Goal: Task Accomplishment & Management: Use online tool/utility

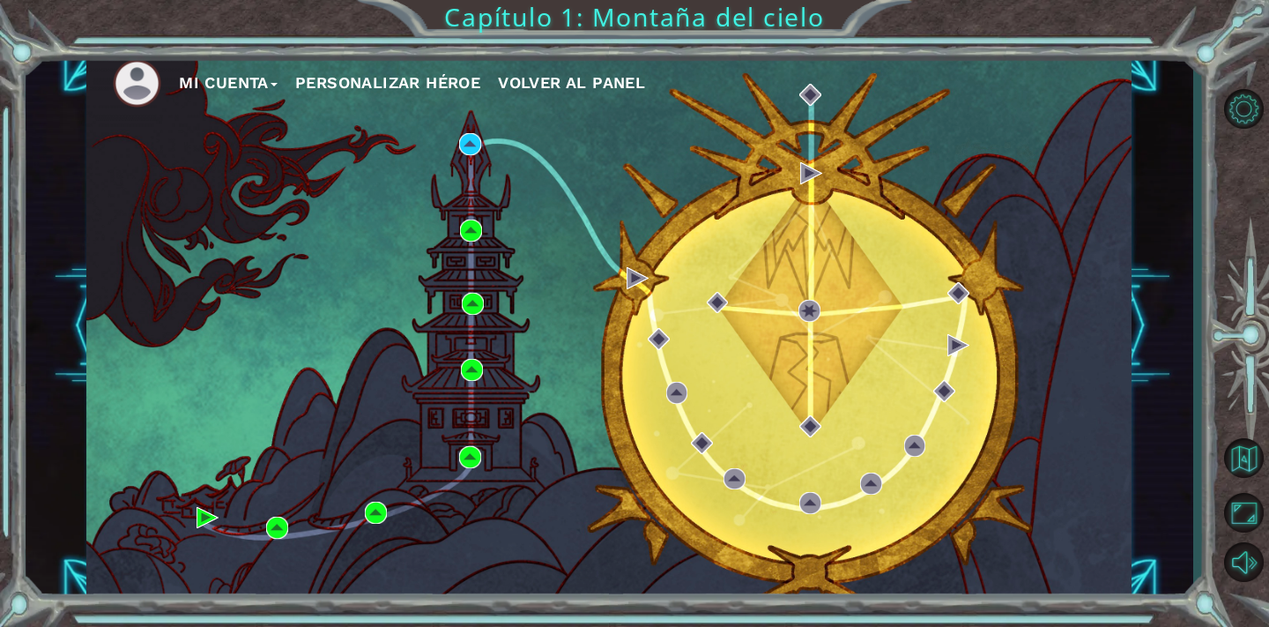
click at [53, 44] on div "Mi Cuenta Personalizar héroe Volver al panel Capítulo 1: Montaña del cielo" at bounding box center [634, 313] width 1269 height 627
click at [478, 146] on img at bounding box center [470, 144] width 22 height 22
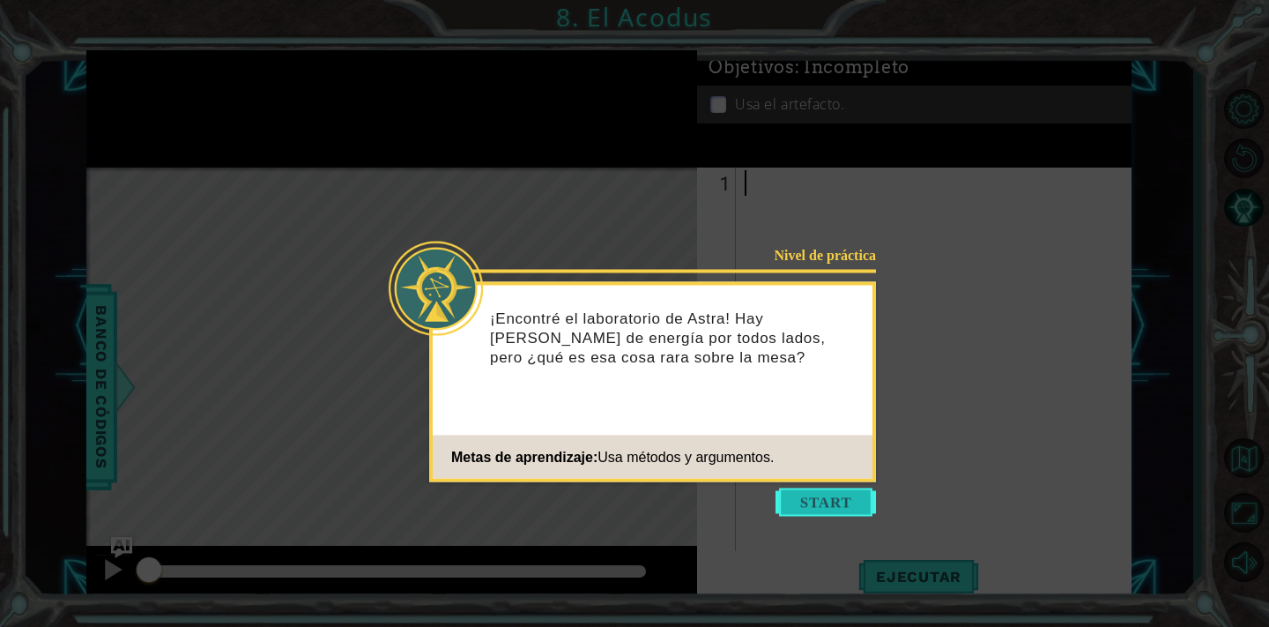
click at [821, 508] on button "Start" at bounding box center [826, 502] width 100 height 28
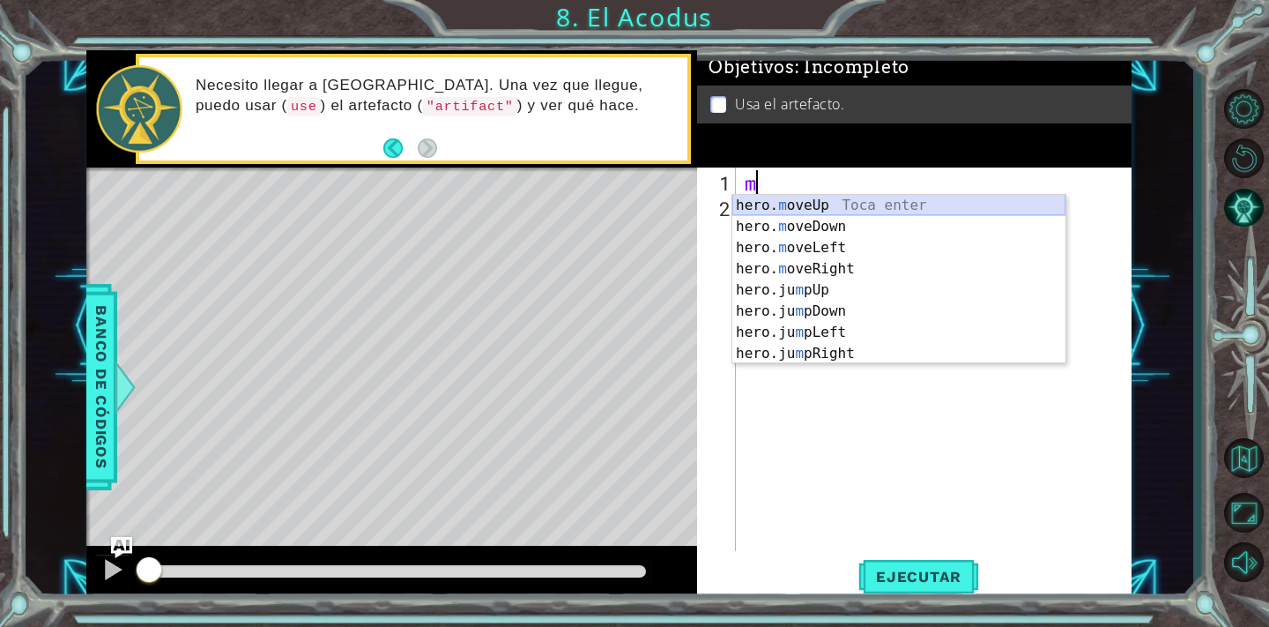
click at [752, 202] on div "hero. m oveUp Toca enter hero. m oveDown Toca enter hero. m oveLeft Toca enter …" at bounding box center [898, 301] width 333 height 212
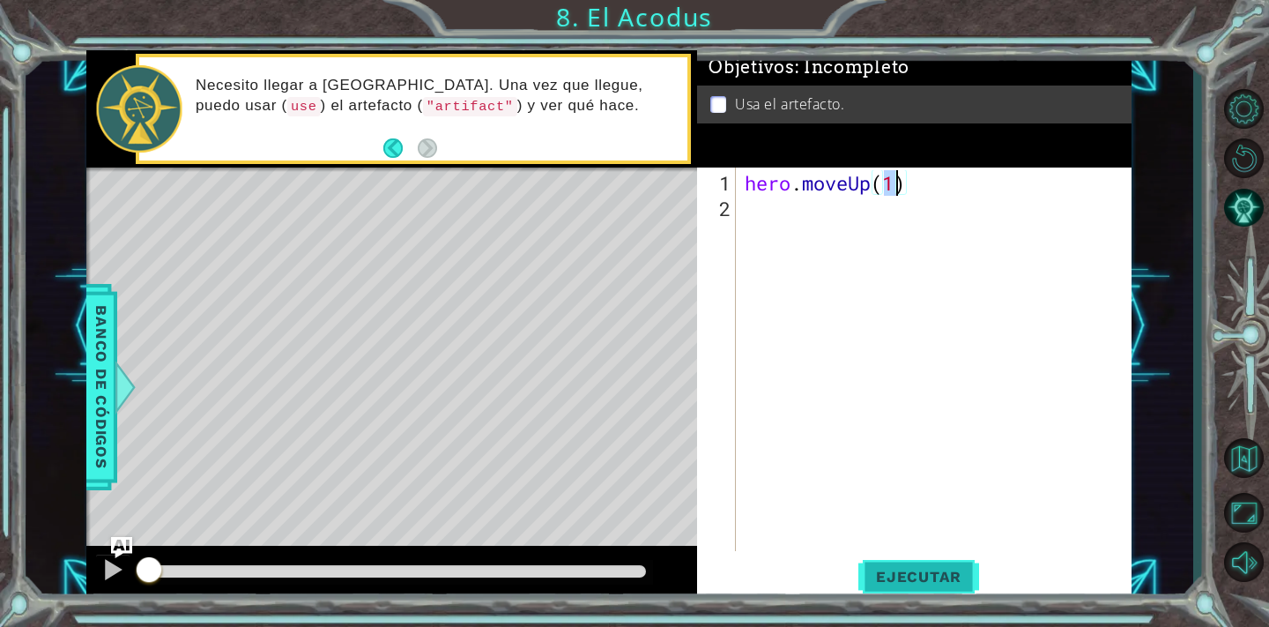
click at [889, 590] on button "Ejecutar" at bounding box center [918, 575] width 121 height 43
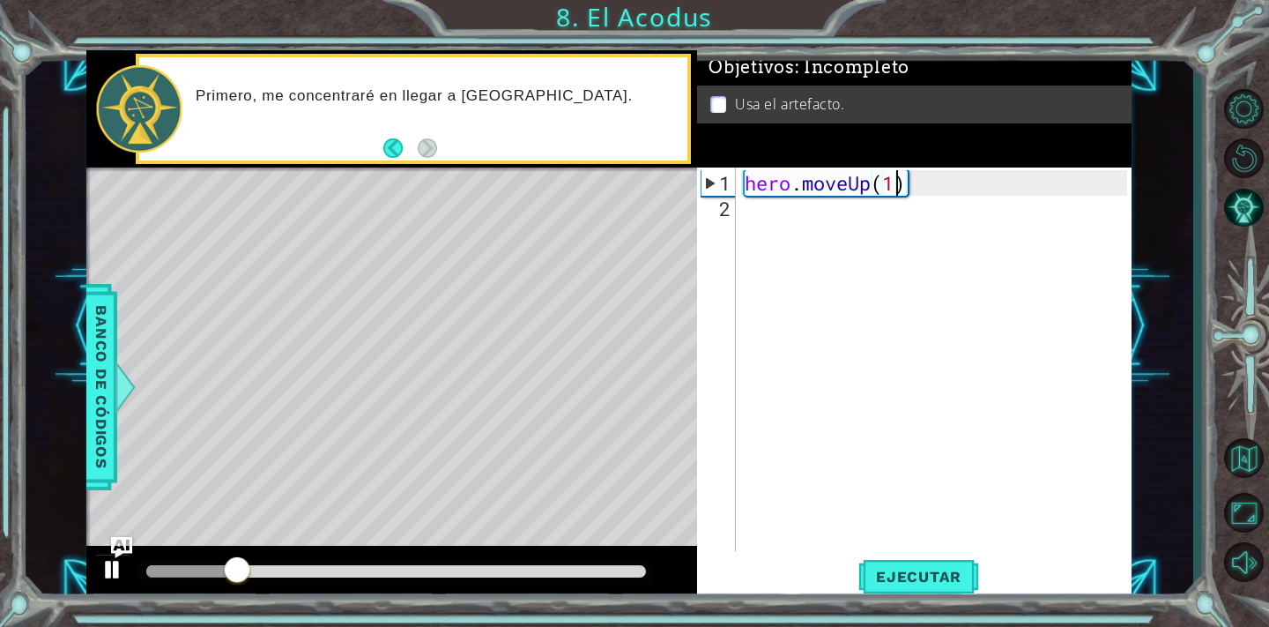
click at [114, 564] on div at bounding box center [112, 569] width 23 height 23
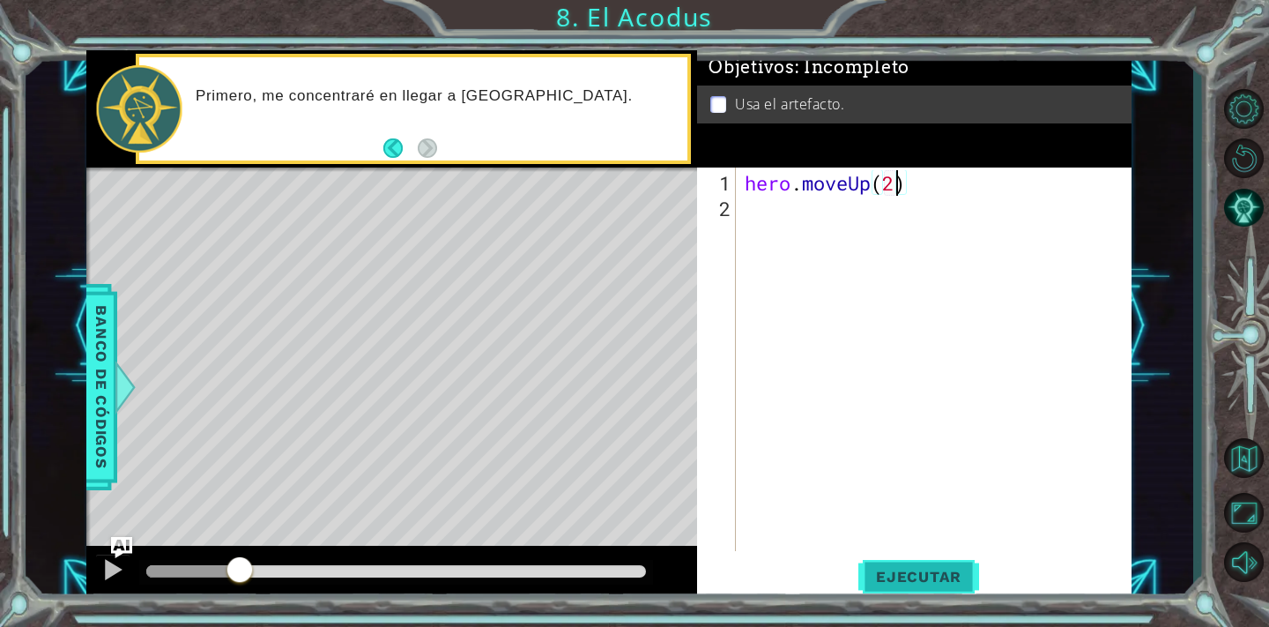
type textarea "hero.moveUp(2)"
click at [932, 573] on span "Ejecutar" at bounding box center [918, 577] width 121 height 18
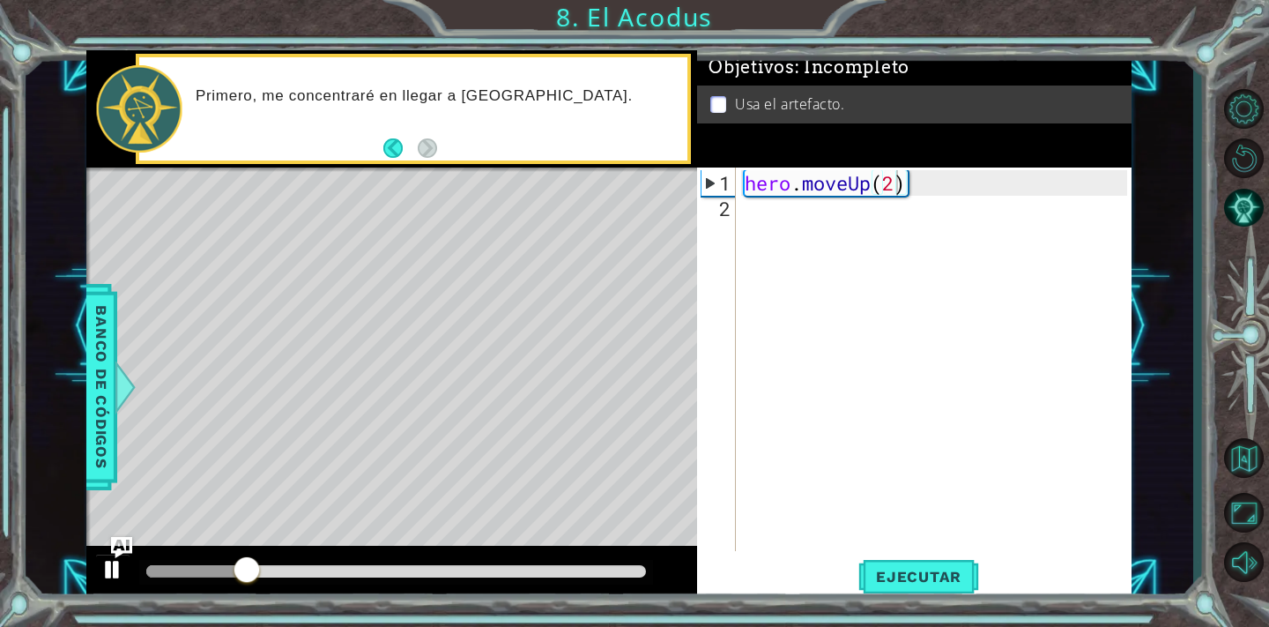
click at [116, 575] on div at bounding box center [112, 569] width 23 height 23
click at [779, 212] on div "hero . moveUp ( 2 )" at bounding box center [938, 387] width 395 height 434
type textarea "h"
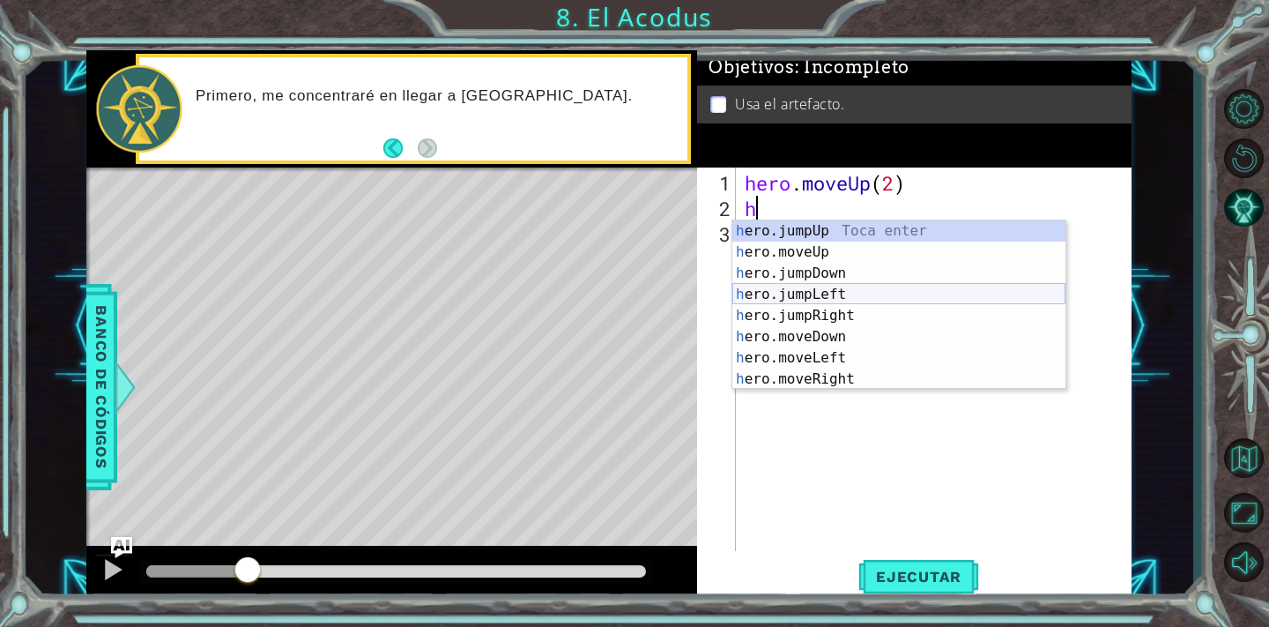
click at [778, 297] on div "h ero.jumpUp Toca enter h ero.moveUp Toca enter h ero.jumpDown Toca enter h ero…" at bounding box center [898, 326] width 333 height 212
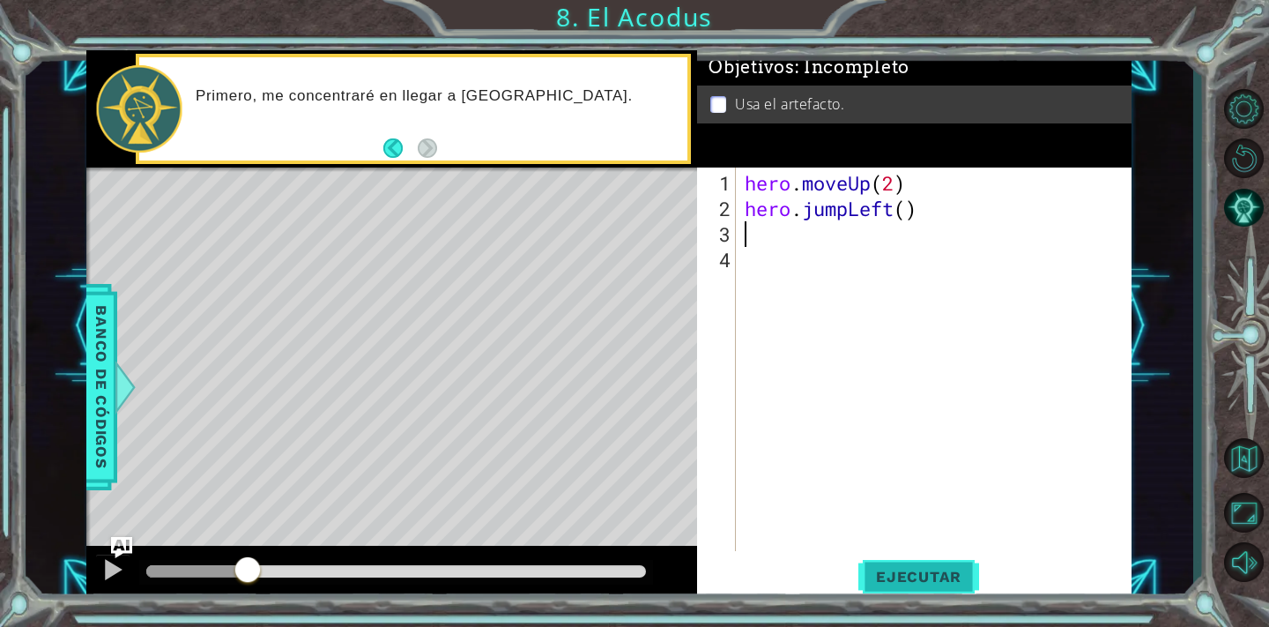
click at [936, 585] on button "Ejecutar" at bounding box center [918, 575] width 121 height 43
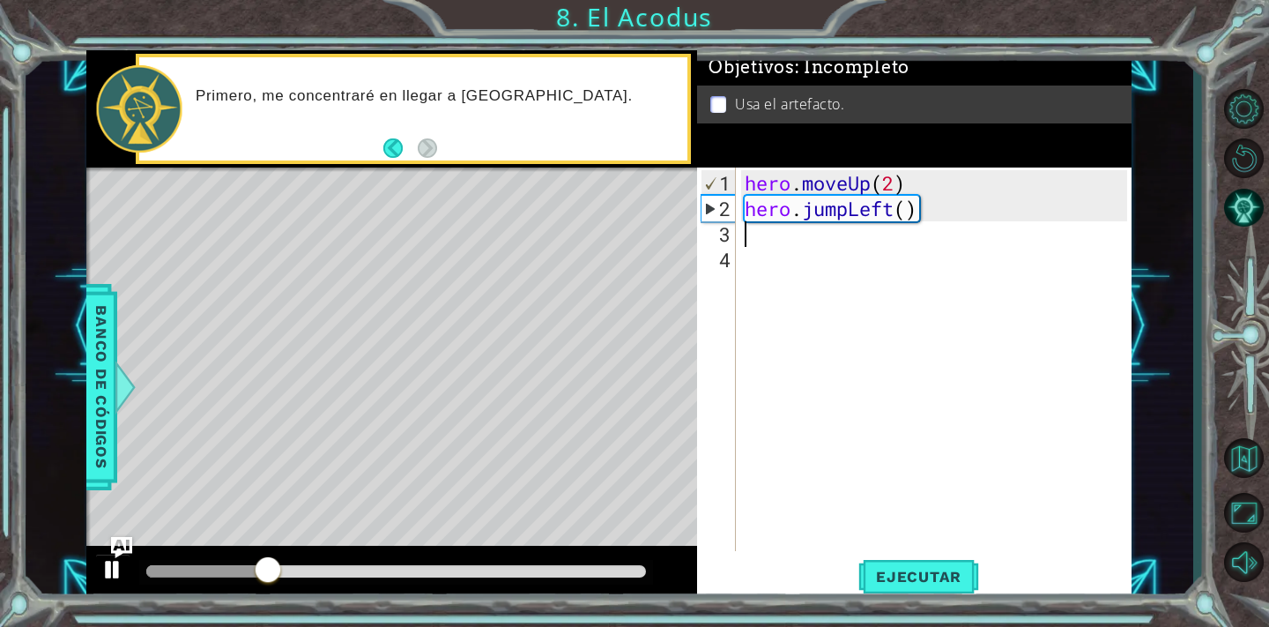
click at [118, 571] on div at bounding box center [112, 569] width 23 height 23
click at [928, 212] on div "hero . moveUp ( 2 ) hero . jumpLeft ( )" at bounding box center [938, 387] width 395 height 434
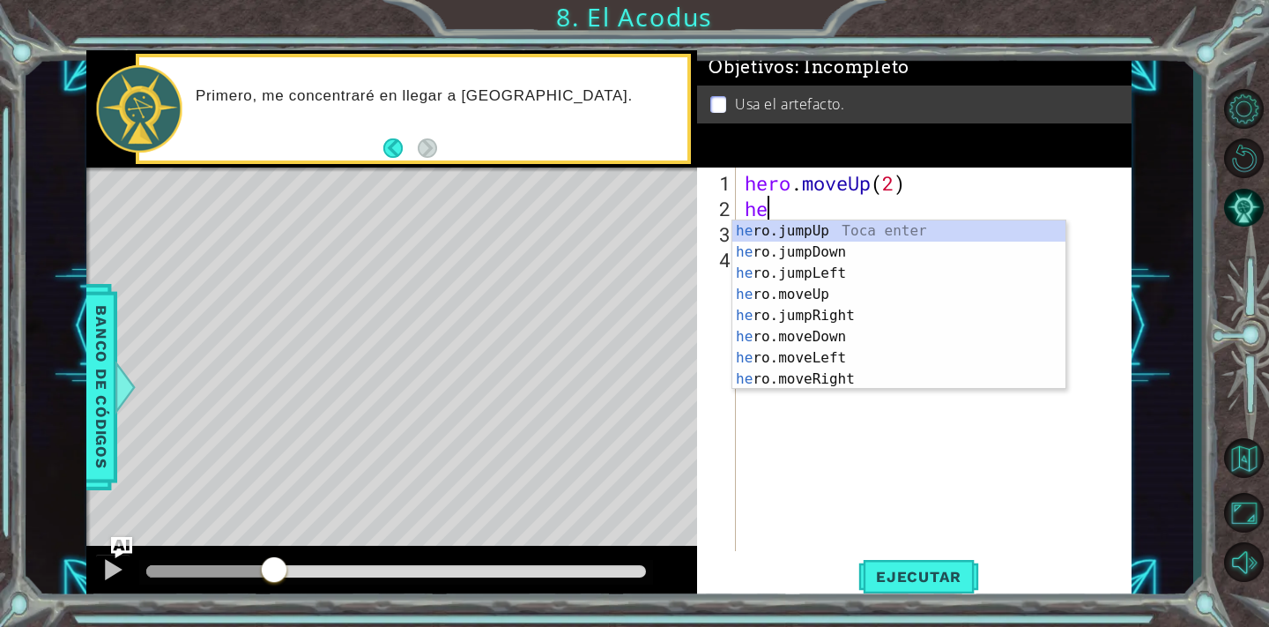
type textarea "h"
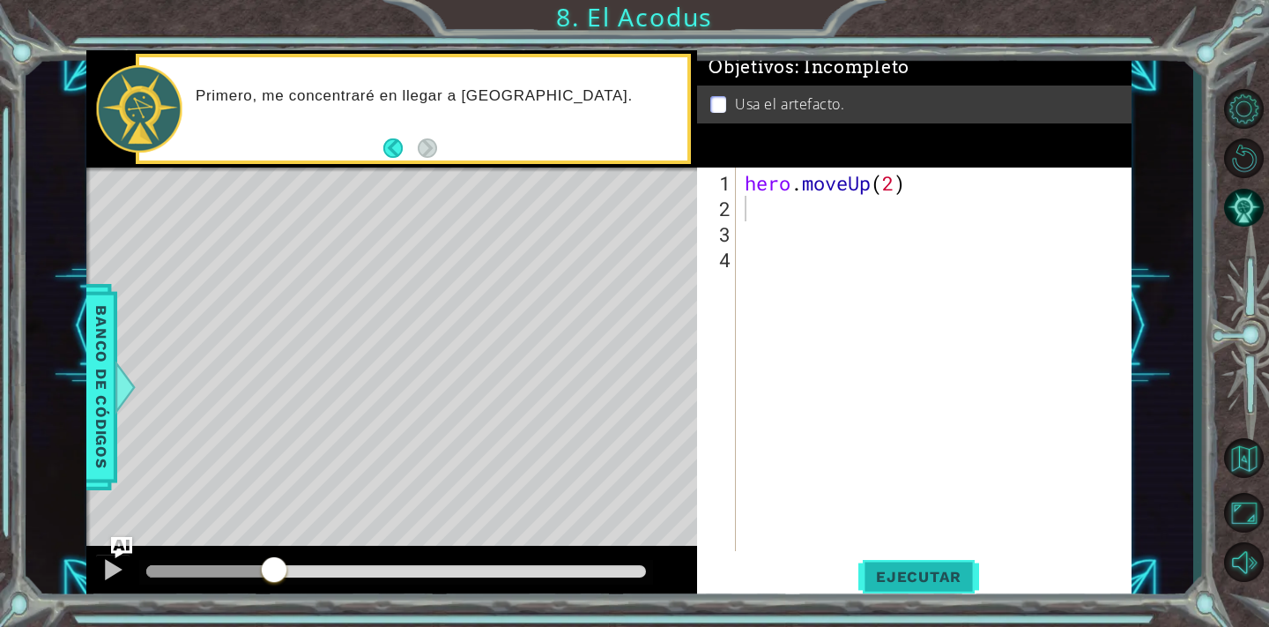
click at [892, 584] on span "Ejecutar" at bounding box center [918, 577] width 121 height 18
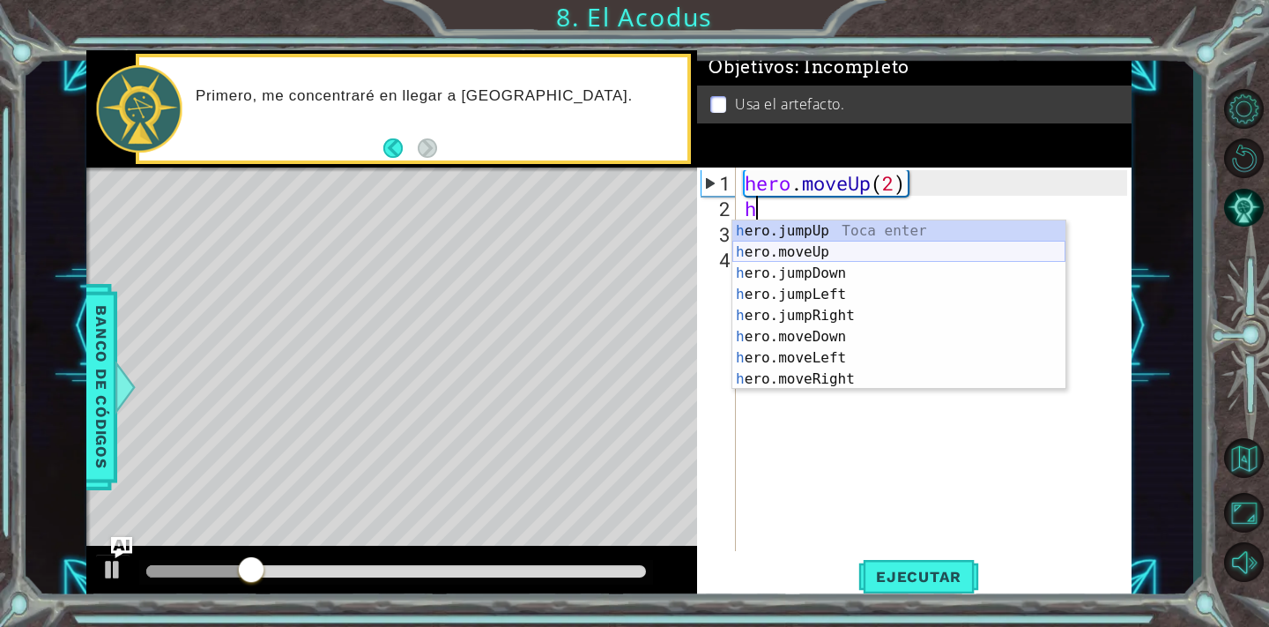
click at [768, 248] on div "h ero.jumpUp Toca enter h ero.moveUp Toca enter h ero.jumpDown Toca enter h ero…" at bounding box center [898, 326] width 333 height 212
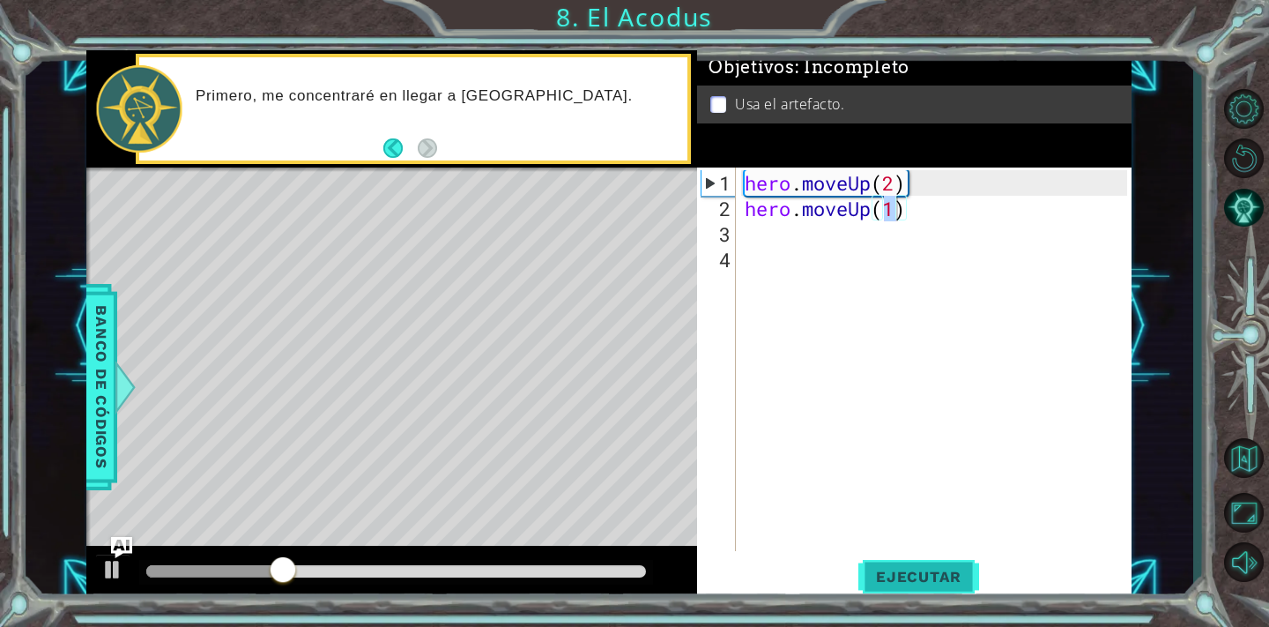
click at [889, 580] on span "Ejecutar" at bounding box center [918, 577] width 121 height 18
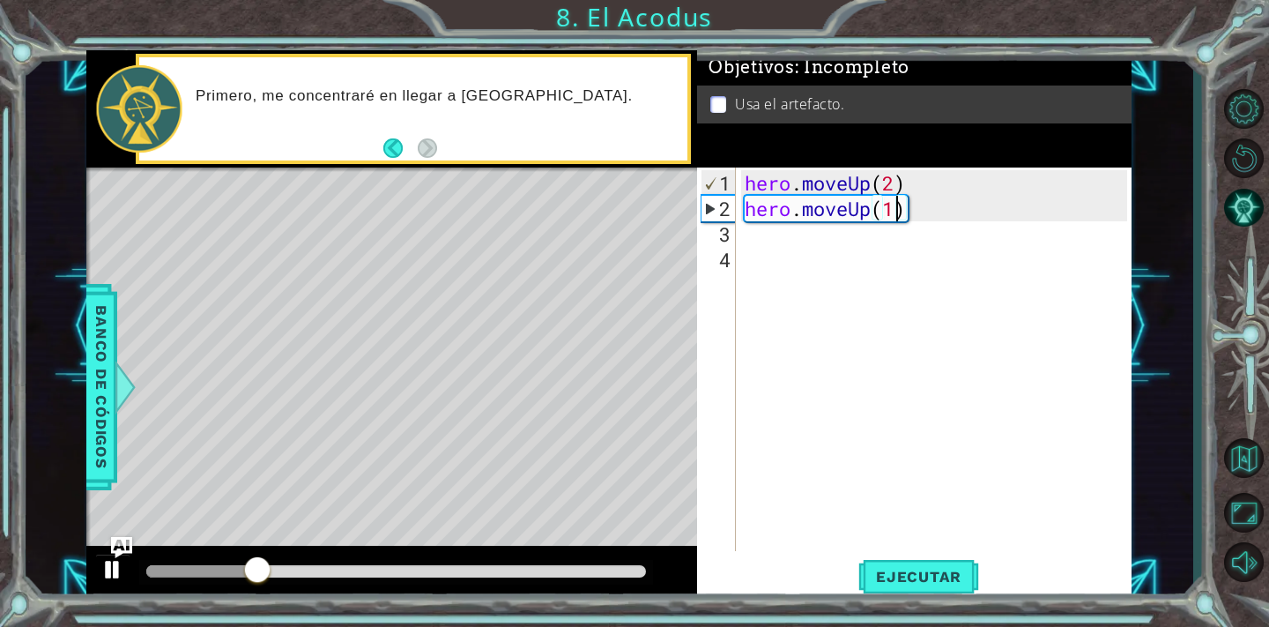
click at [96, 575] on button at bounding box center [112, 571] width 35 height 36
click at [932, 204] on div "hero . moveUp ( 2 ) hero . moveUp ( 1 )" at bounding box center [938, 387] width 395 height 434
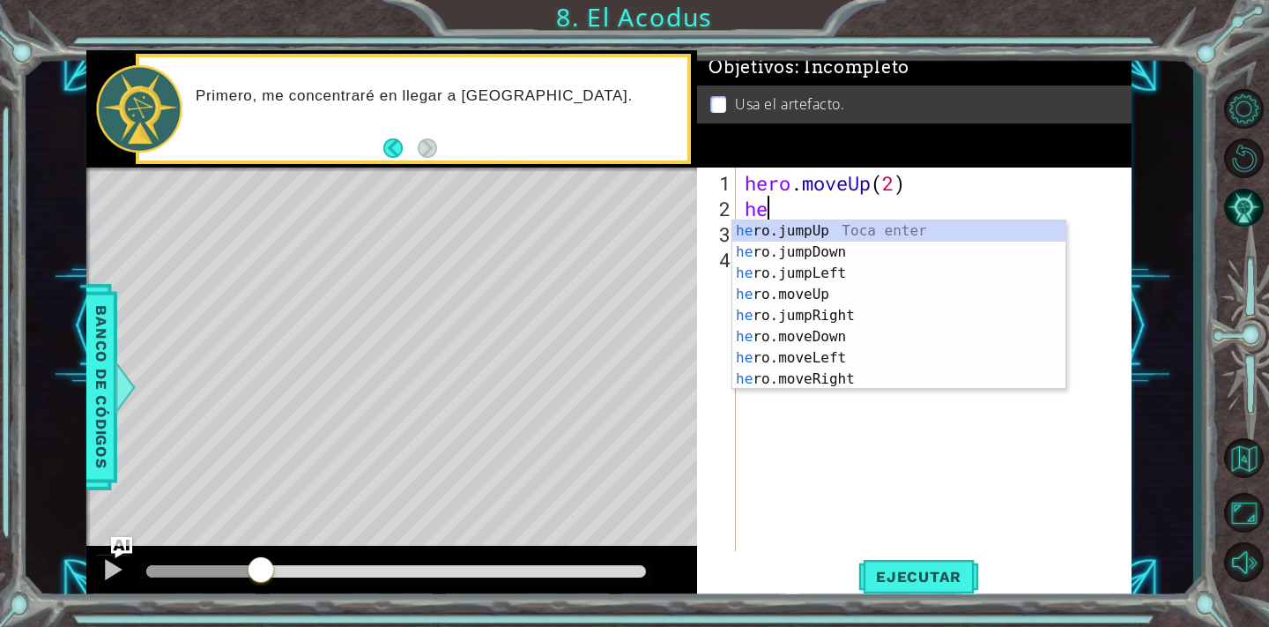
type textarea "h"
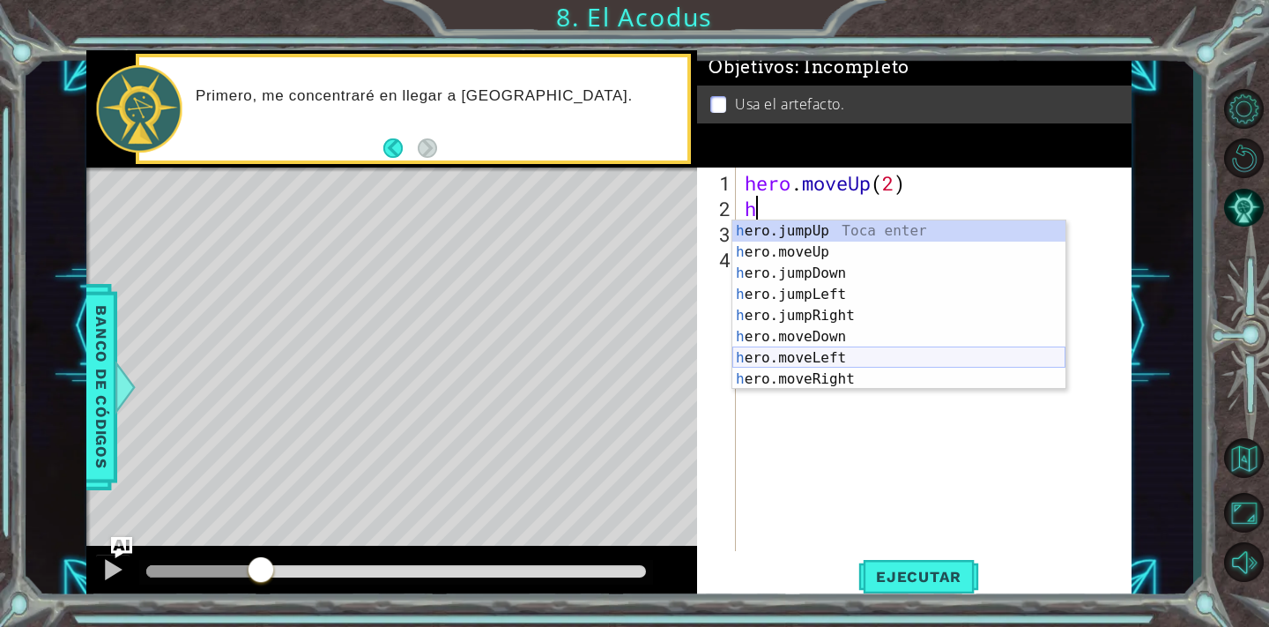
click at [855, 361] on div "h ero.jumpUp Toca enter h ero.moveUp Toca enter h ero.jumpDown Toca enter h ero…" at bounding box center [898, 326] width 333 height 212
type textarea "hero.moveLeft(1)"
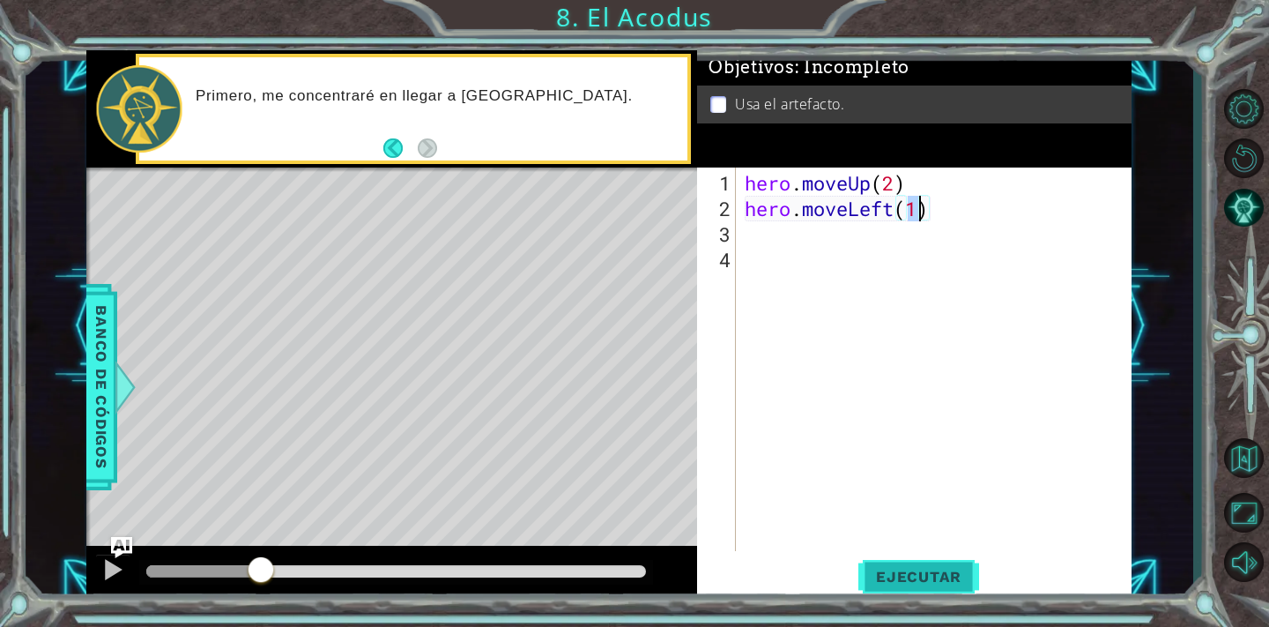
click at [897, 572] on span "Ejecutar" at bounding box center [918, 577] width 121 height 18
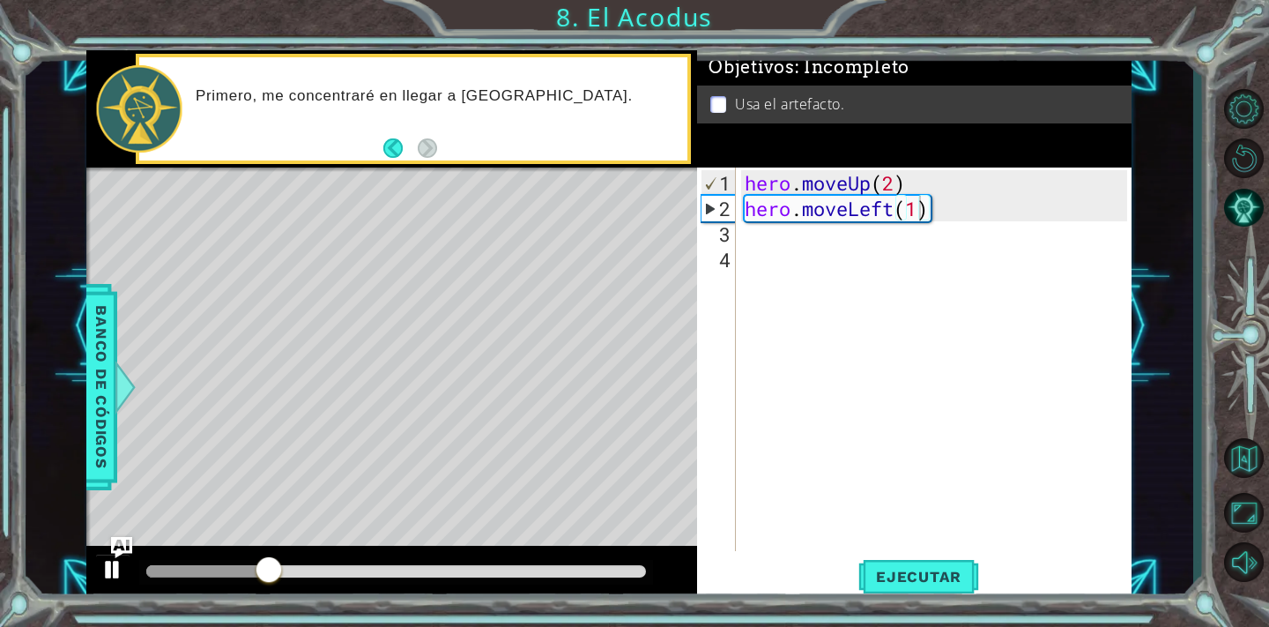
click at [102, 567] on div at bounding box center [112, 569] width 23 height 23
click at [783, 241] on div "hero . moveUp ( 2 ) hero . moveLeft ( 1 )" at bounding box center [938, 387] width 395 height 434
click at [923, 211] on div "hero . moveUp ( 2 ) hero . moveLeft ( 1 )" at bounding box center [938, 387] width 395 height 434
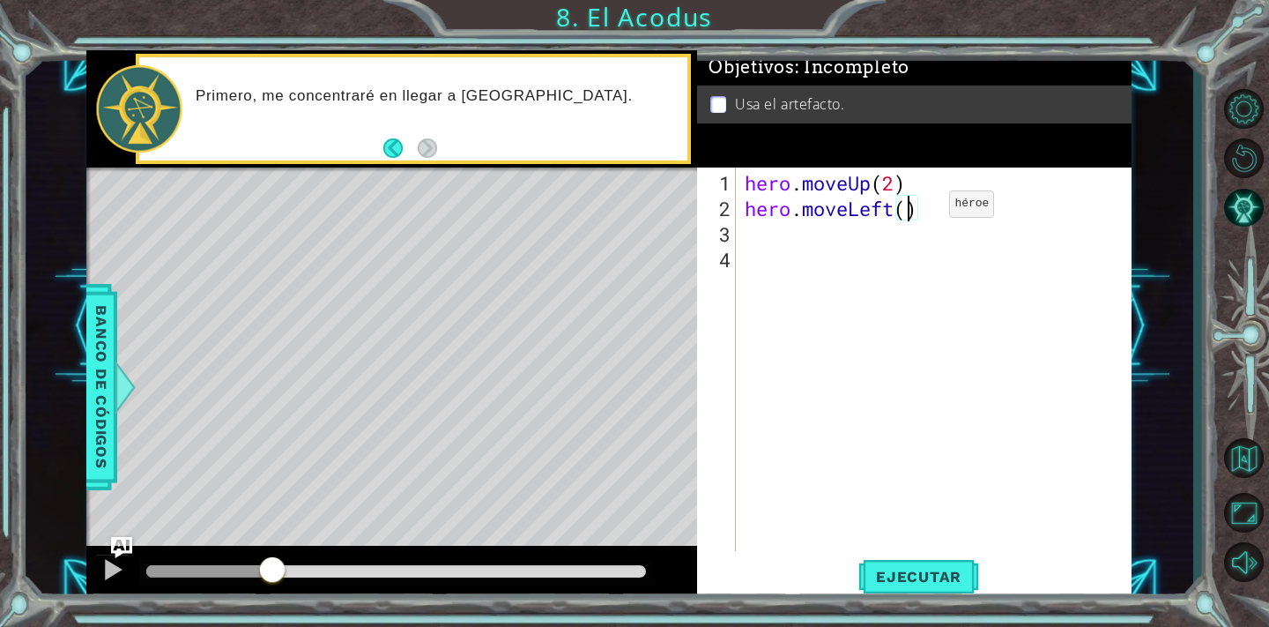
scroll to position [0, 8]
click at [959, 565] on button "Ejecutar" at bounding box center [918, 575] width 121 height 43
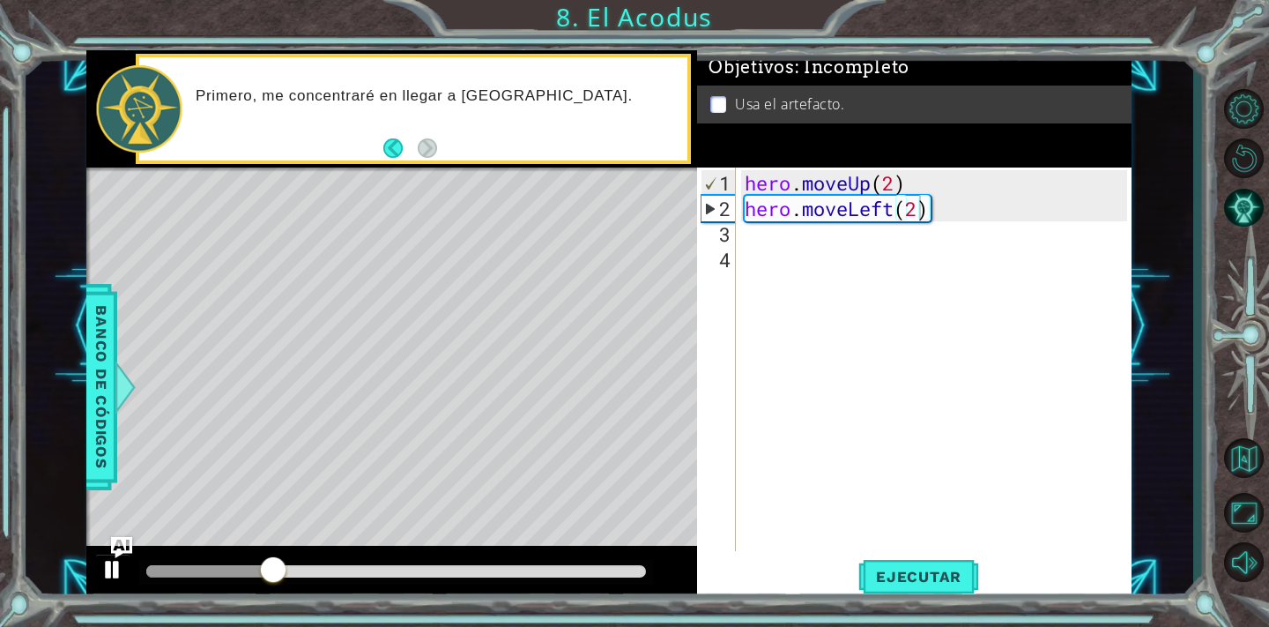
click at [109, 564] on div at bounding box center [112, 569] width 23 height 23
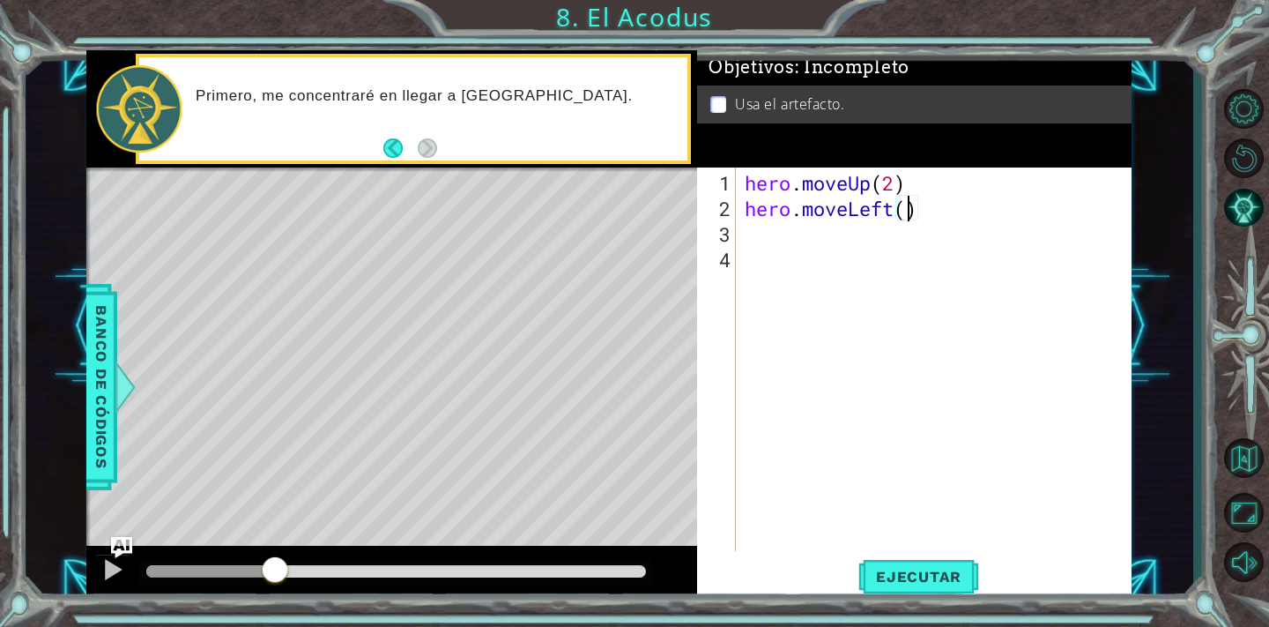
type textarea "hero.moveLeft(1)"
click at [915, 252] on div "hero . moveUp ( 2 ) hero . moveLeft ( 1 )" at bounding box center [938, 387] width 395 height 434
drag, startPoint x: 864, startPoint y: 234, endPoint x: 841, endPoint y: 236, distance: 23.0
click at [863, 234] on div "hero . moveUp ( 2 ) hero . moveLeft ( 1 )" at bounding box center [938, 387] width 395 height 434
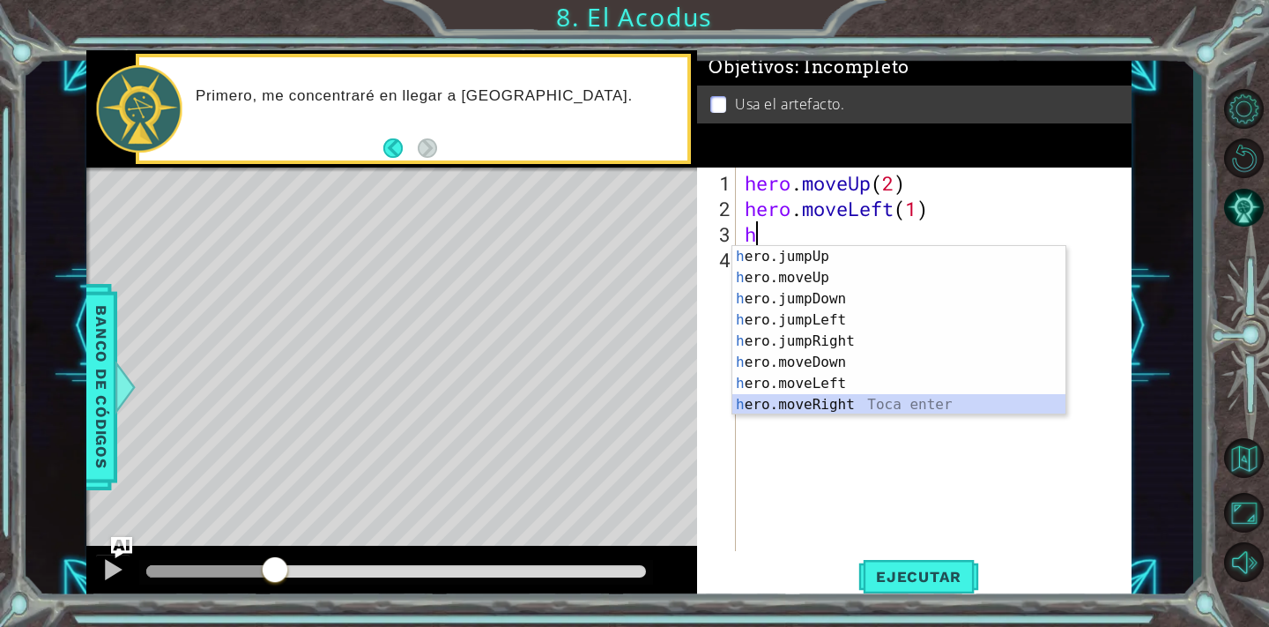
click at [795, 408] on div "h ero.jumpUp Toca enter h ero.moveUp Toca enter h ero.jumpDown Toca enter h ero…" at bounding box center [898, 352] width 333 height 212
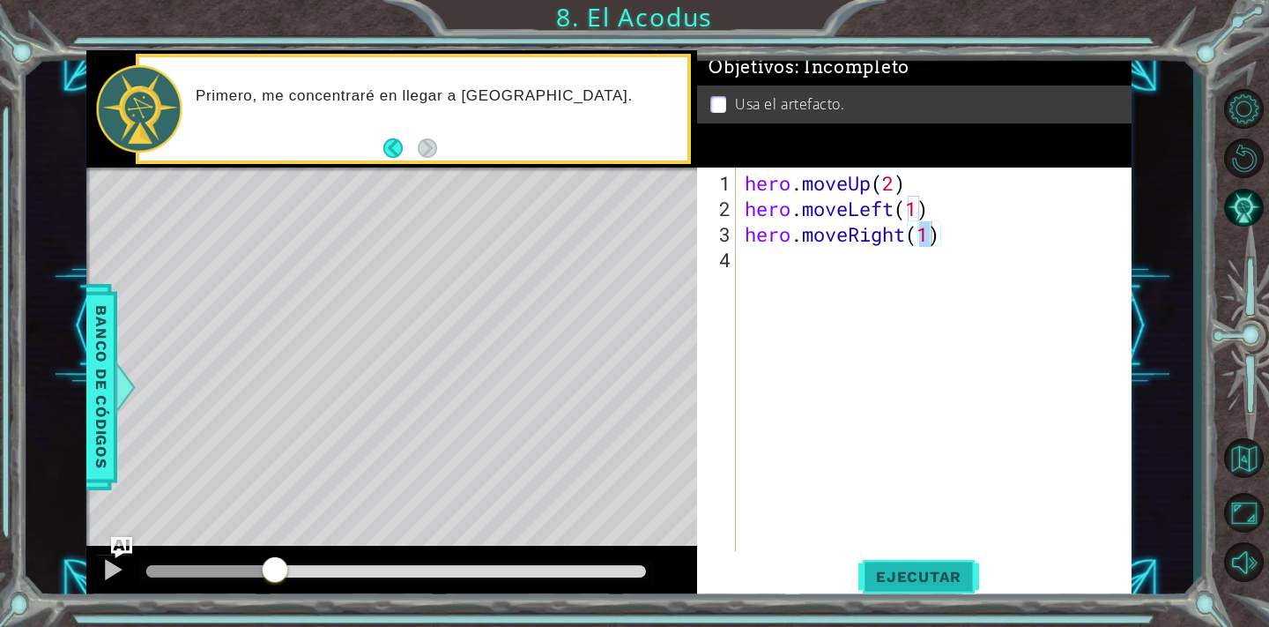
click at [916, 570] on span "Ejecutar" at bounding box center [918, 577] width 121 height 18
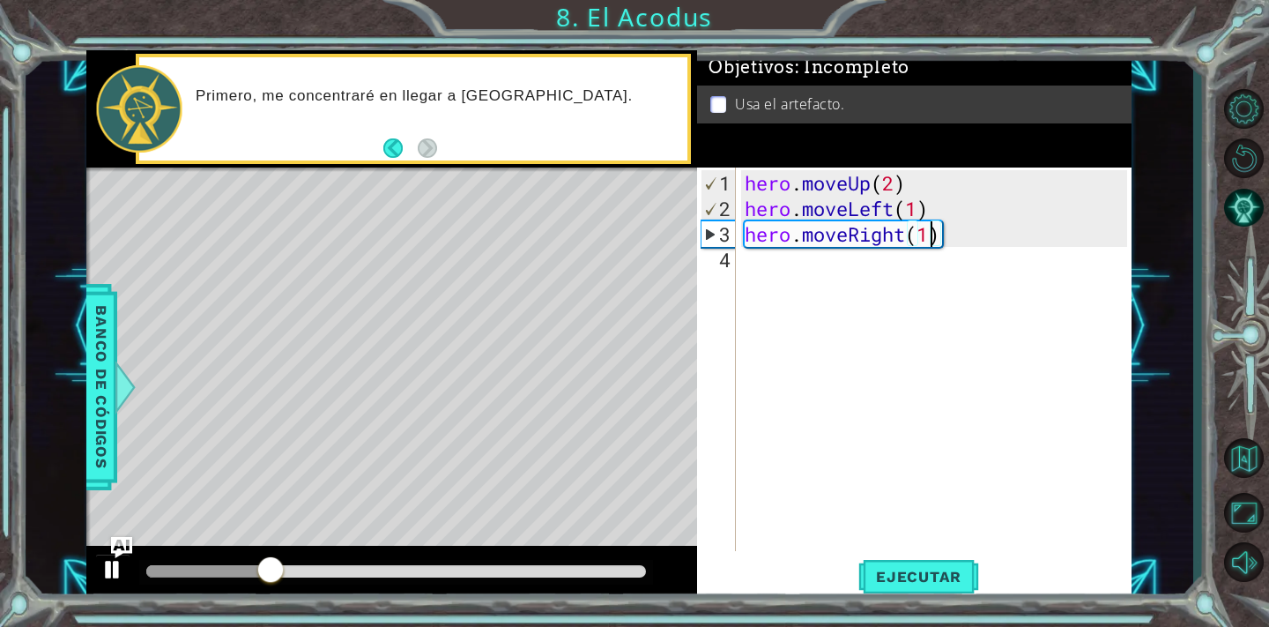
click at [112, 563] on div at bounding box center [112, 569] width 23 height 23
click at [970, 232] on div "hero . moveUp ( 2 ) hero . moveLeft ( 1 ) hero . moveRight ( 1 )" at bounding box center [938, 387] width 395 height 434
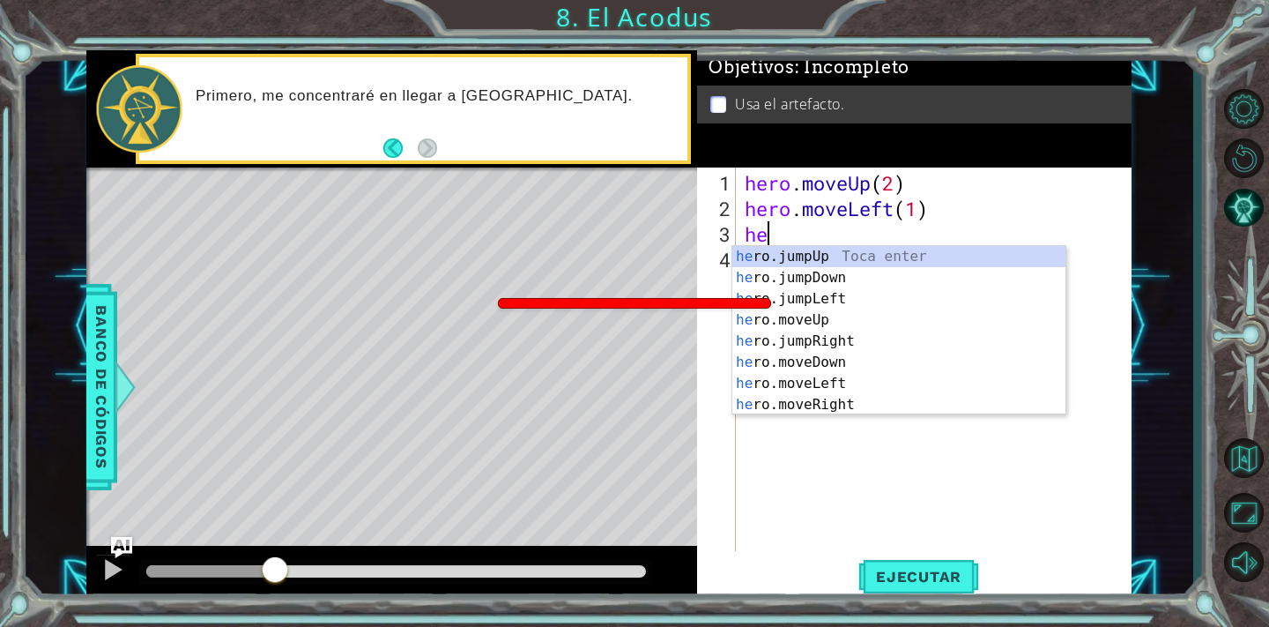
type textarea "h"
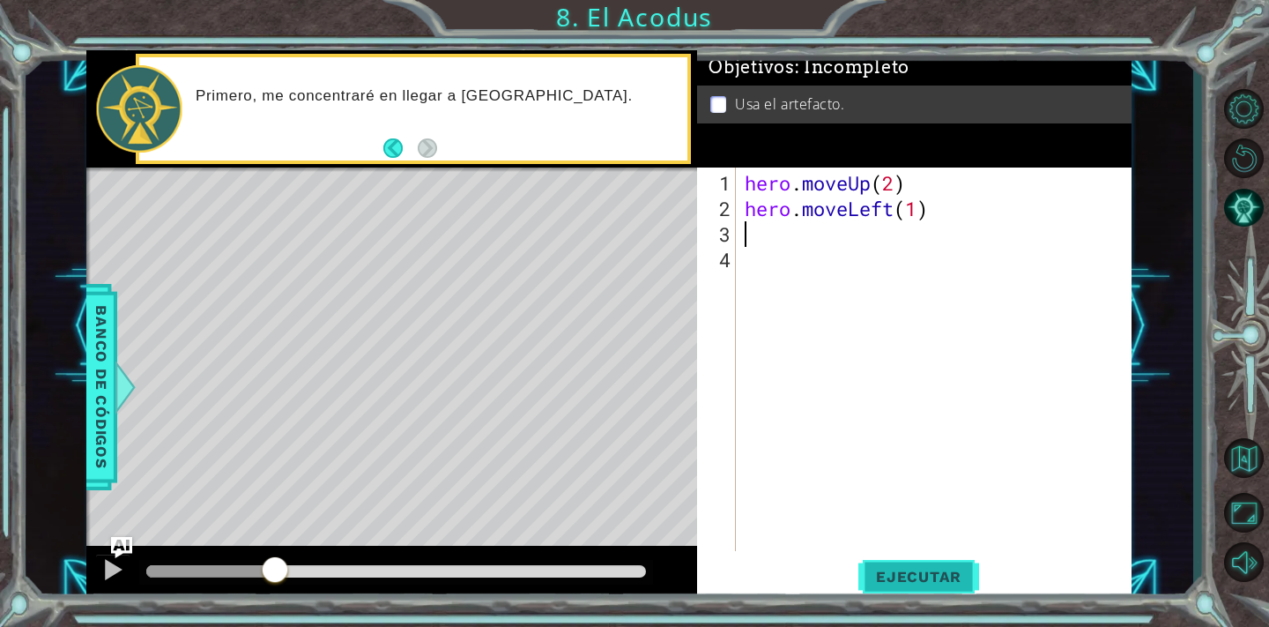
click at [913, 565] on button "Ejecutar" at bounding box center [918, 575] width 121 height 43
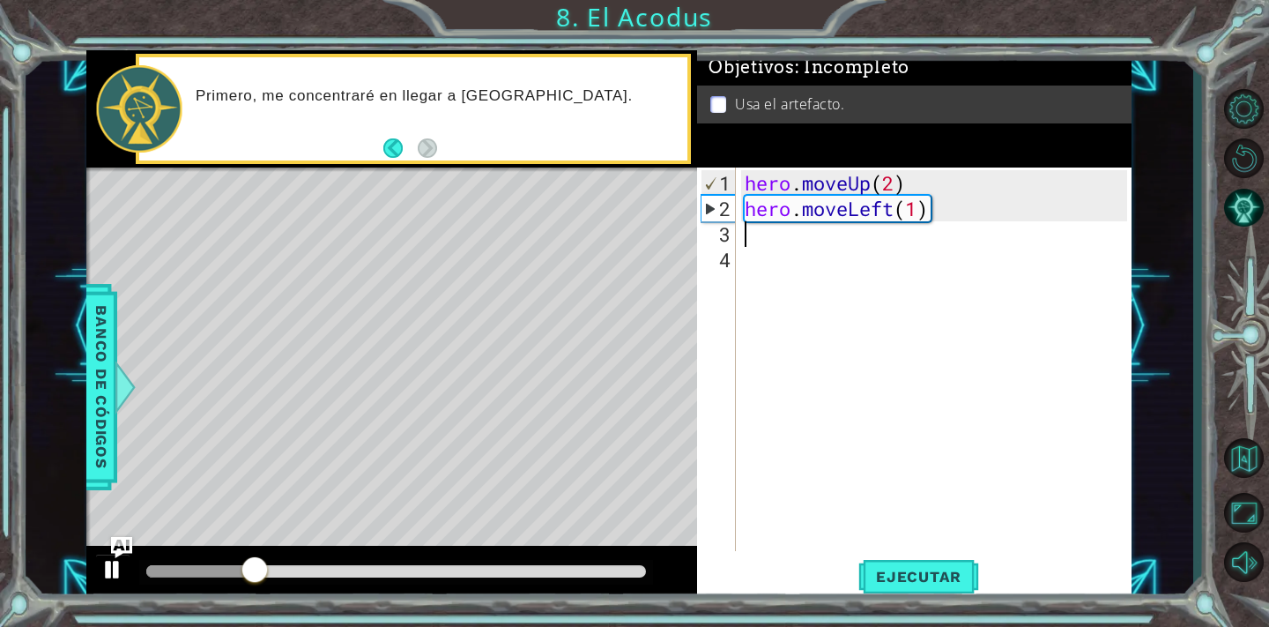
click at [111, 562] on div at bounding box center [112, 569] width 23 height 23
click at [918, 585] on button "Ejecutar" at bounding box center [918, 575] width 121 height 43
click at [107, 560] on div at bounding box center [112, 569] width 23 height 23
click at [883, 247] on div "hero . moveUp ( 2 ) hero . moveLeft ( 1 )" at bounding box center [938, 387] width 395 height 434
click at [850, 234] on div "hero . moveUp ( 2 ) hero . moveLeft ( 1 )" at bounding box center [938, 387] width 395 height 434
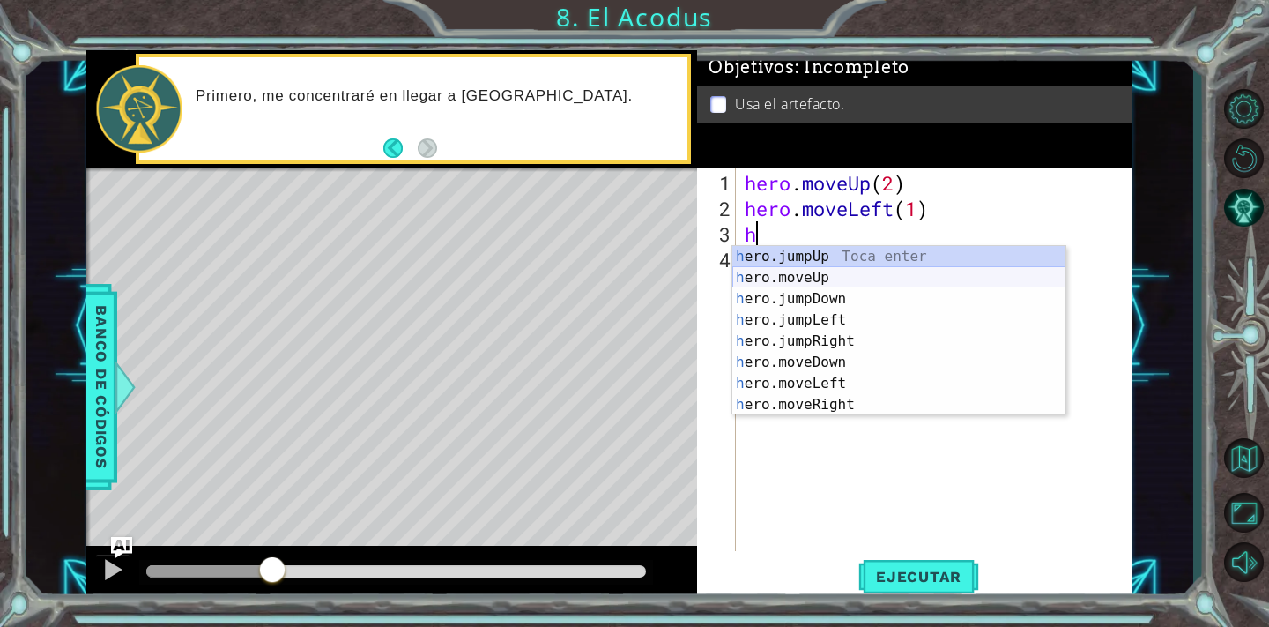
click at [828, 285] on div "h ero.jumpUp Toca enter h ero.moveUp Toca enter h ero.jumpDown Toca enter h ero…" at bounding box center [898, 352] width 333 height 212
type textarea "hero.moveUp(1)"
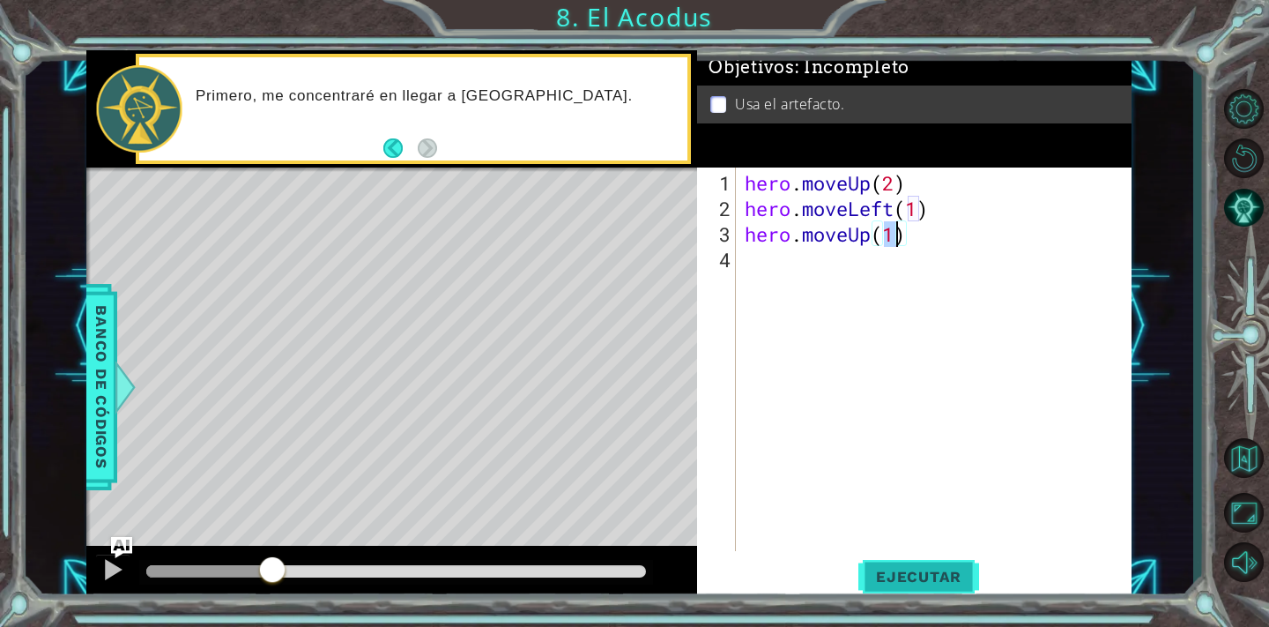
click at [894, 575] on span "Ejecutar" at bounding box center [918, 577] width 121 height 18
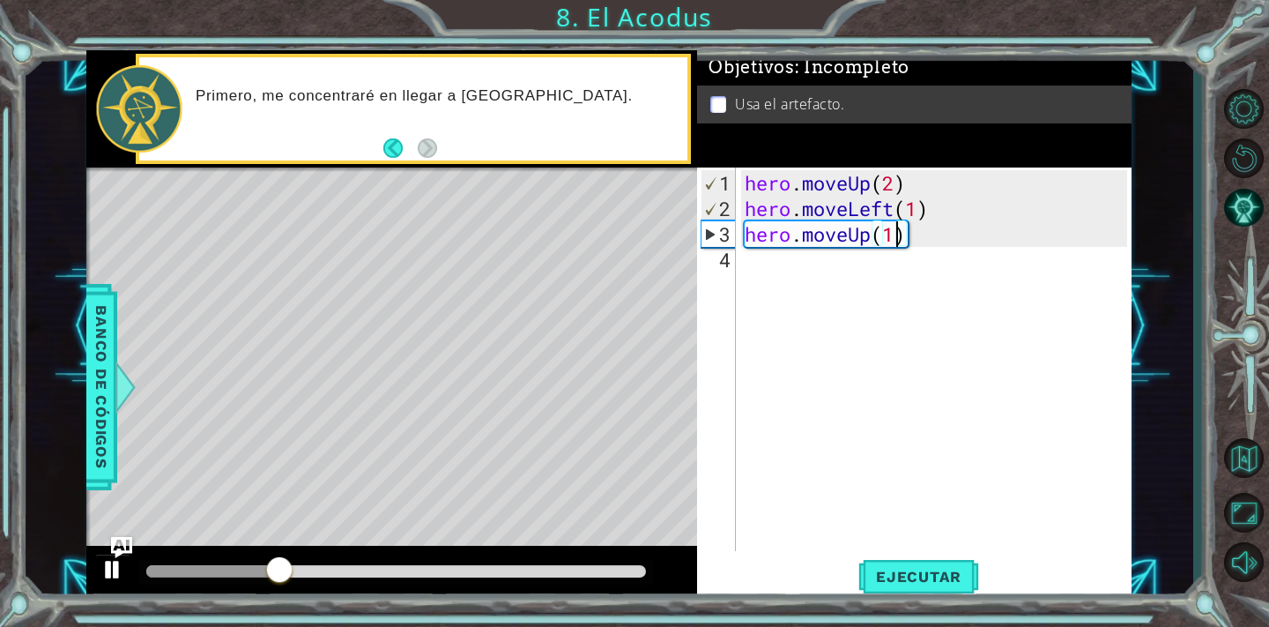
click at [117, 569] on div at bounding box center [112, 569] width 23 height 23
click at [911, 248] on div "hero . moveUp ( 2 ) hero . moveLeft ( 1 ) hero . moveUp ( 1 )" at bounding box center [938, 387] width 395 height 434
click at [915, 235] on div "hero . moveUp ( 2 ) hero . moveLeft ( 1 ) hero . moveUp ( 1 )" at bounding box center [938, 387] width 395 height 434
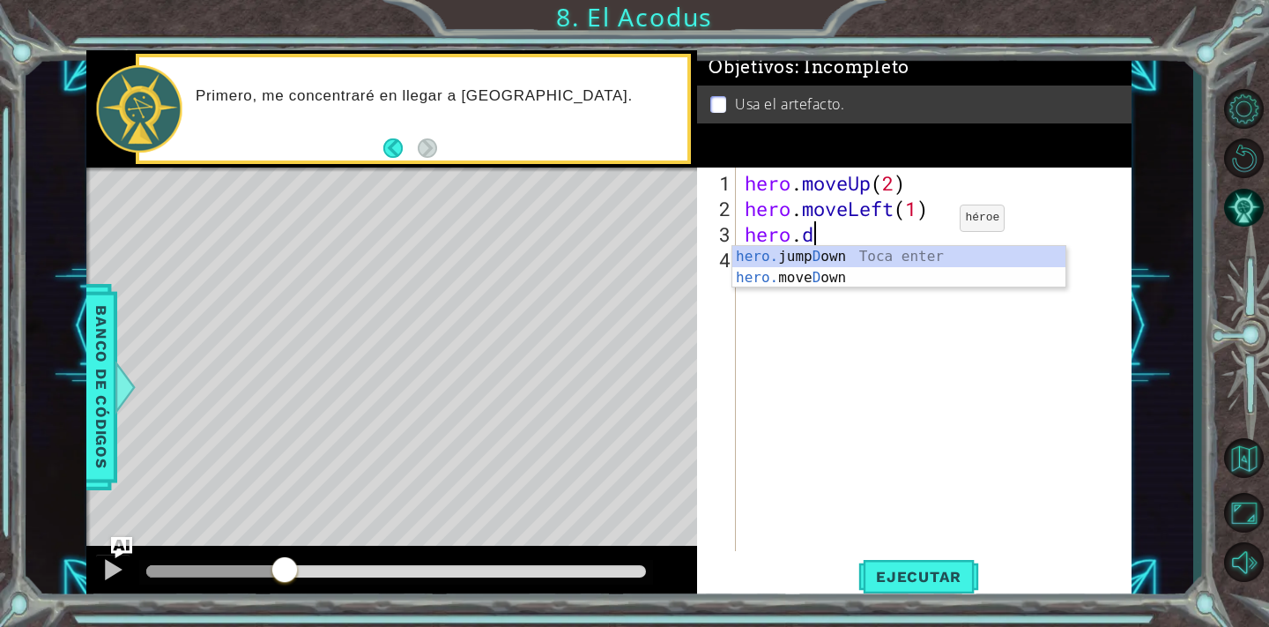
scroll to position [0, 3]
click at [882, 276] on div "hero. jump D own Toca enter hero. move D own Toca enter" at bounding box center [898, 288] width 333 height 85
type textarea "hero.moveDown(1)"
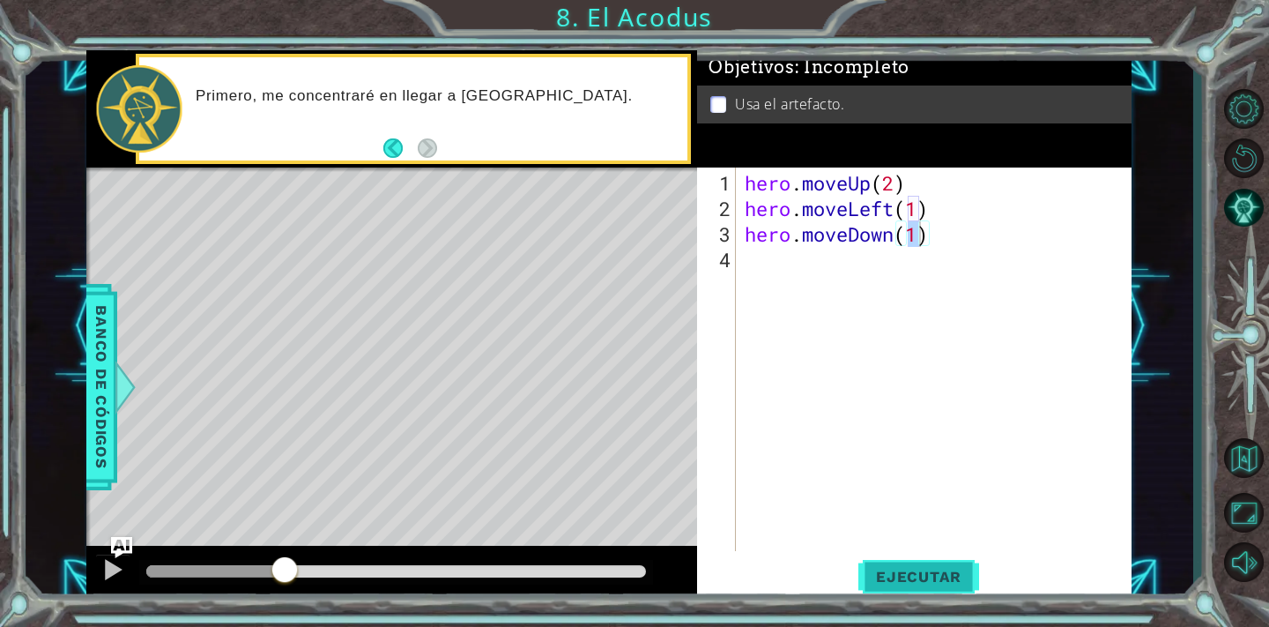
click at [911, 590] on button "Ejecutar" at bounding box center [918, 575] width 121 height 43
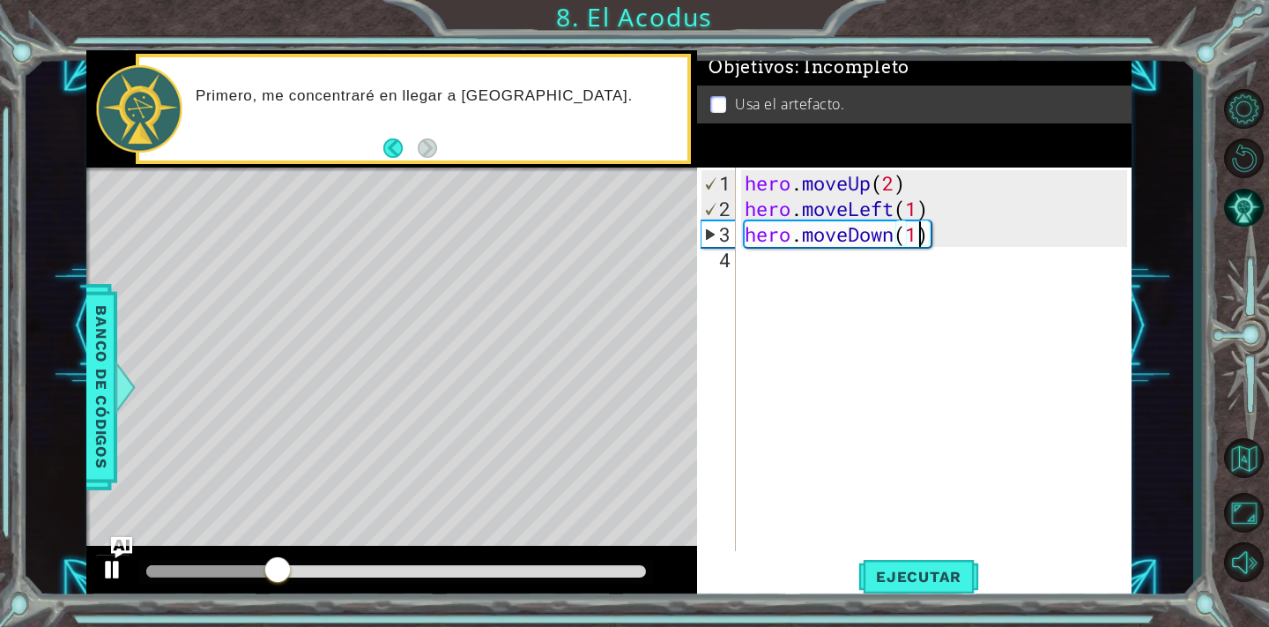
click at [109, 570] on div at bounding box center [112, 569] width 23 height 23
click at [759, 266] on div "hero . moveUp ( 2 ) hero . moveLeft ( 1 ) hero . moveDown ( 1 )" at bounding box center [938, 387] width 395 height 434
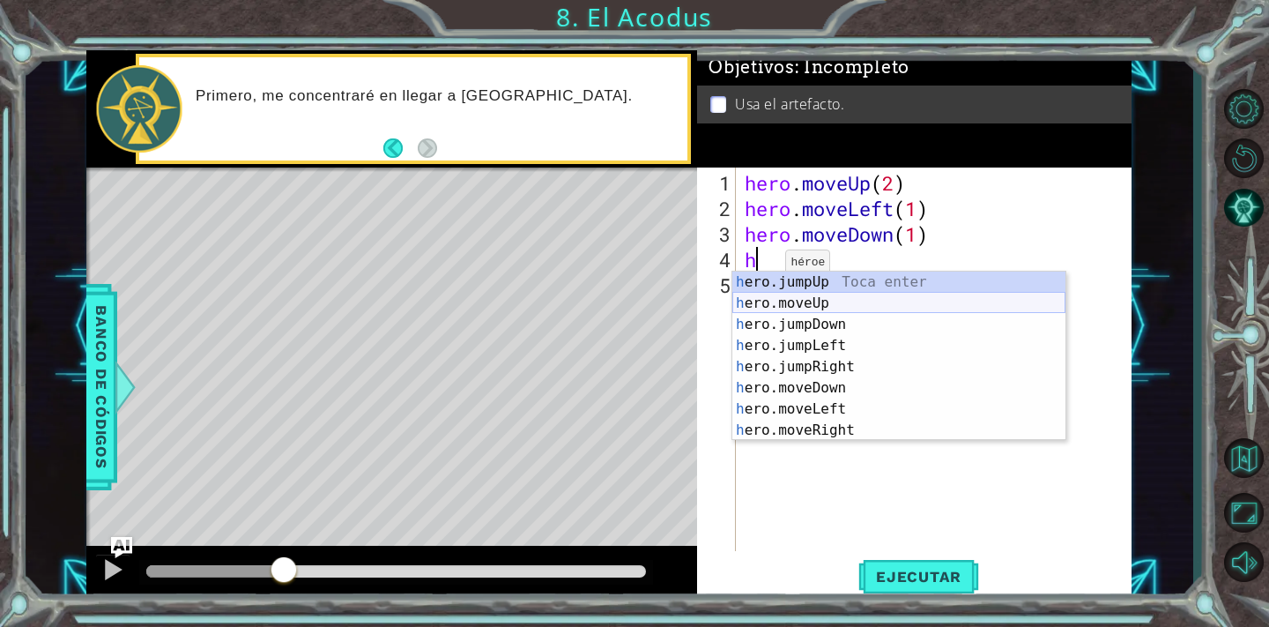
click at [761, 300] on div "h ero.jumpUp Toca enter h ero.moveUp Toca enter h ero.jumpDown Toca enter h ero…" at bounding box center [898, 377] width 333 height 212
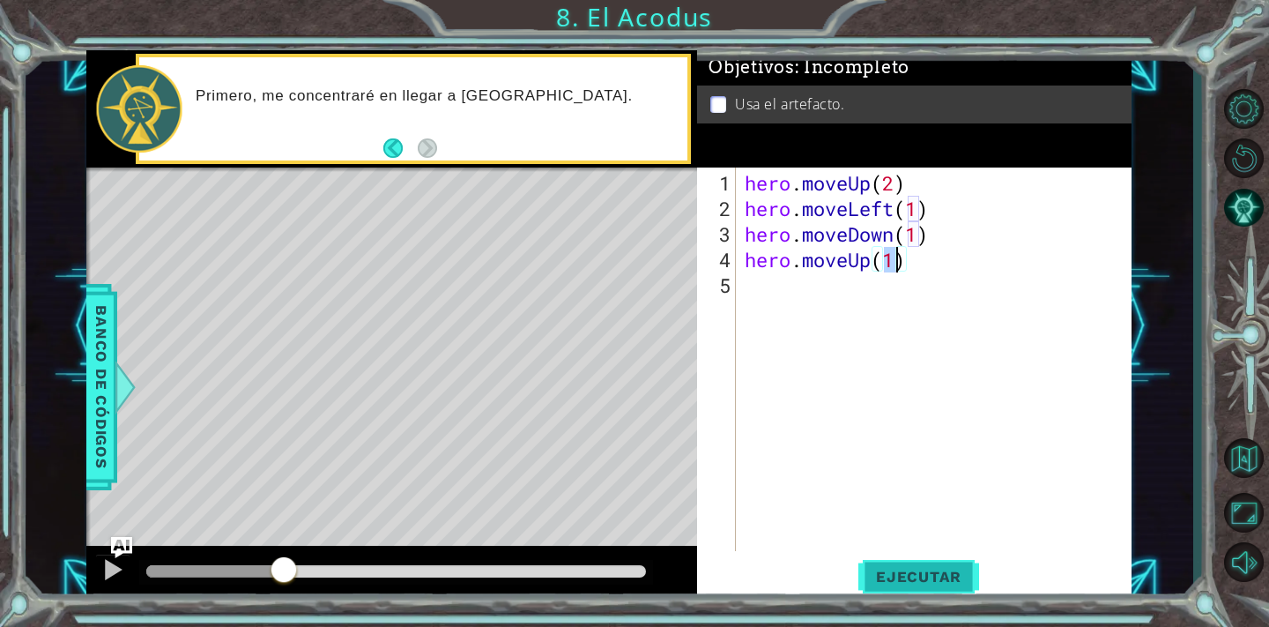
click at [924, 584] on span "Ejecutar" at bounding box center [918, 577] width 121 height 18
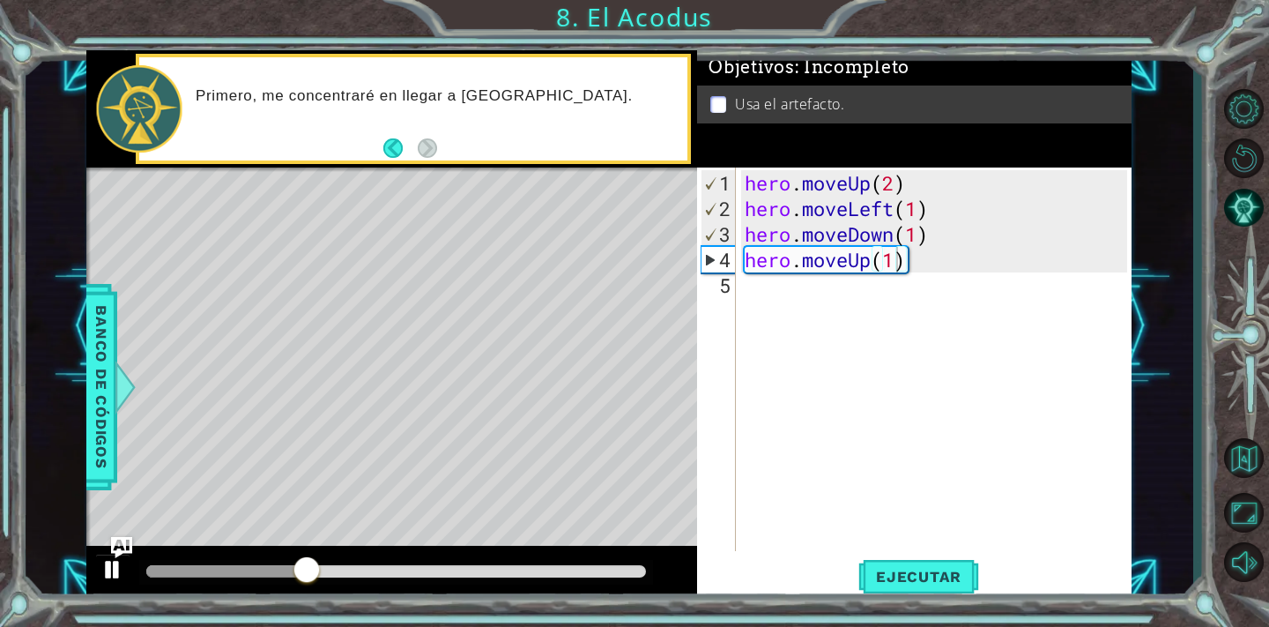
click at [109, 573] on div at bounding box center [112, 569] width 23 height 23
click at [914, 259] on div "hero . moveUp ( 2 ) hero . moveLeft ( 1 ) hero . moveDown ( 1 ) hero . moveUp (…" at bounding box center [938, 387] width 395 height 434
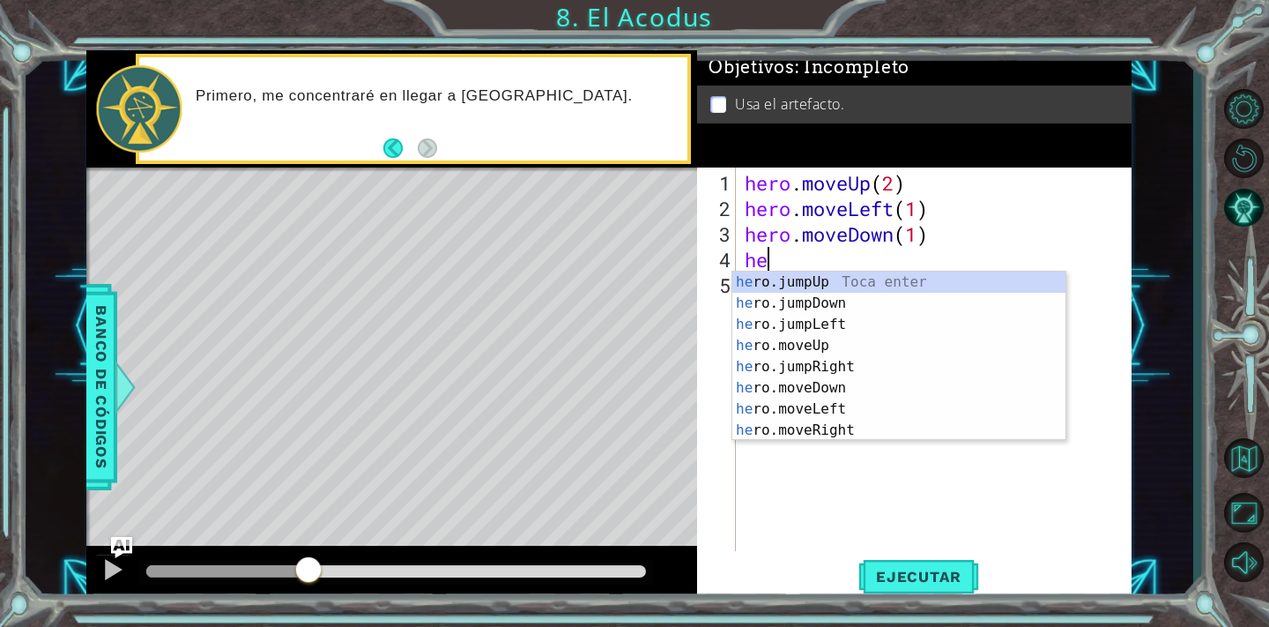
type textarea "h"
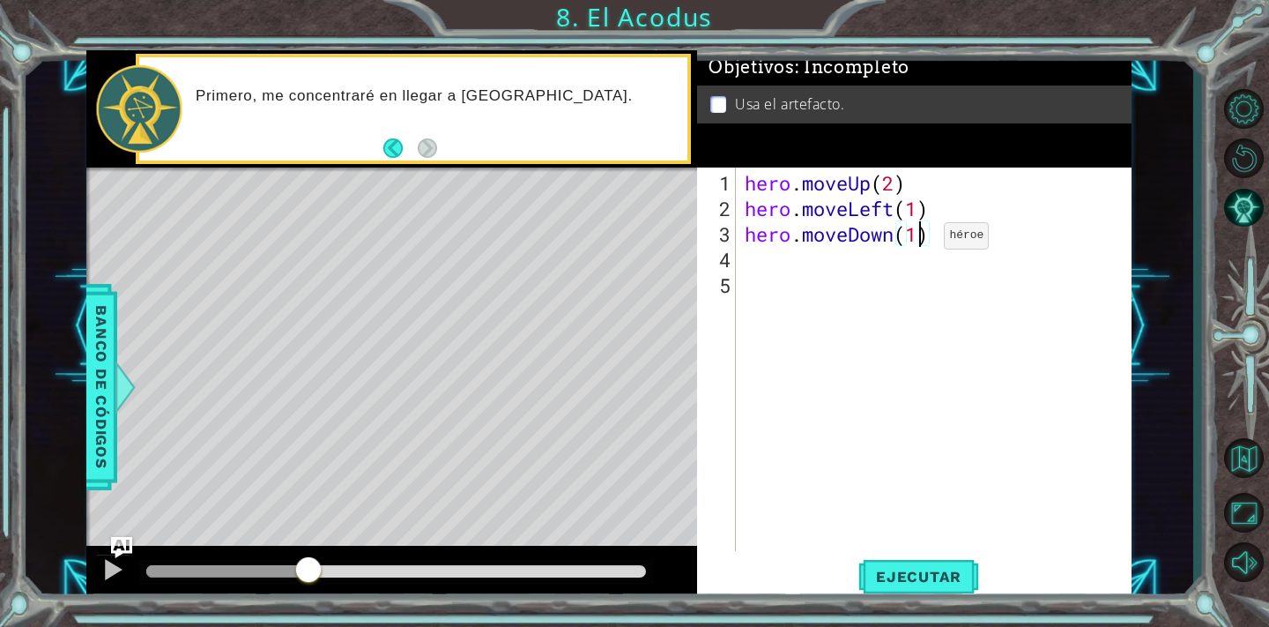
click at [917, 242] on div "hero . moveUp ( 2 ) hero . moveLeft ( 1 ) hero . moveDown ( 1 )" at bounding box center [938, 387] width 395 height 434
type textarea "hero.moveDown(2)"
click at [890, 568] on span "Ejecutar" at bounding box center [918, 577] width 121 height 18
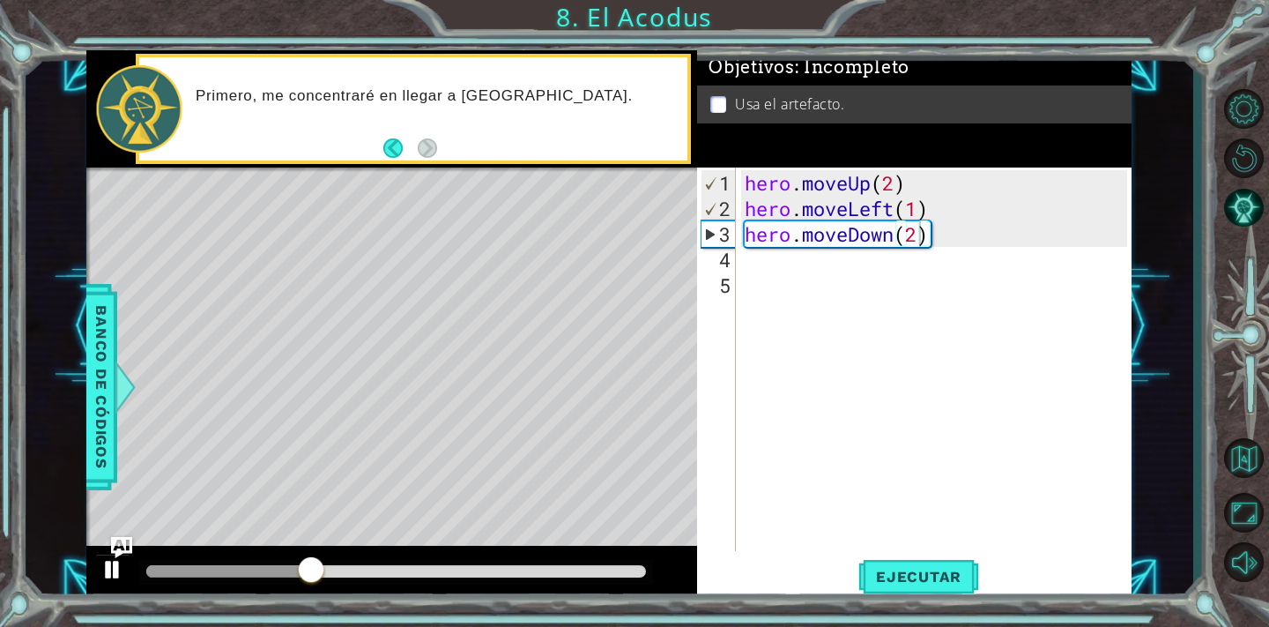
click at [110, 558] on div at bounding box center [112, 569] width 23 height 23
click at [828, 280] on div "hero . moveUp ( 2 ) hero . moveLeft ( 1 ) hero . moveDown ( 2 )" at bounding box center [938, 387] width 395 height 434
click at [787, 258] on div "hero . moveUp ( 2 ) hero . moveLeft ( 1 ) hero . moveDown ( 2 )" at bounding box center [938, 387] width 395 height 434
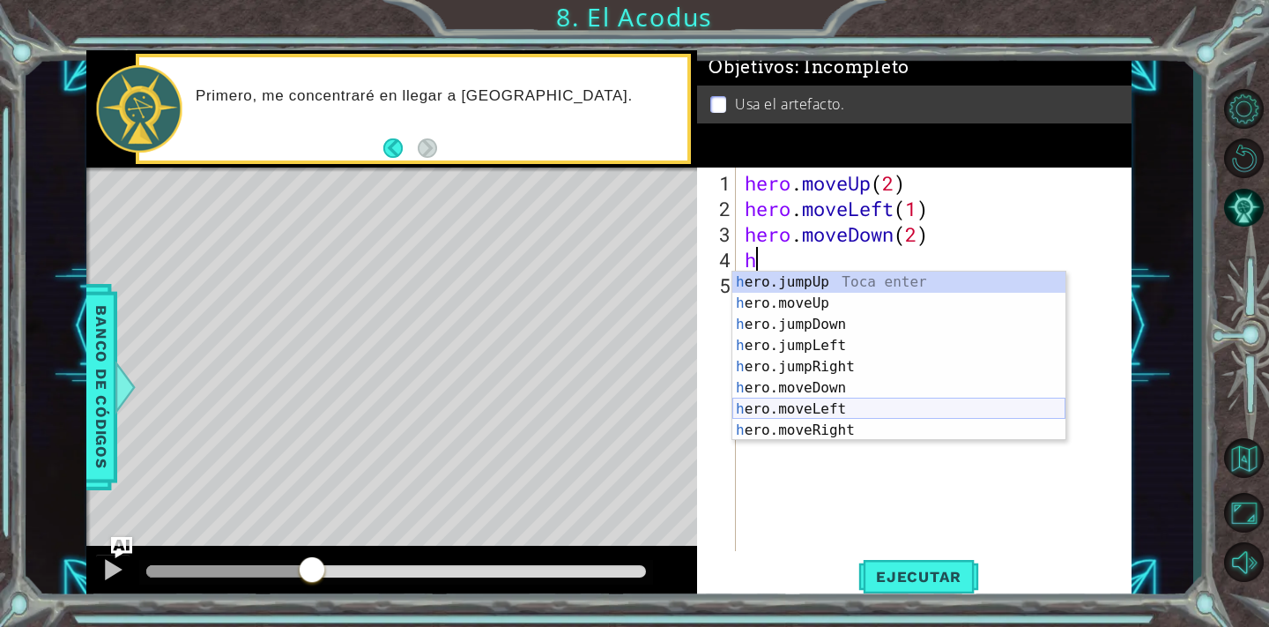
click at [789, 419] on div "h ero.jumpUp Toca enter h ero.moveUp Toca enter h ero.jumpDown Toca enter h ero…" at bounding box center [898, 377] width 333 height 212
type textarea "hero.moveLeft(1)"
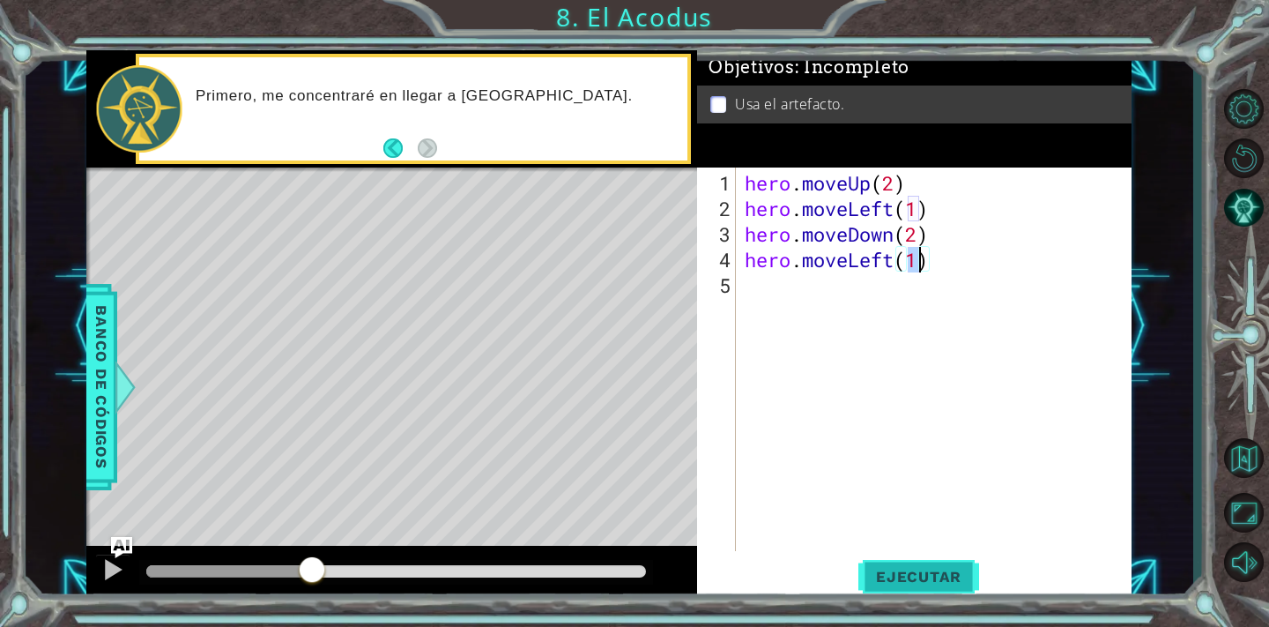
click at [943, 583] on span "Ejecutar" at bounding box center [918, 577] width 121 height 18
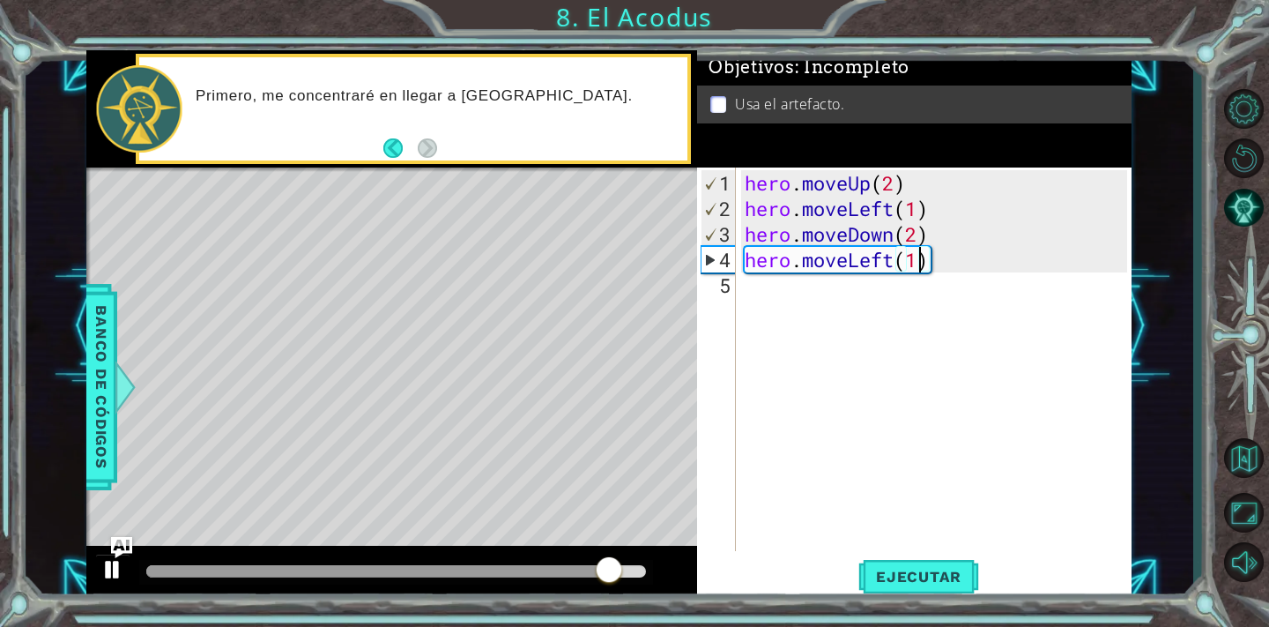
click at [108, 578] on div at bounding box center [112, 569] width 23 height 23
click at [859, 302] on div "hero . moveUp ( 2 ) hero . moveLeft ( 1 ) hero . moveDown ( 2 ) hero . moveLeft…" at bounding box center [938, 387] width 395 height 434
type textarea "h"
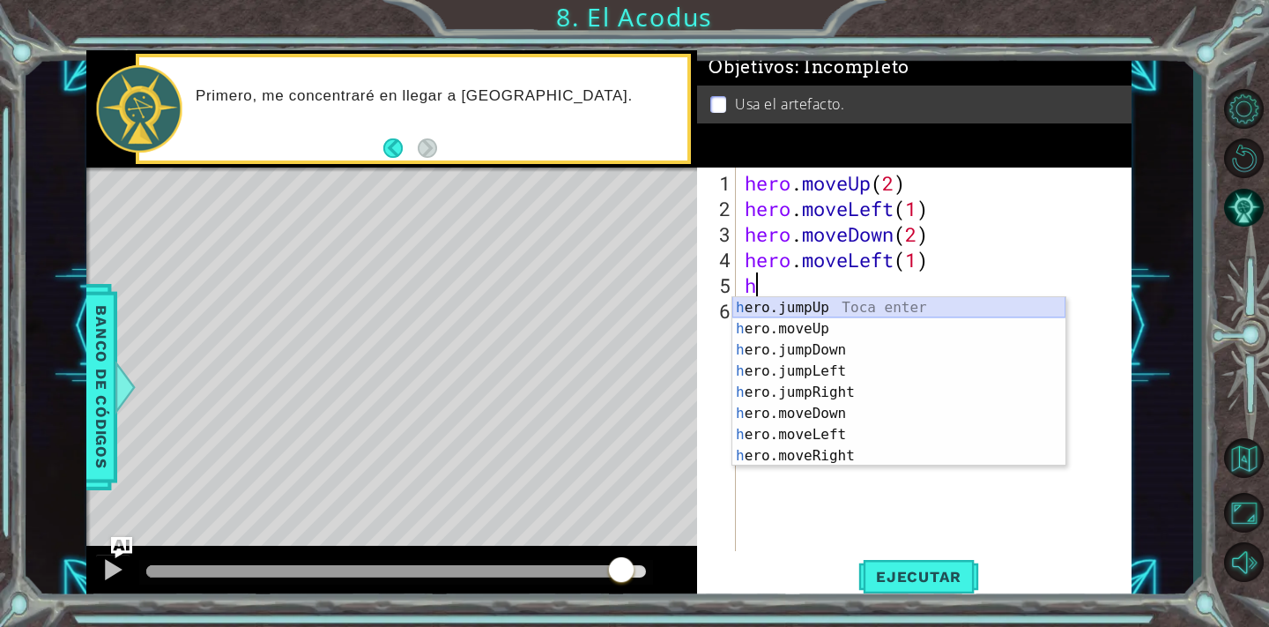
click at [812, 308] on div "h ero.jumpUp Toca enter h ero.moveUp Toca enter h ero.jumpDown Toca enter h ero…" at bounding box center [898, 403] width 333 height 212
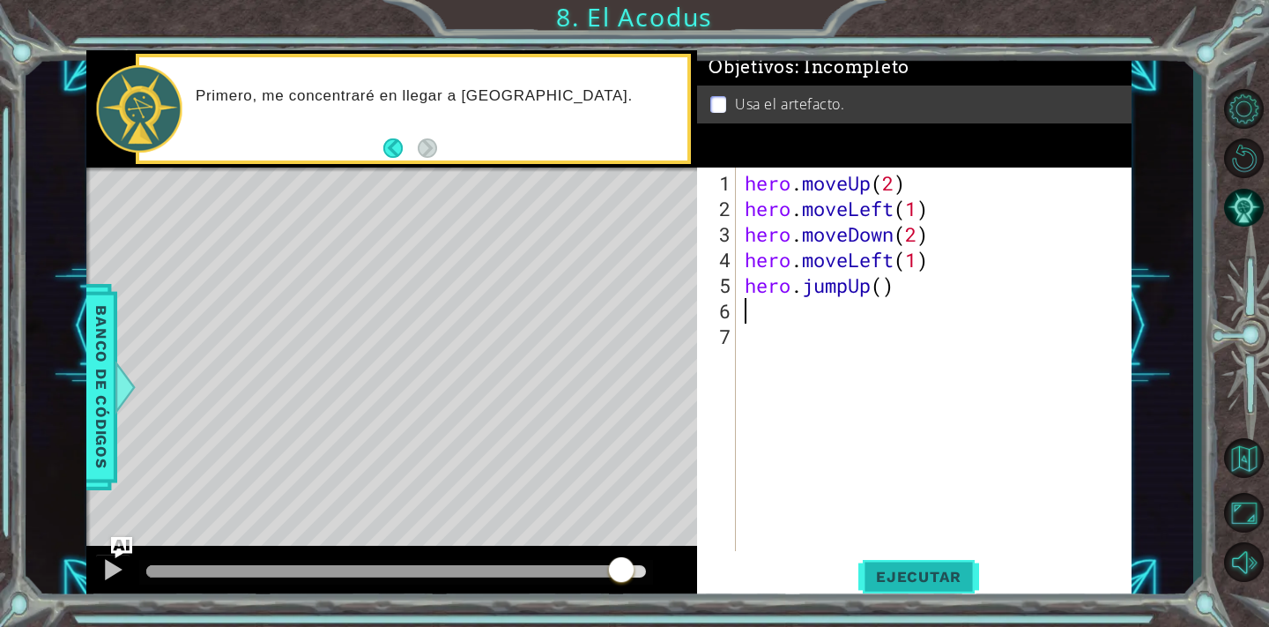
click at [939, 563] on button "Ejecutar" at bounding box center [918, 575] width 121 height 43
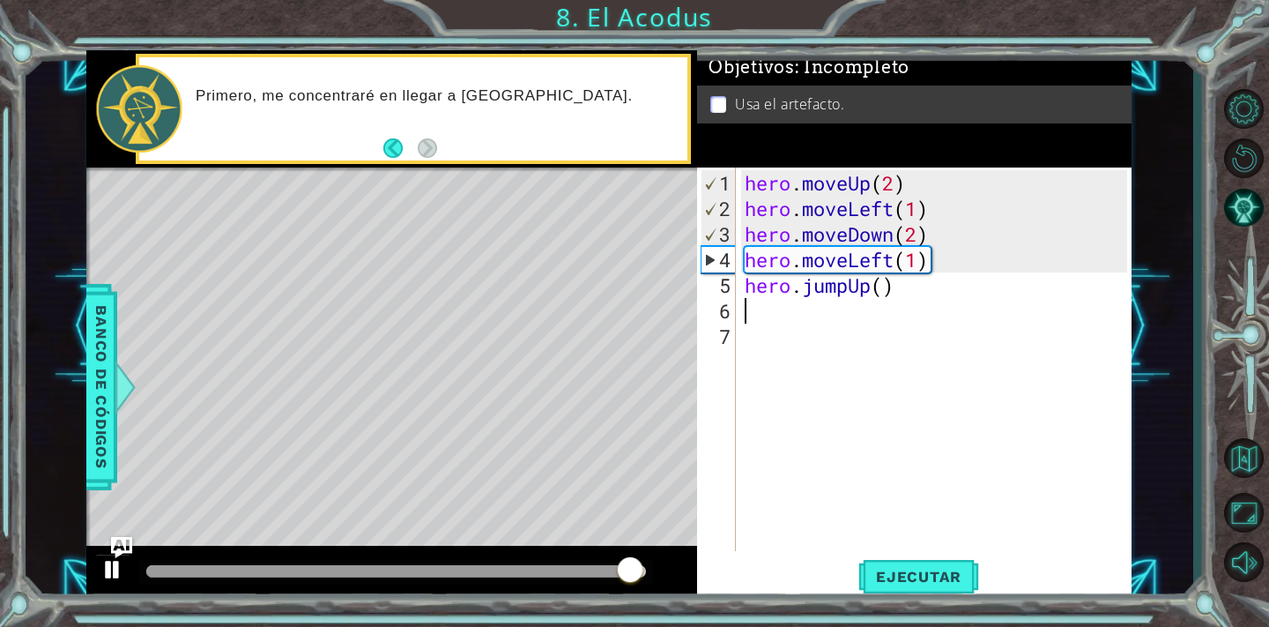
click at [107, 568] on button at bounding box center [112, 571] width 35 height 36
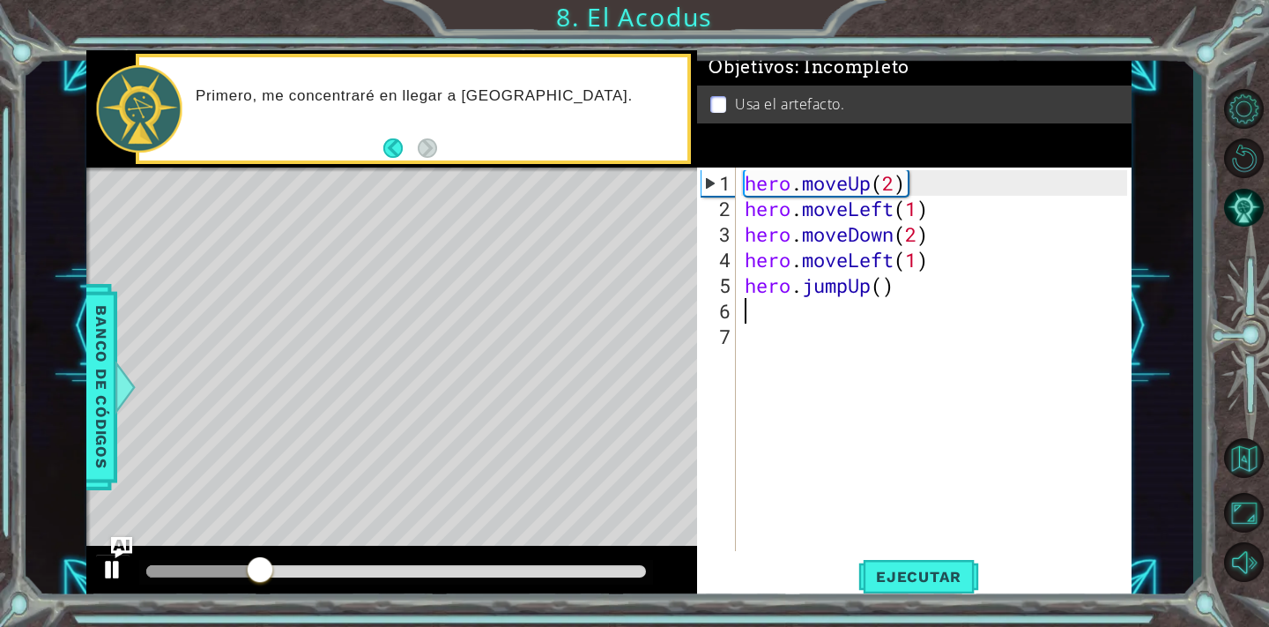
click at [113, 568] on div at bounding box center [112, 569] width 23 height 23
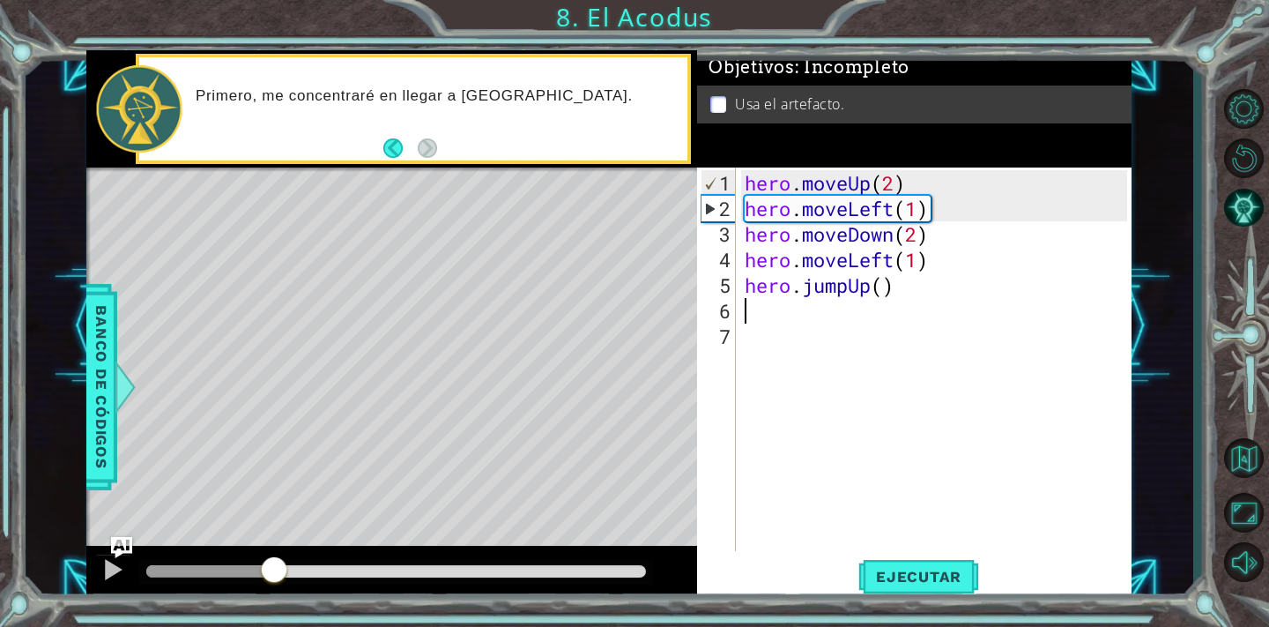
click at [910, 291] on div "hero . moveUp ( 2 ) hero . moveLeft ( 1 ) hero . moveDown ( 2 ) hero . moveLeft…" at bounding box center [938, 387] width 395 height 434
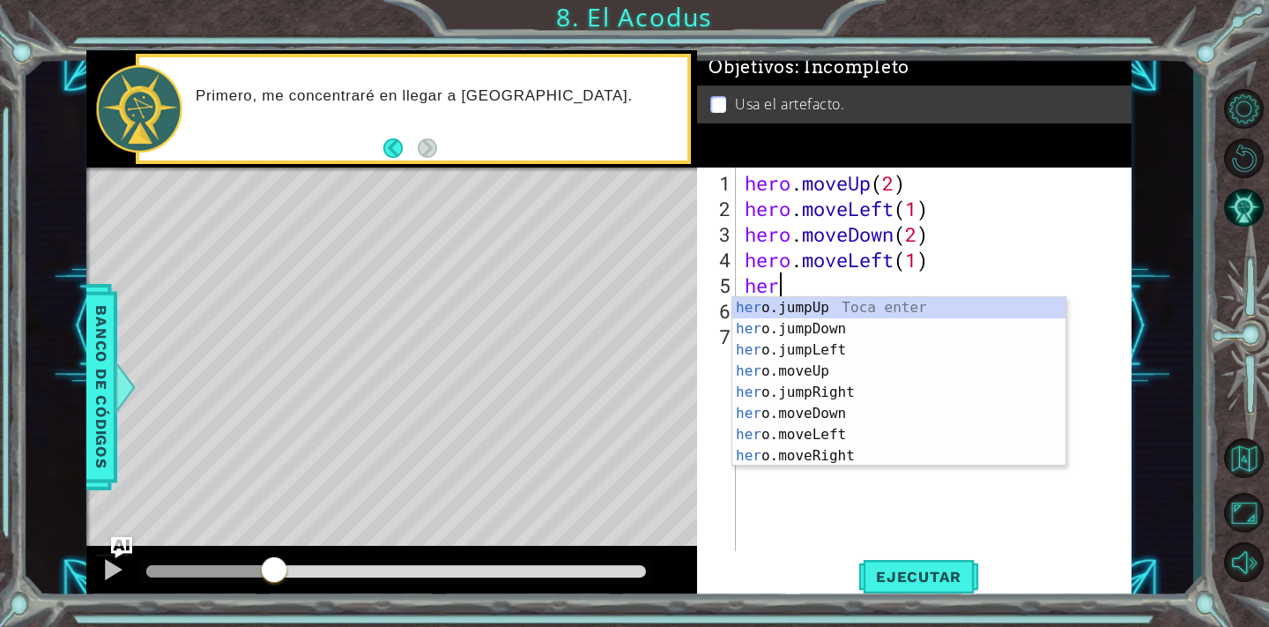
type textarea "h"
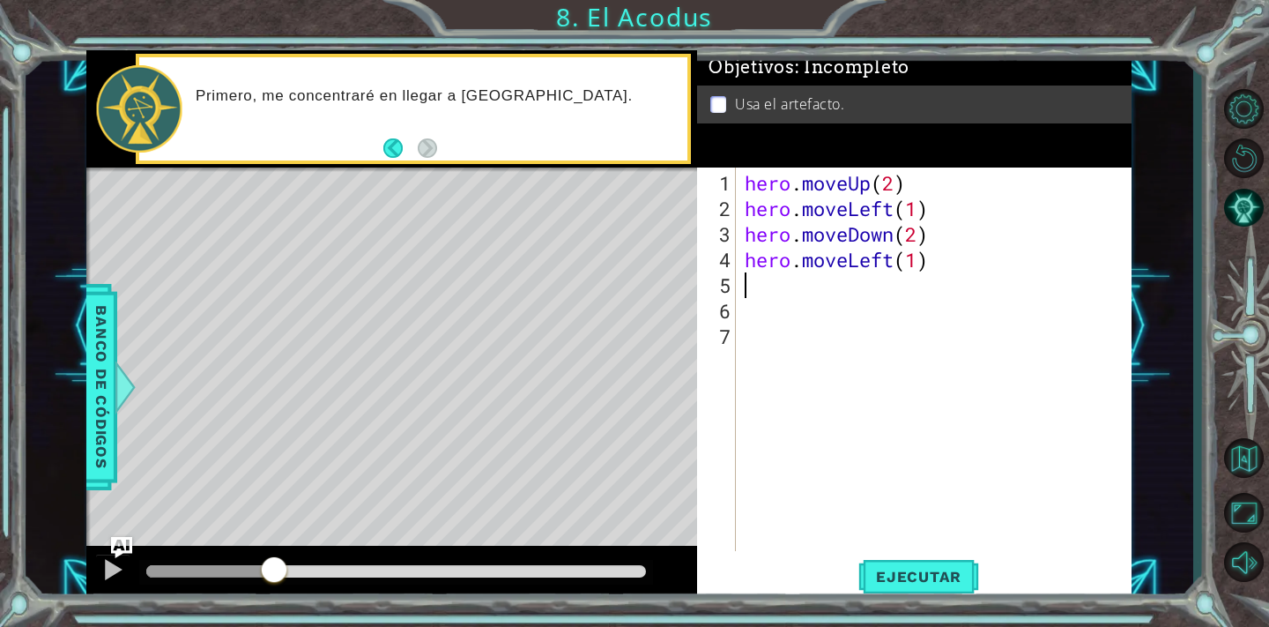
type textarea "g"
type textarea "h"
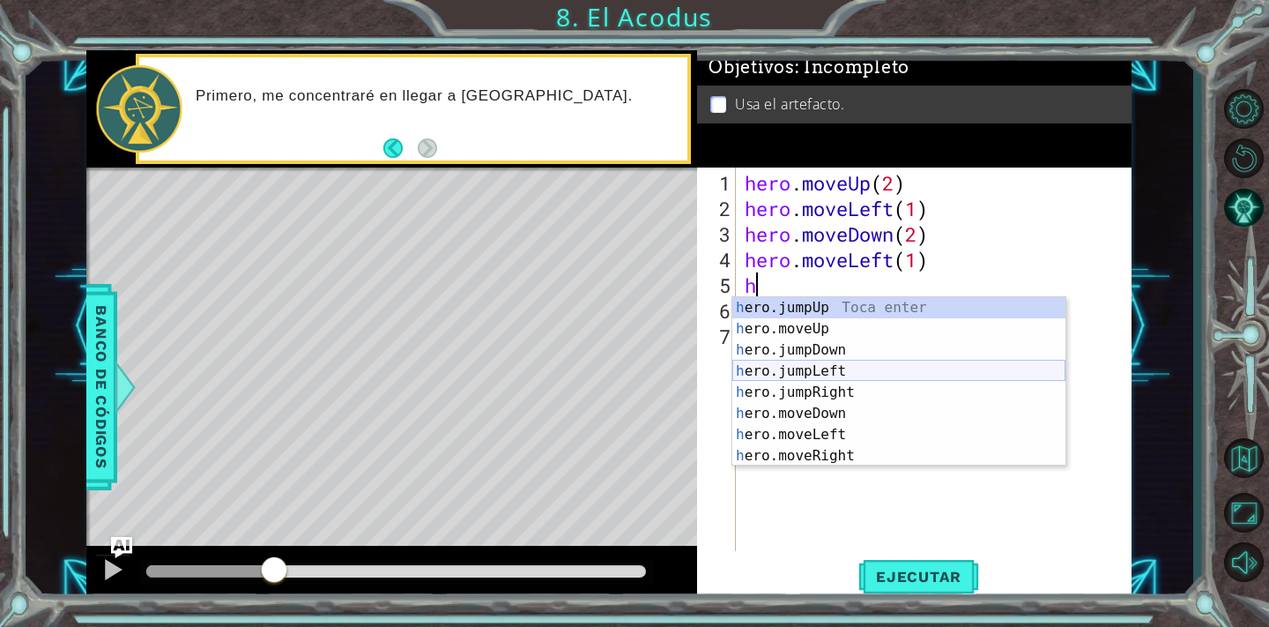
click at [827, 367] on div "h ero.jumpUp Toca enter h ero.moveUp Toca enter h ero.jumpDown Toca enter h ero…" at bounding box center [898, 403] width 333 height 212
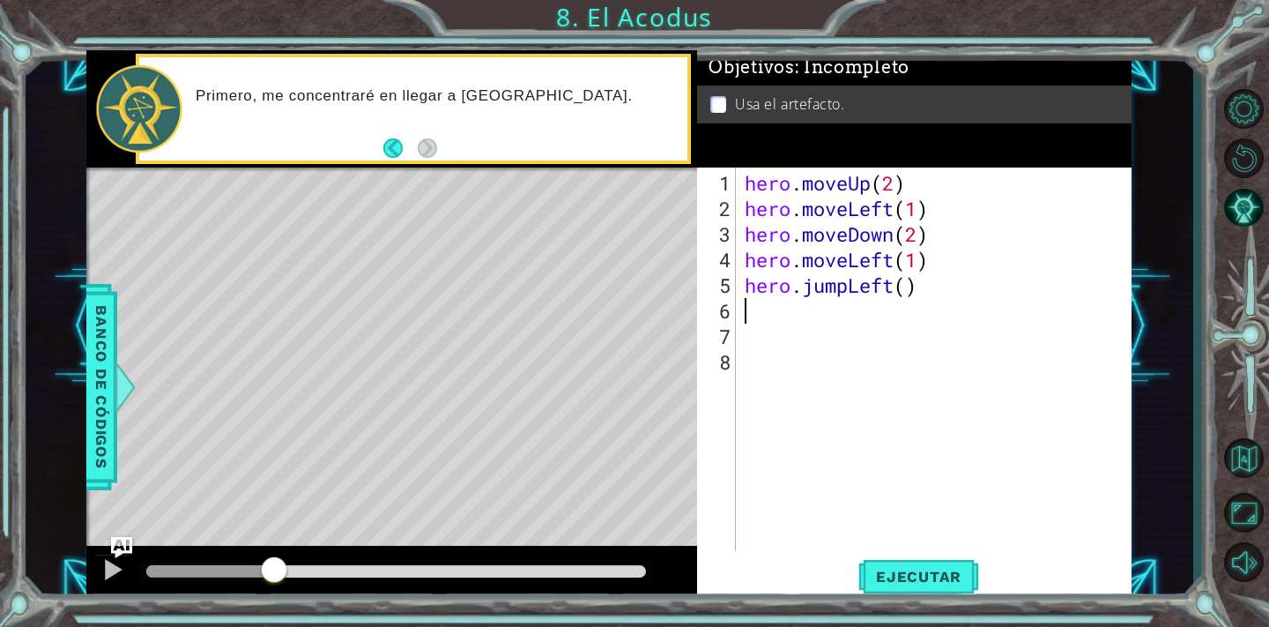
click at [943, 257] on div "hero . moveUp ( 2 ) hero . moveLeft ( 1 ) hero . moveDown ( 2 ) hero . moveLeft…" at bounding box center [938, 387] width 395 height 434
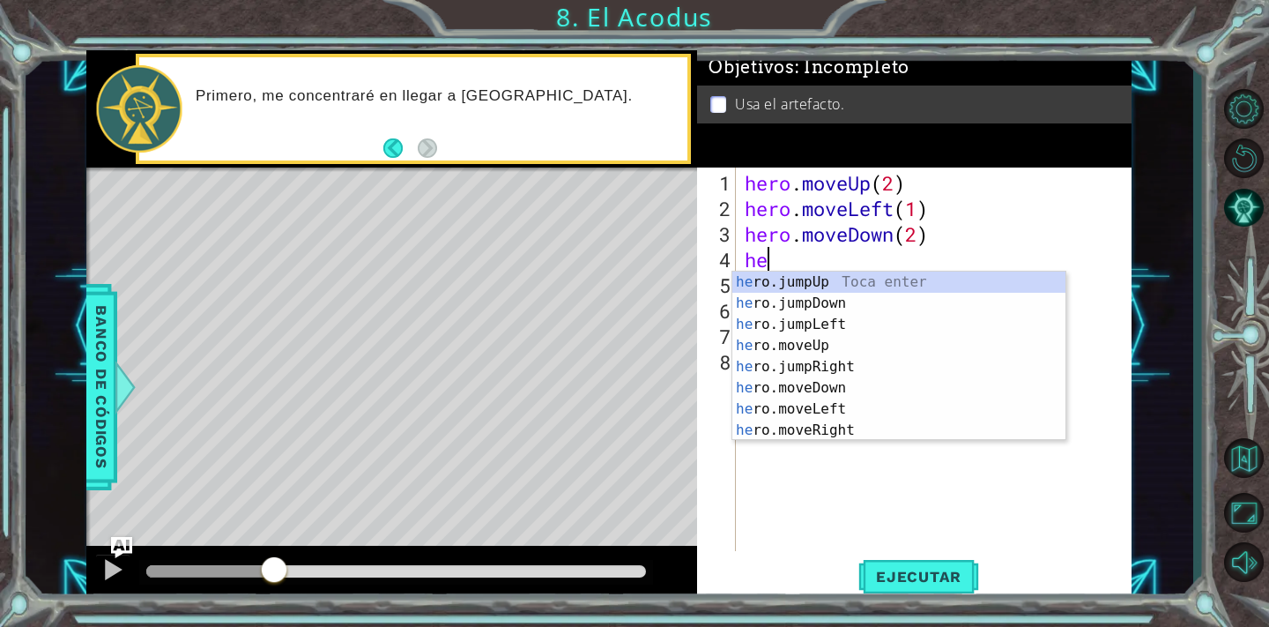
type textarea "h"
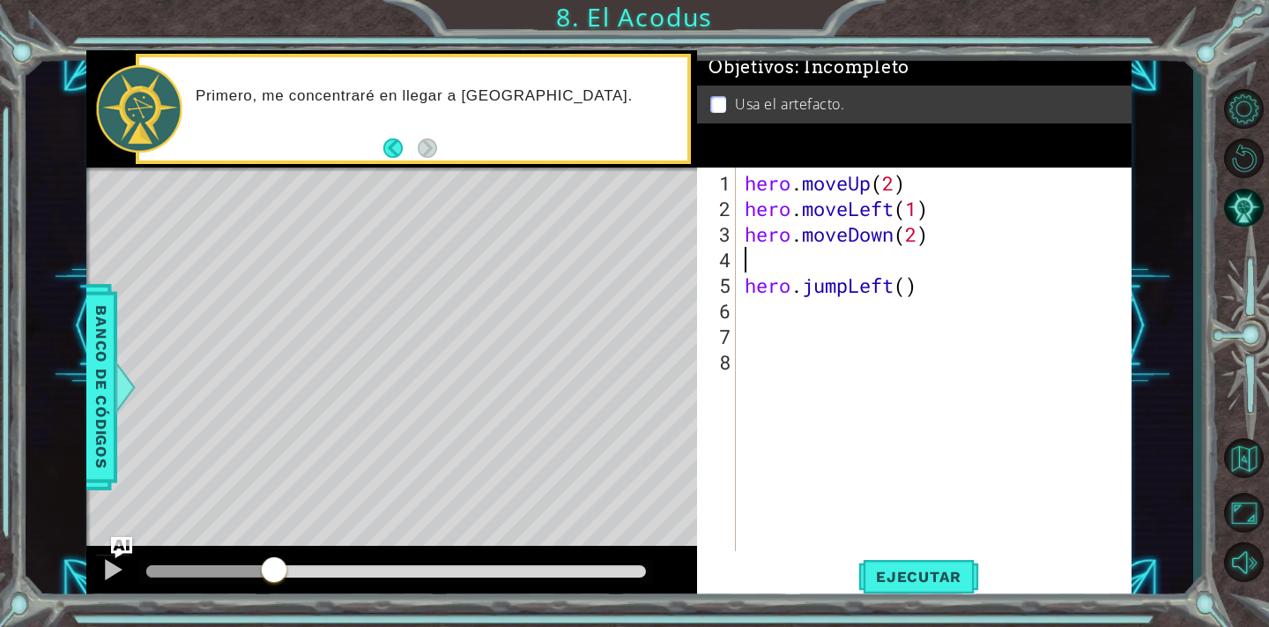
type textarea "hero.moveDown(2)"
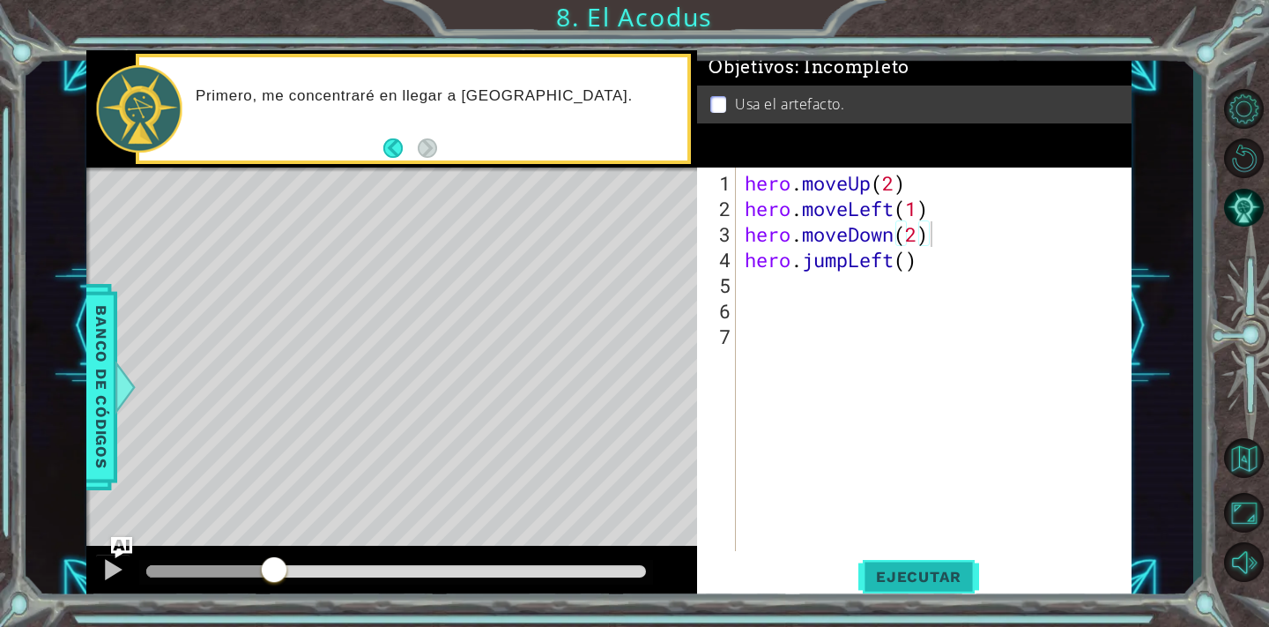
click at [937, 590] on button "Ejecutar" at bounding box center [918, 575] width 121 height 43
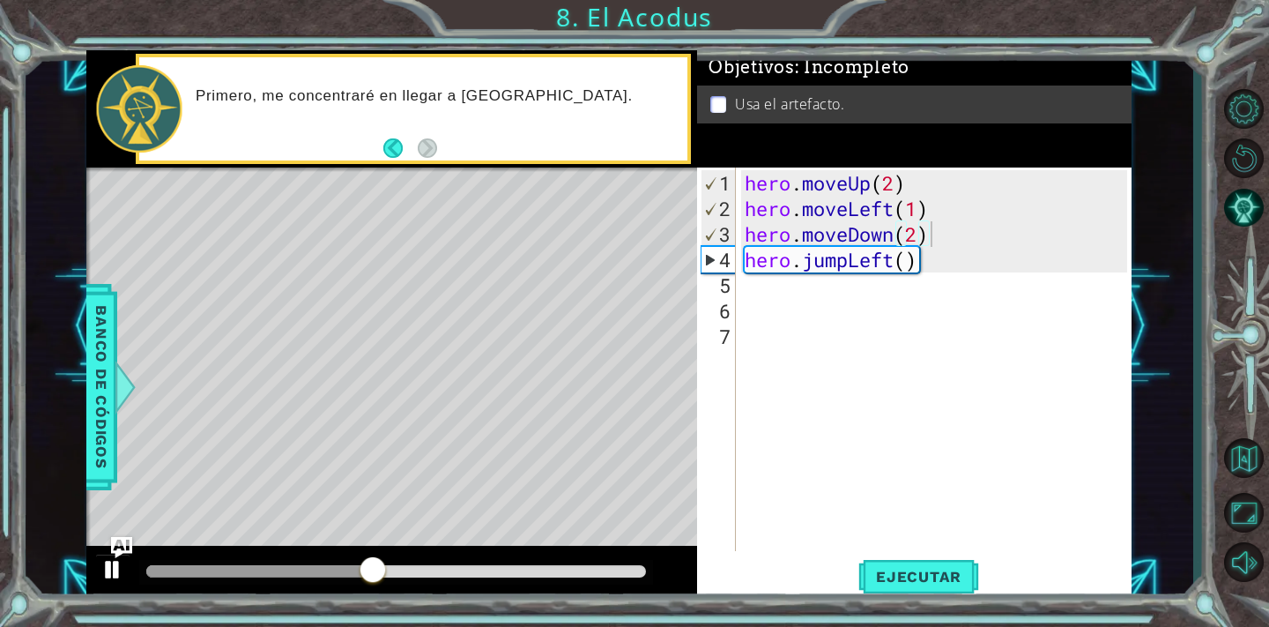
click at [112, 568] on div at bounding box center [112, 569] width 23 height 23
click at [805, 308] on div "hero . moveUp ( 2 ) hero . moveLeft ( 1 ) hero . moveDown ( 2 ) hero . jumpLeft…" at bounding box center [938, 387] width 395 height 434
click at [798, 297] on div "hero . moveUp ( 2 ) hero . moveLeft ( 1 ) hero . moveDown ( 2 ) hero . jumpLeft…" at bounding box center [938, 387] width 395 height 434
click at [770, 278] on div "hero . moveUp ( 2 ) hero . moveLeft ( 1 ) hero . moveDown ( 2 ) hero . jumpLeft…" at bounding box center [938, 387] width 395 height 434
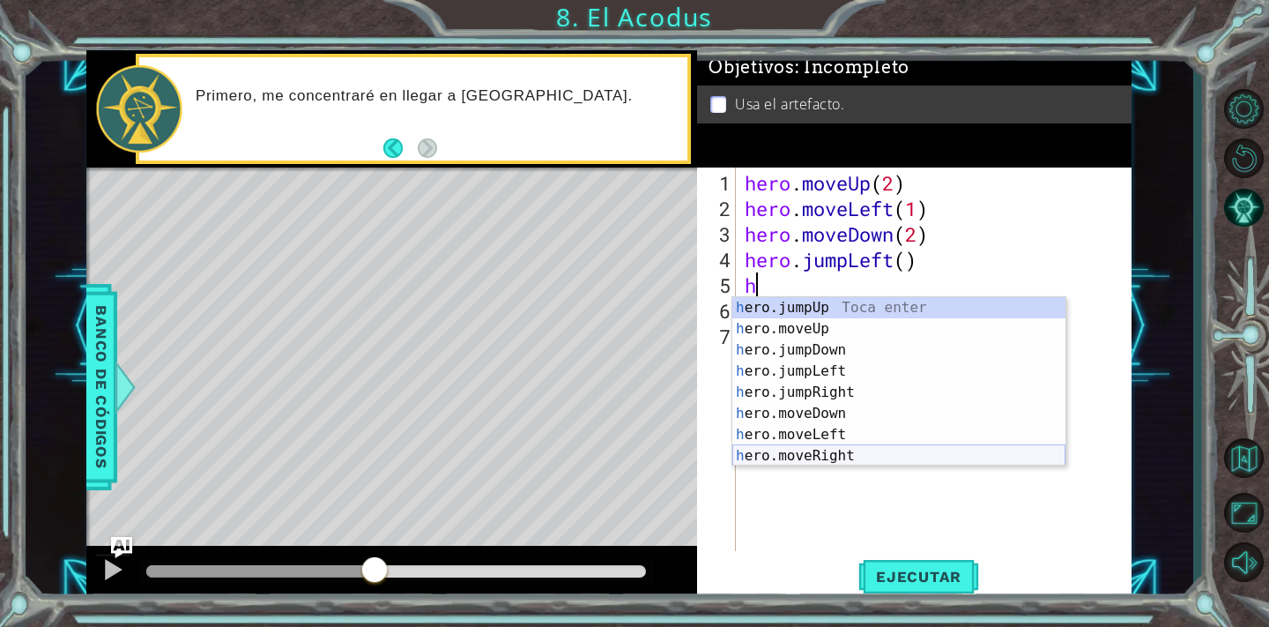
click at [768, 452] on div "h ero.jumpUp Toca enter h ero.moveUp Toca enter h ero.jumpDown Toca enter h ero…" at bounding box center [898, 403] width 333 height 212
type textarea "hero.moveRight(1)"
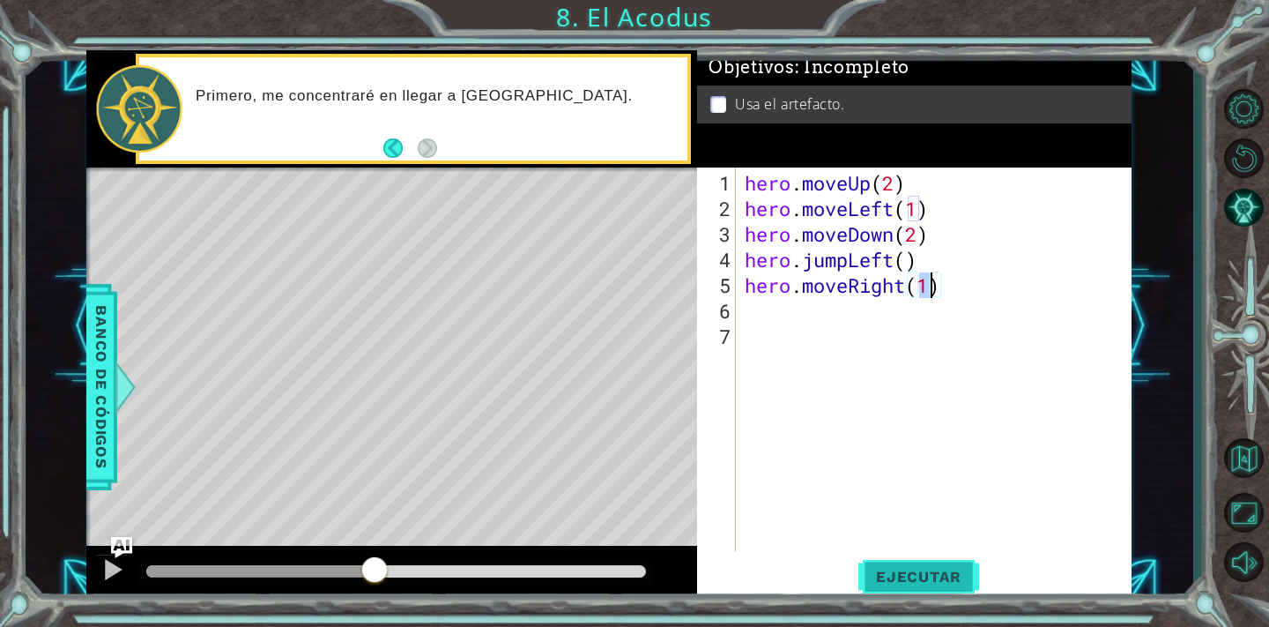
click at [928, 572] on span "Ejecutar" at bounding box center [918, 577] width 121 height 18
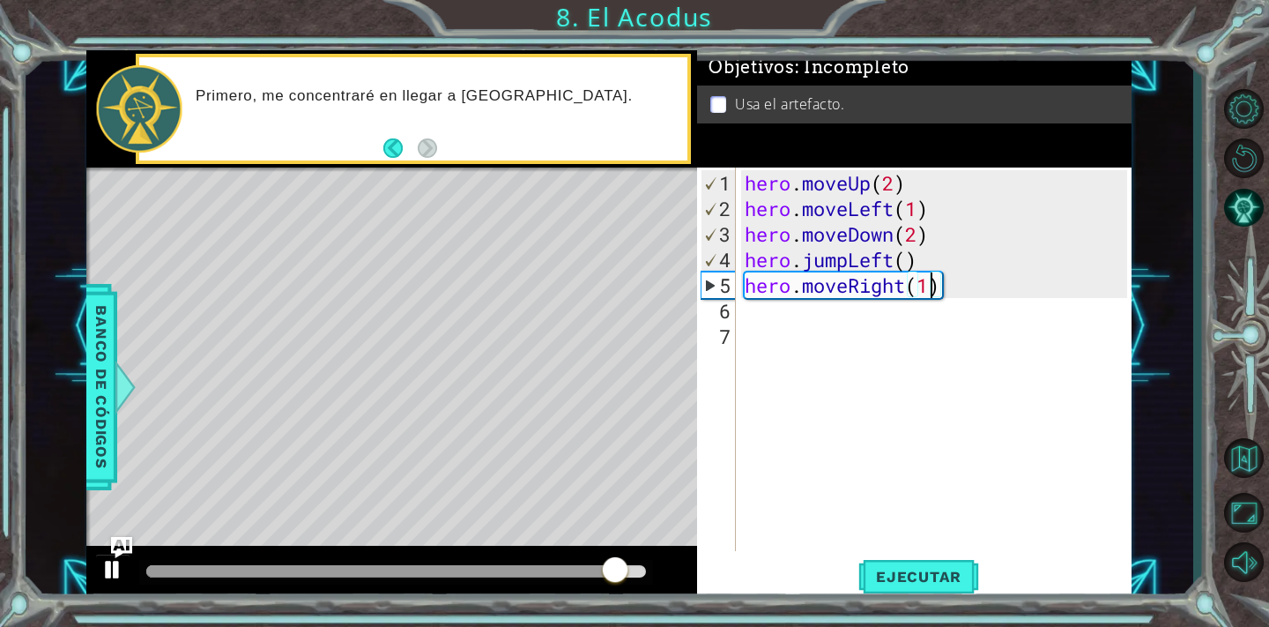
click at [115, 566] on div at bounding box center [112, 569] width 23 height 23
click at [968, 296] on div "hero . moveUp ( 2 ) hero . moveLeft ( 1 ) hero . moveDown ( 2 ) hero . jumpLeft…" at bounding box center [938, 387] width 395 height 434
click at [956, 286] on div "hero . moveUp ( 2 ) hero . moveLeft ( 1 ) hero . moveDown ( 2 ) hero . jumpLeft…" at bounding box center [938, 387] width 395 height 434
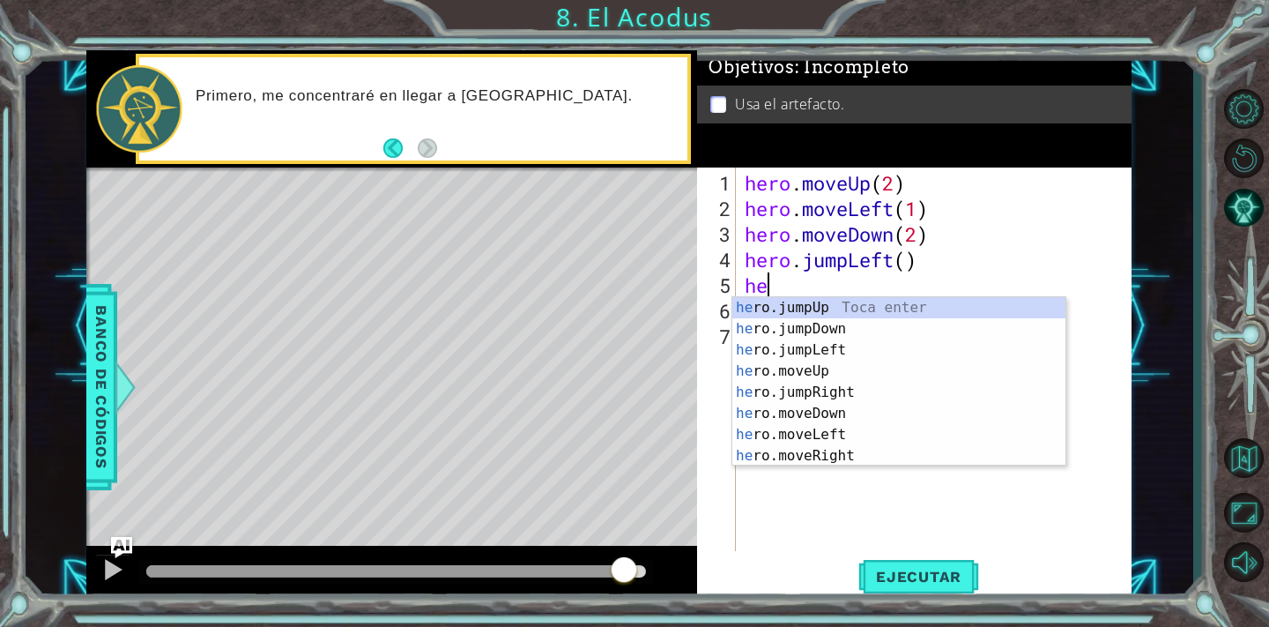
type textarea "h"
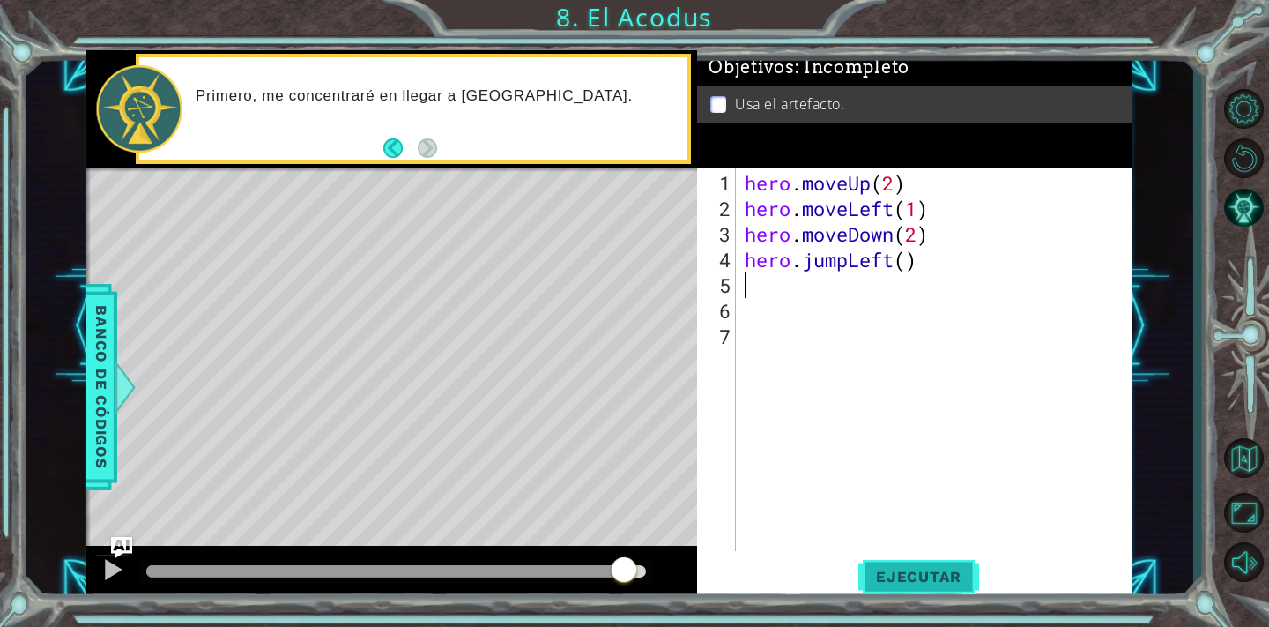
click at [933, 575] on span "Ejecutar" at bounding box center [918, 577] width 121 height 18
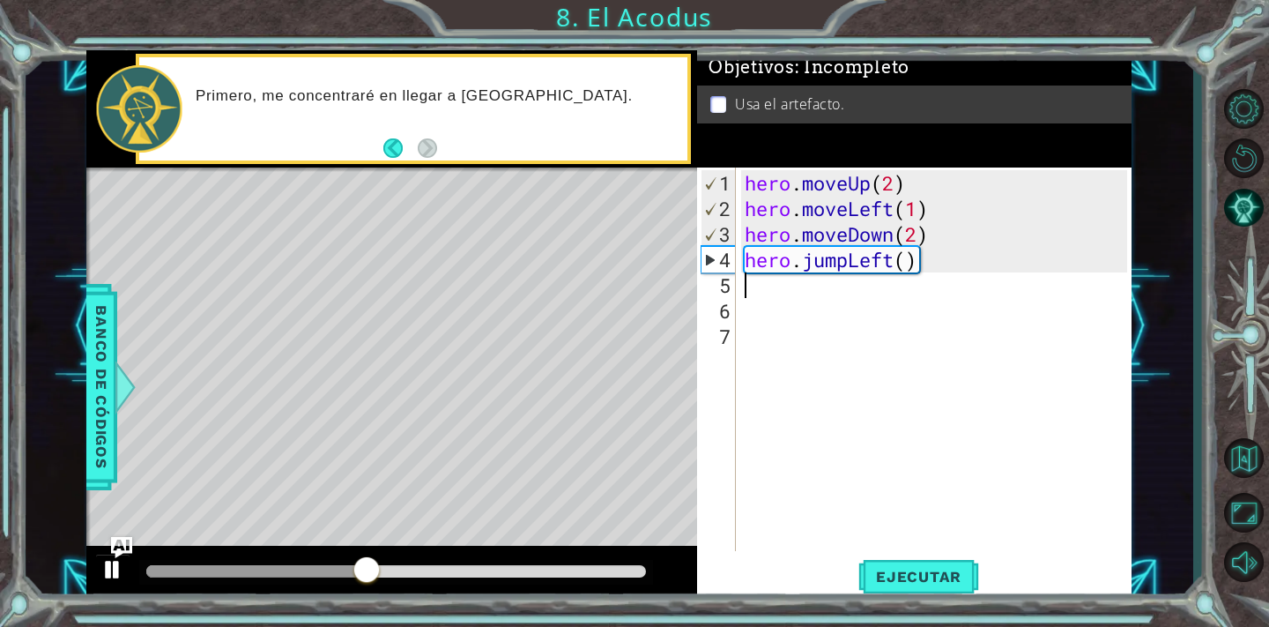
click at [120, 571] on div at bounding box center [112, 569] width 23 height 23
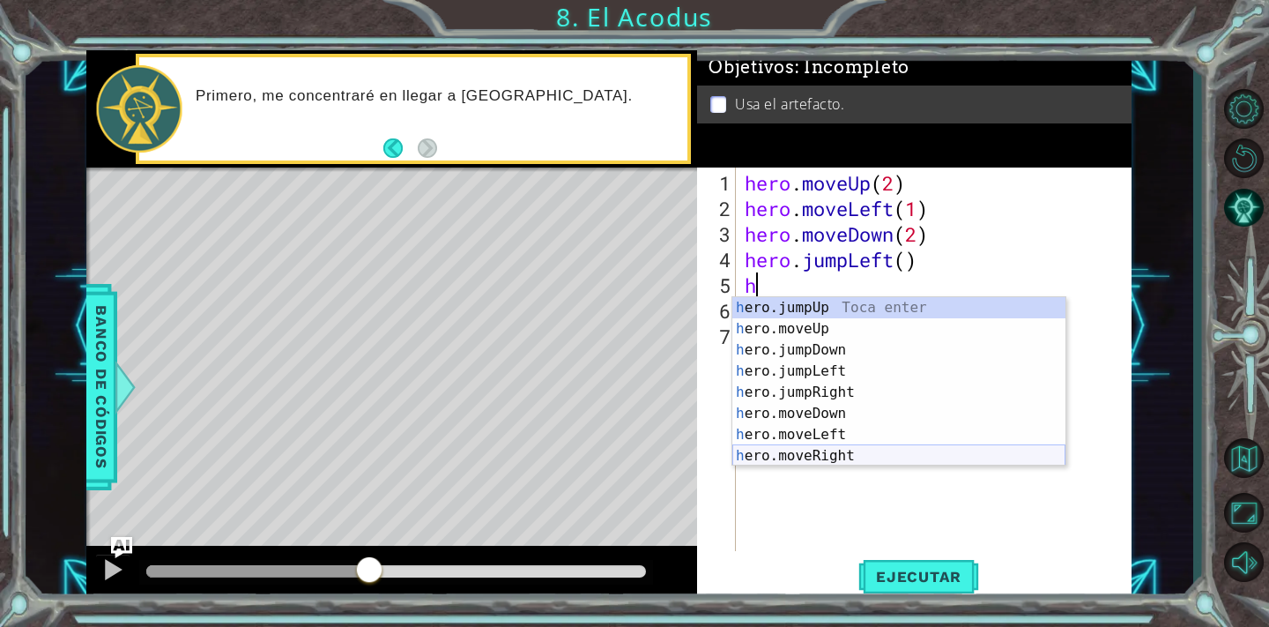
click at [782, 456] on div "h ero.jumpUp Toca enter h ero.moveUp Toca enter h ero.jumpDown Toca enter h ero…" at bounding box center [898, 403] width 333 height 212
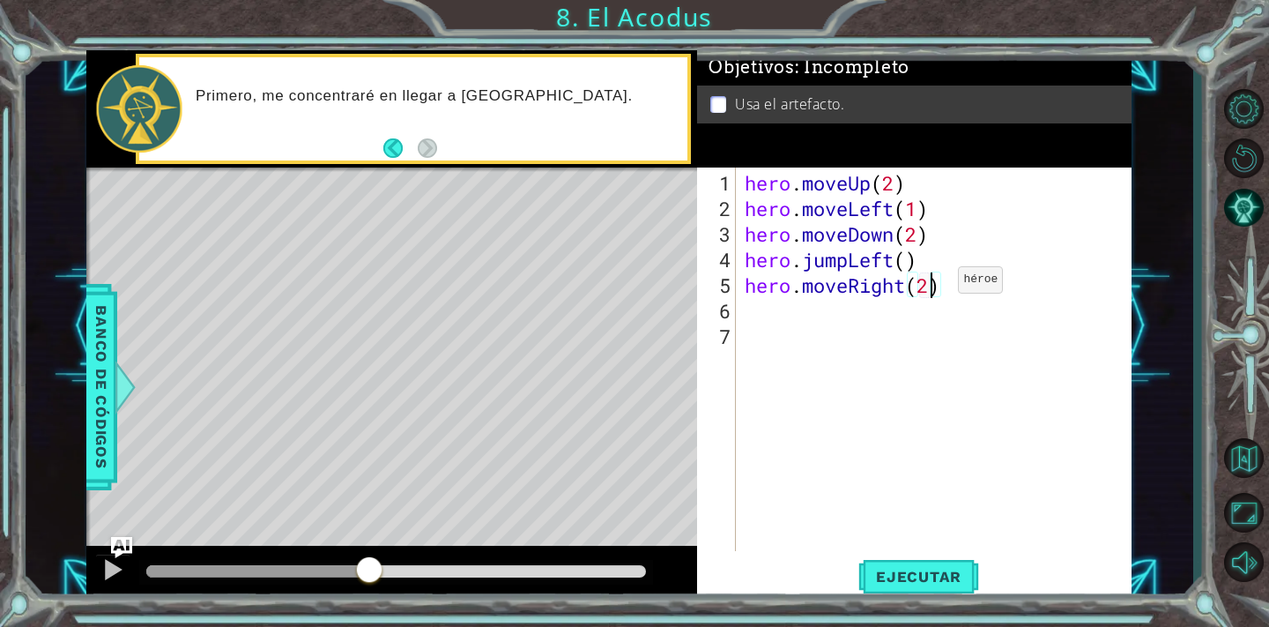
scroll to position [0, 8]
type textarea "hero.moveRight(2)"
click at [927, 576] on span "Ejecutar" at bounding box center [918, 577] width 121 height 18
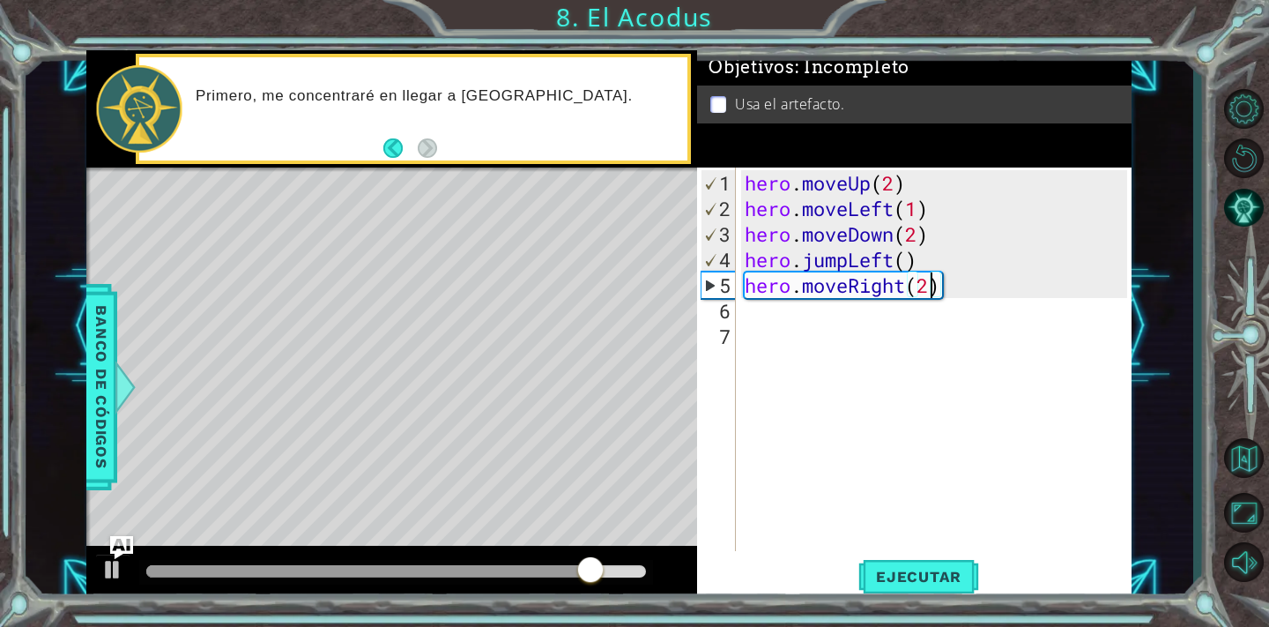
click at [117, 557] on img "Ask AI" at bounding box center [121, 546] width 23 height 23
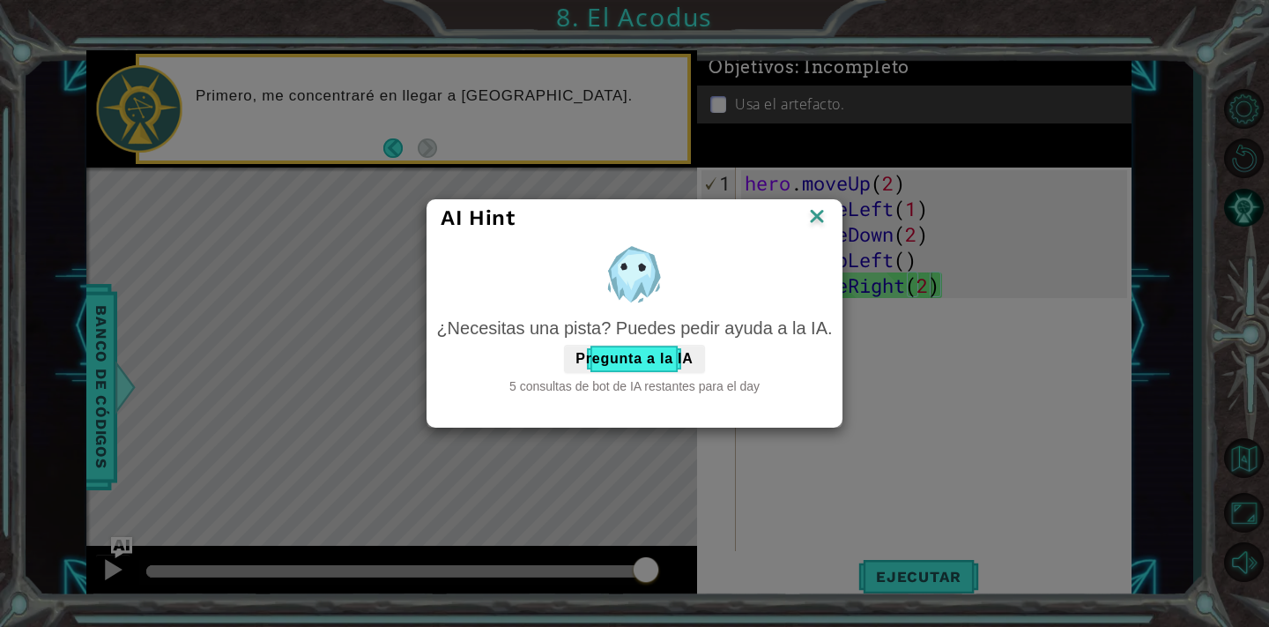
click at [824, 226] on img at bounding box center [816, 217] width 23 height 26
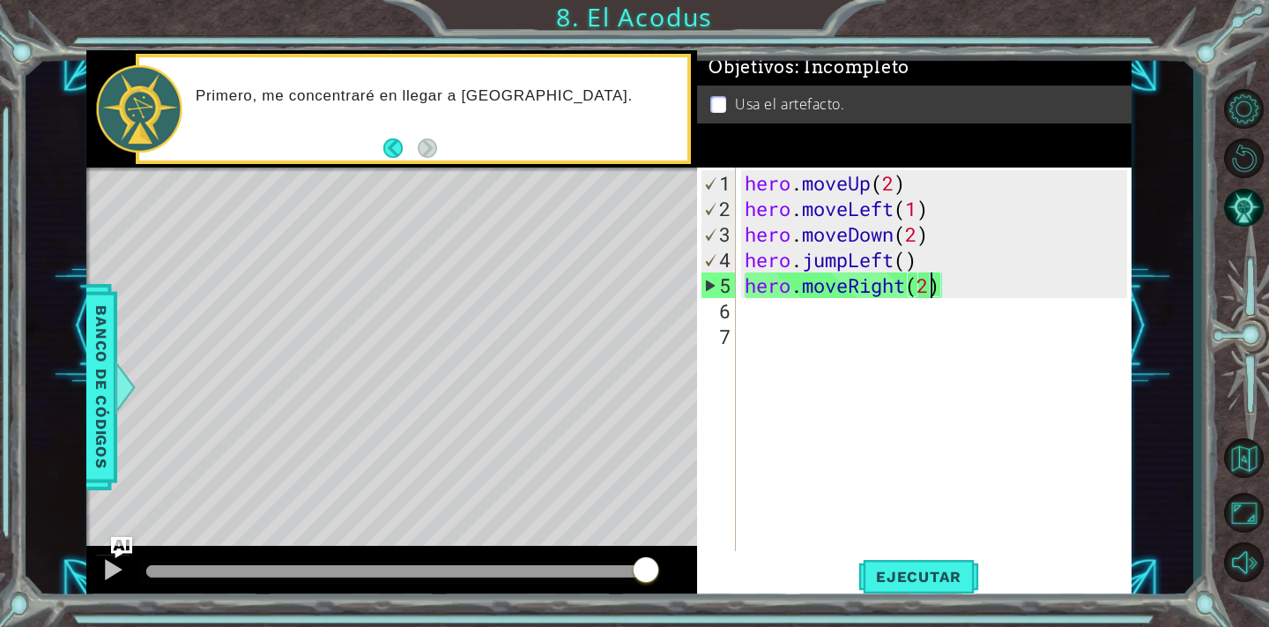
click at [954, 302] on div "hero . moveUp ( 2 ) hero . moveLeft ( 1 ) hero . moveDown ( 2 ) hero . jumpLeft…" at bounding box center [938, 387] width 395 height 434
click at [953, 279] on div "hero . moveUp ( 2 ) hero . moveLeft ( 1 ) hero . moveDown ( 2 ) hero . jumpLeft…" at bounding box center [938, 387] width 395 height 434
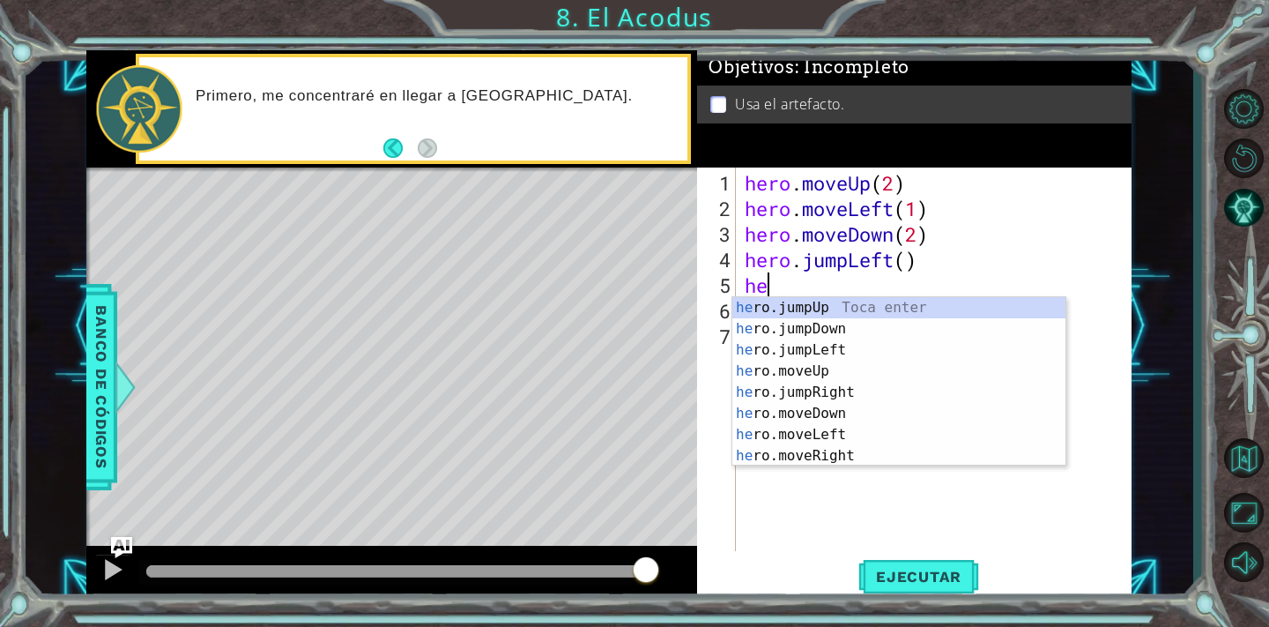
type textarea "h"
click at [830, 330] on div "h ero.jumpUp Toca enter h ero.moveUp Toca enter h ero.jumpDown Toca enter h ero…" at bounding box center [898, 403] width 333 height 212
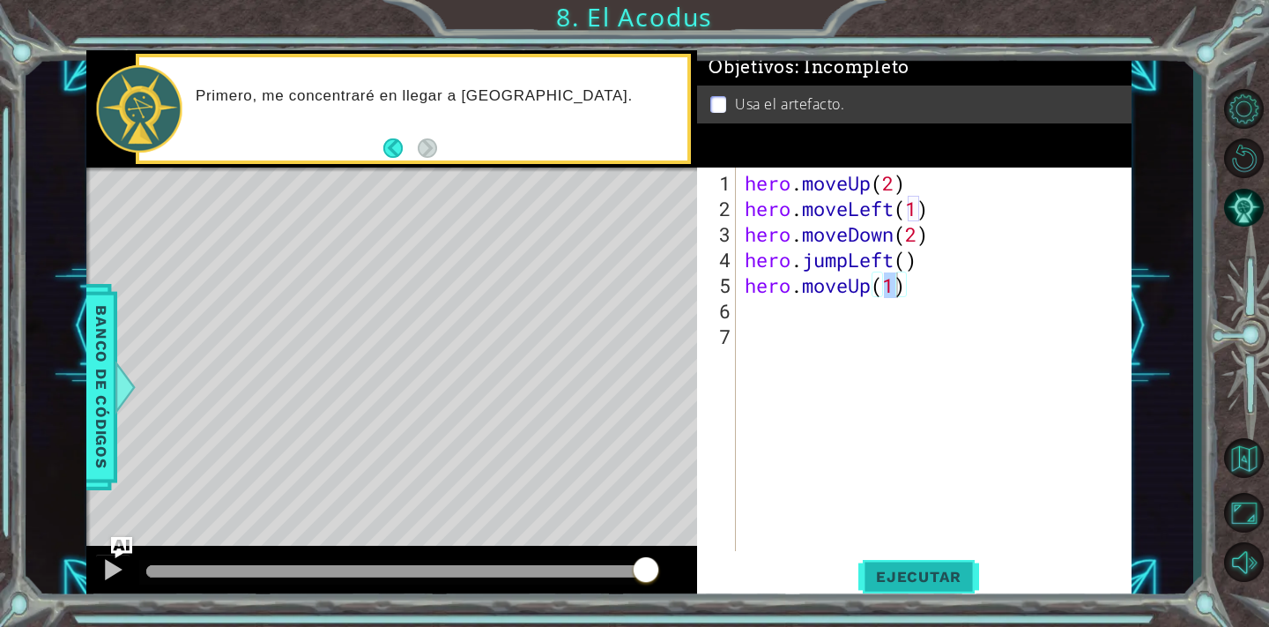
click at [917, 572] on span "Ejecutar" at bounding box center [918, 577] width 121 height 18
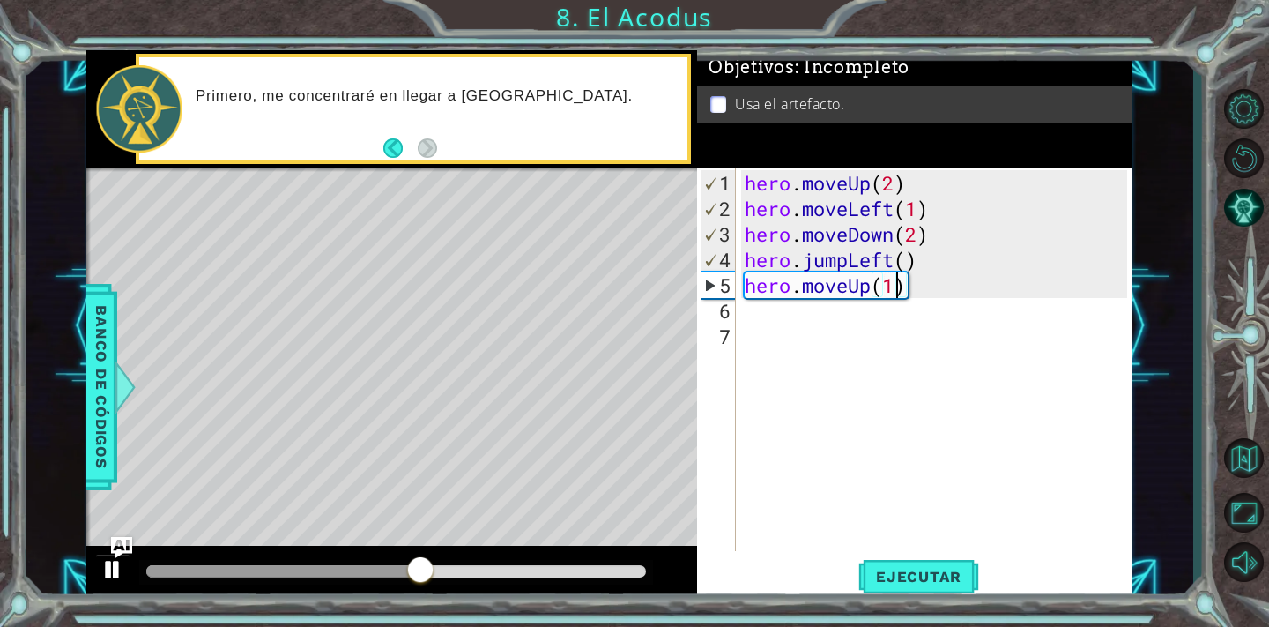
click at [105, 568] on div at bounding box center [112, 569] width 23 height 23
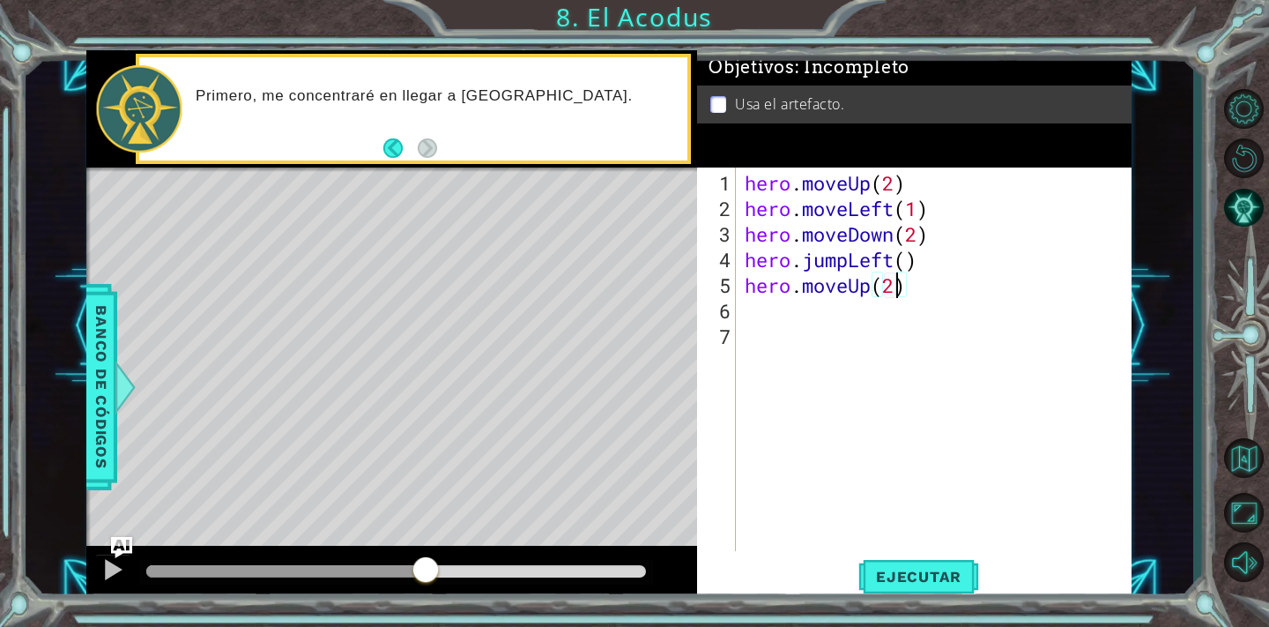
scroll to position [0, 6]
type textarea "hero.moveUp(2)"
click at [933, 586] on button "Ejecutar" at bounding box center [918, 575] width 121 height 43
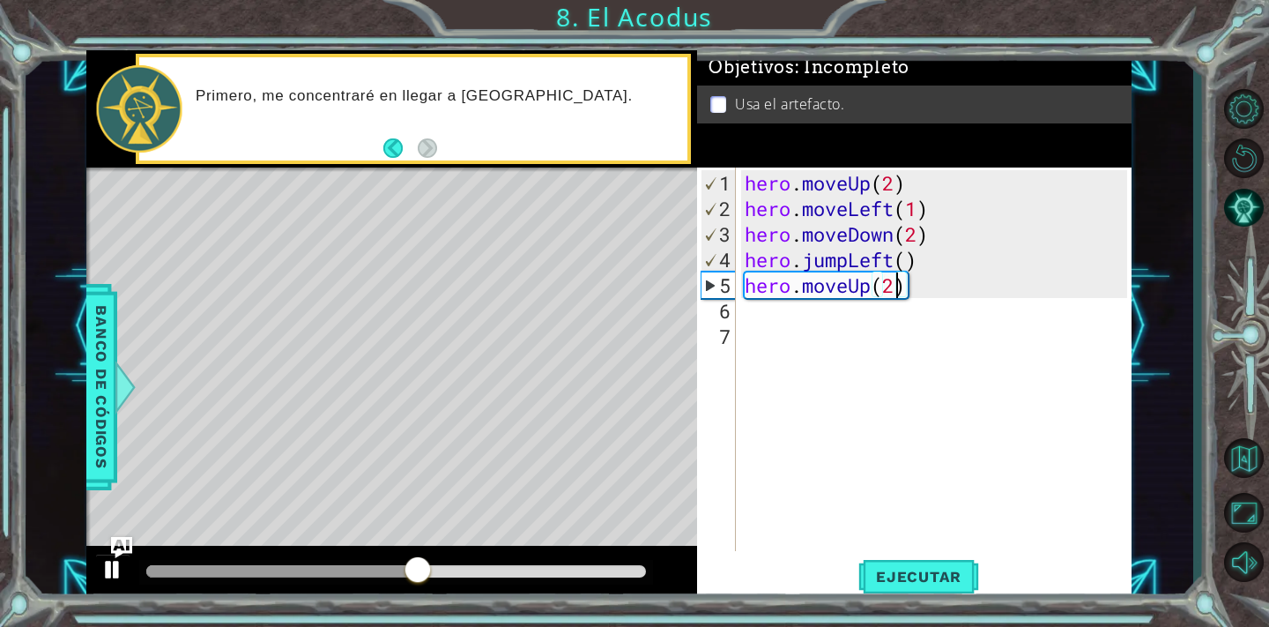
click at [128, 566] on button at bounding box center [112, 571] width 35 height 36
click at [758, 311] on div "hero . moveUp ( 2 ) hero . moveLeft ( 1 ) hero . moveDown ( 2 ) hero . jumpLeft…" at bounding box center [938, 387] width 395 height 434
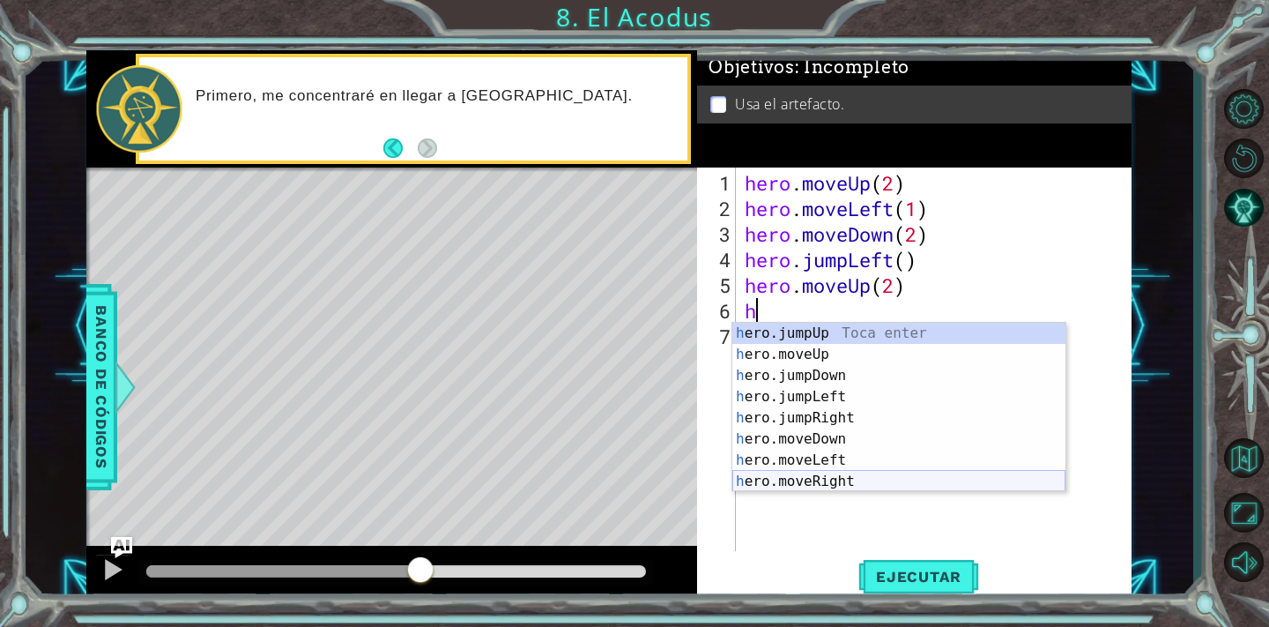
click at [798, 485] on div "h ero.jumpUp Toca enter h ero.moveUp Toca enter h ero.jumpDown Toca enter h ero…" at bounding box center [898, 429] width 333 height 212
type textarea "hero.moveRight(1)"
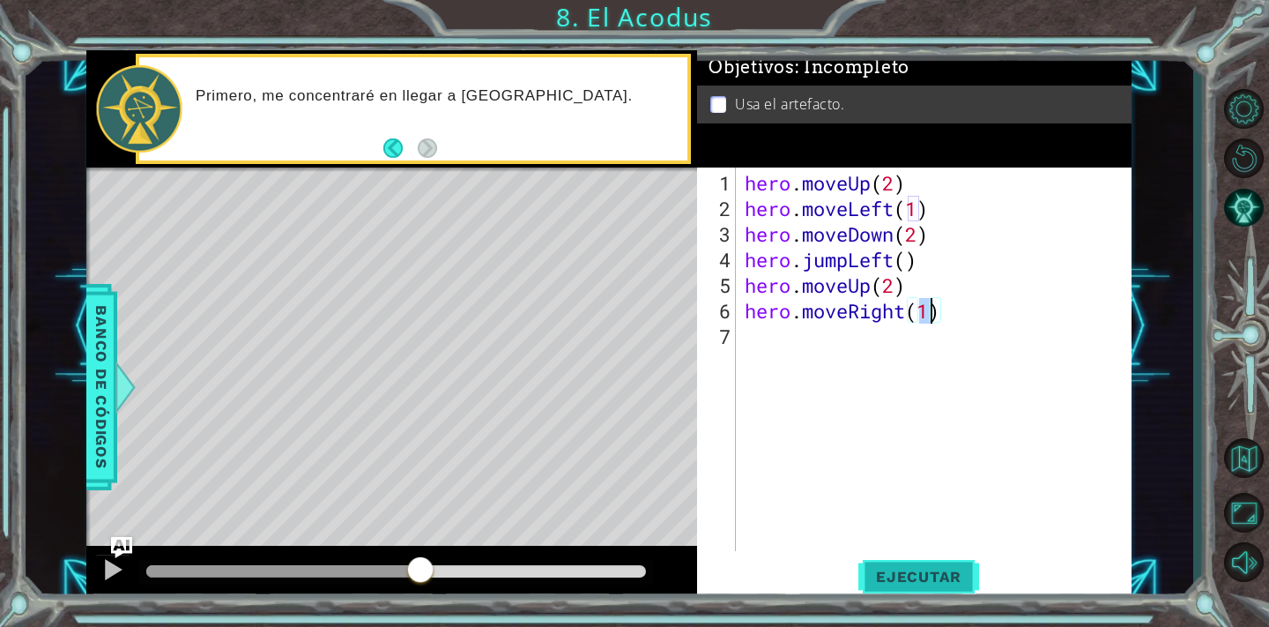
click at [894, 575] on span "Ejecutar" at bounding box center [918, 577] width 121 height 18
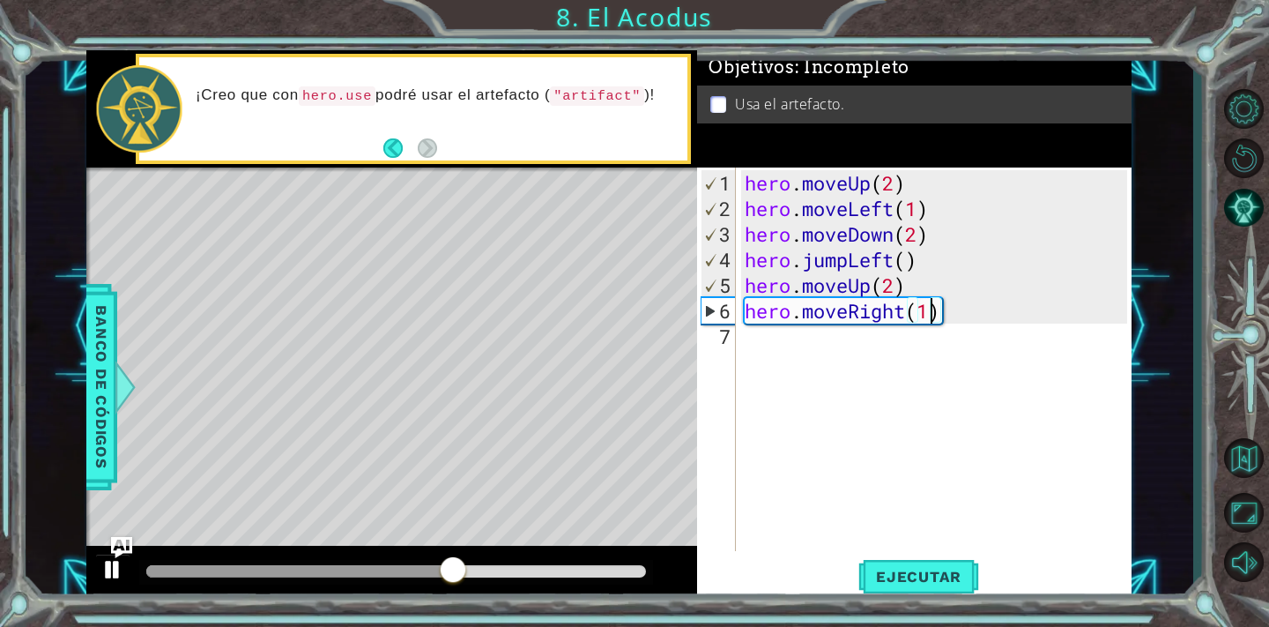
click at [117, 572] on div at bounding box center [112, 569] width 23 height 23
click at [776, 353] on div "hero . moveUp ( 2 ) hero . moveLeft ( 1 ) hero . moveDown ( 2 ) hero . jumpLeft…" at bounding box center [938, 387] width 395 height 434
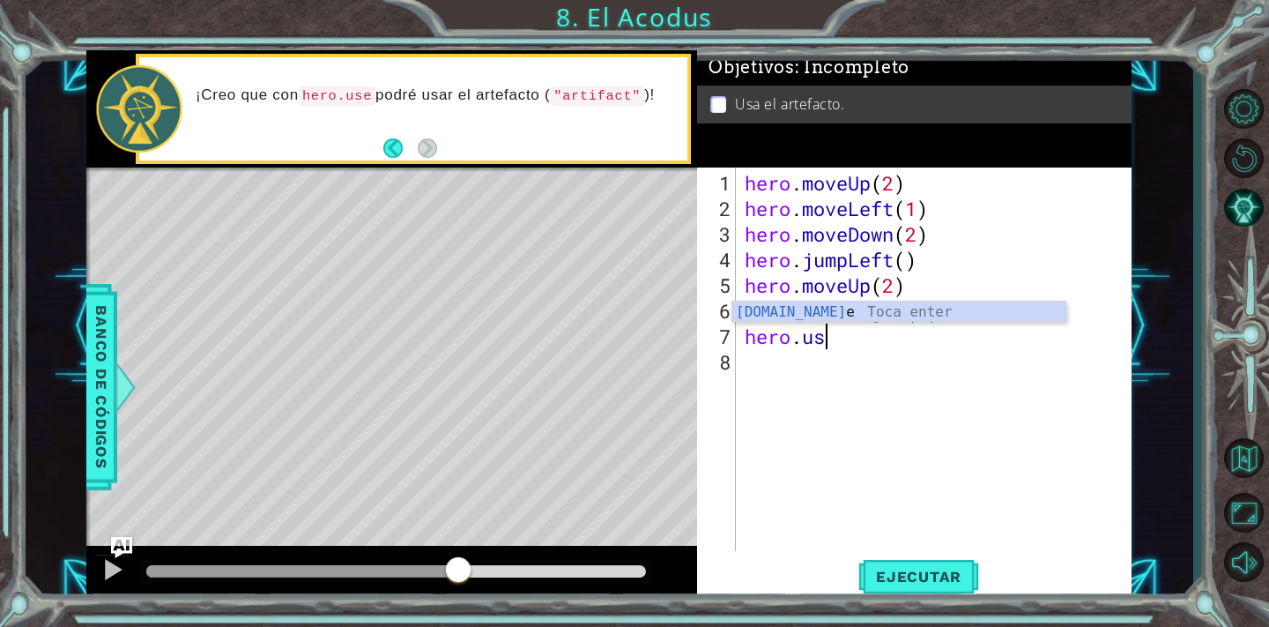
scroll to position [0, 4]
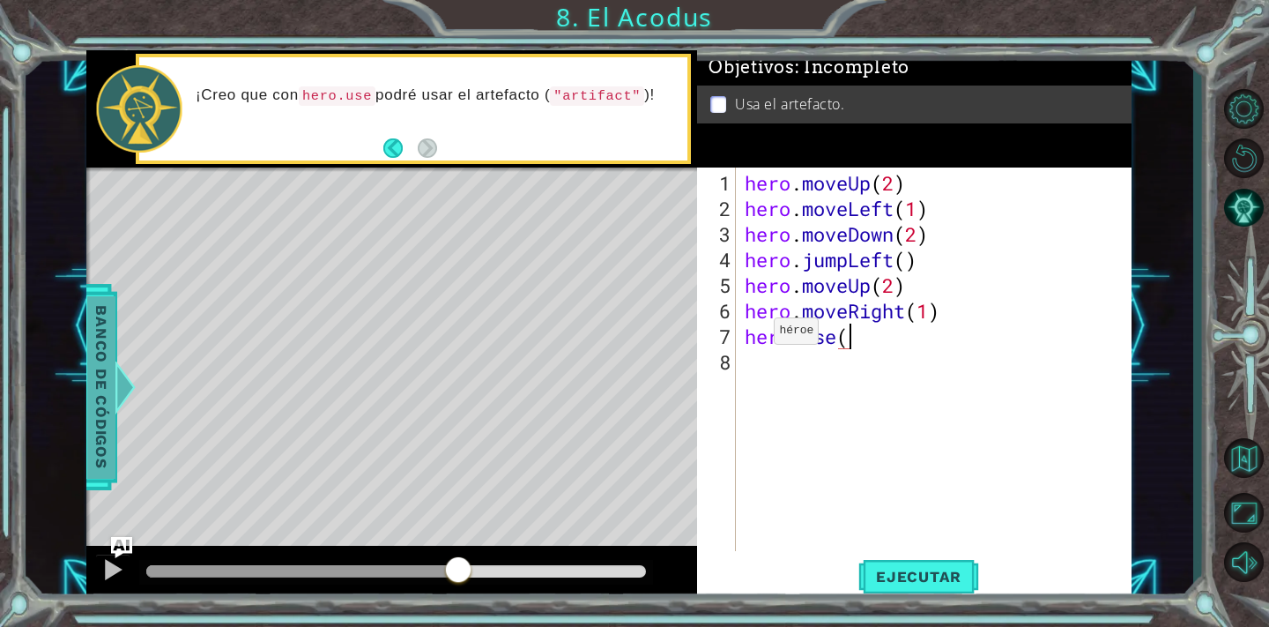
type textarea "hero.use("
click at [92, 373] on span "Banco de códigos" at bounding box center [101, 387] width 28 height 182
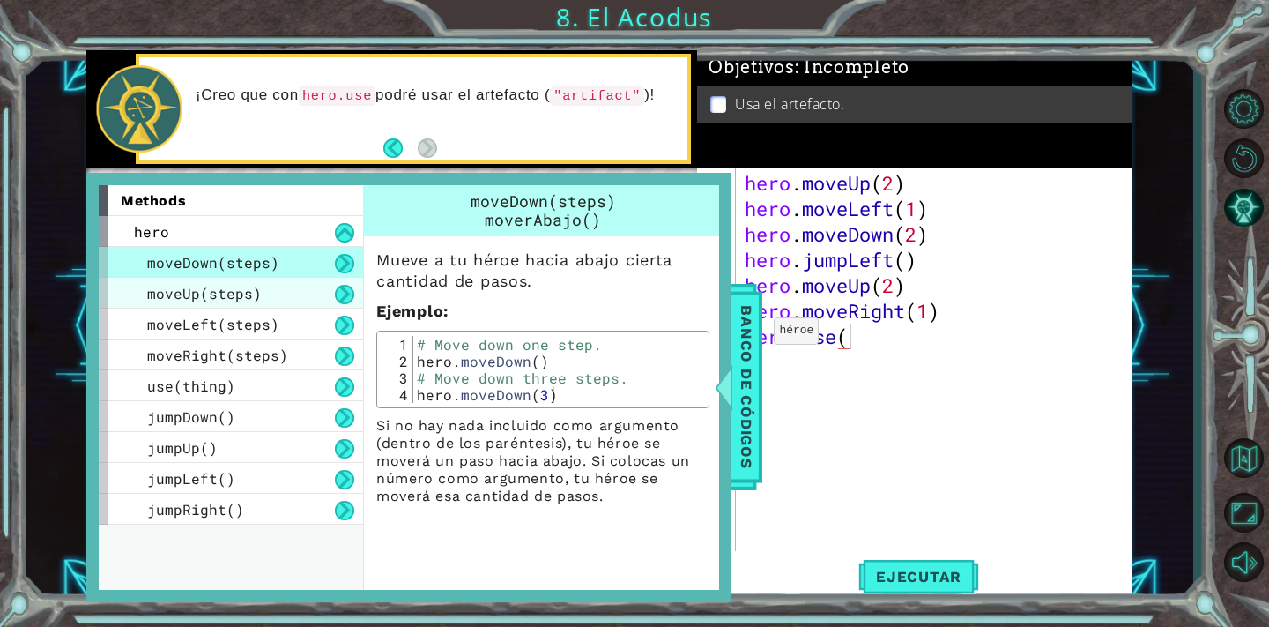
click at [222, 293] on span "moveUp(steps)" at bounding box center [204, 293] width 115 height 19
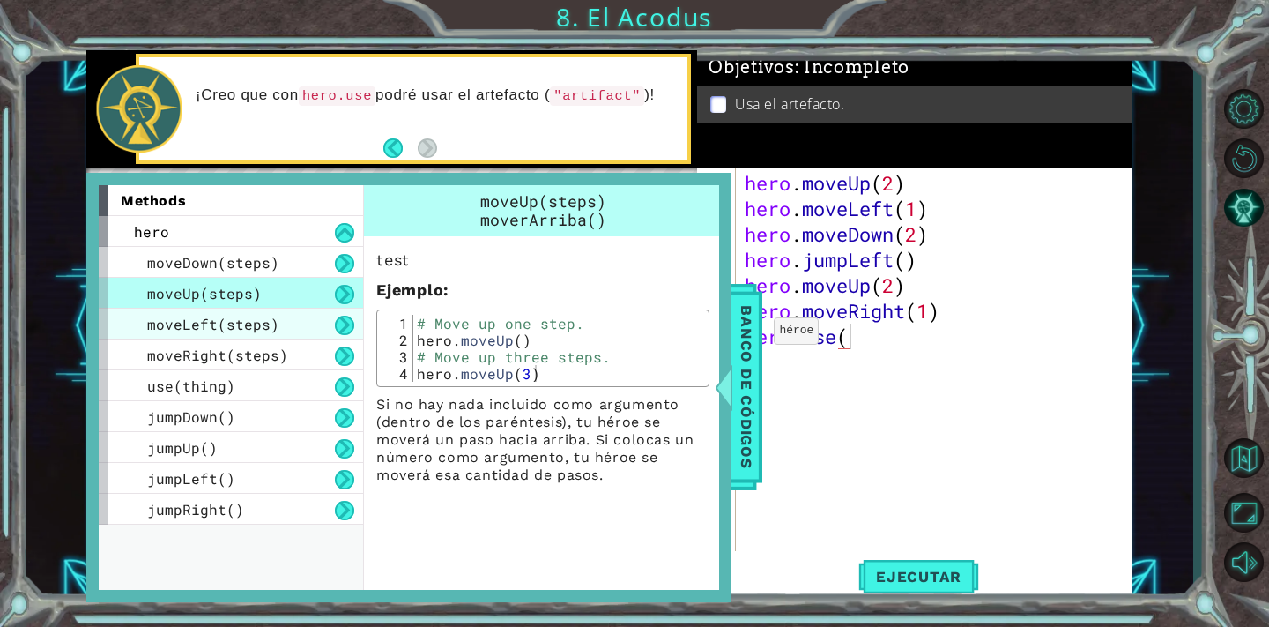
click at [225, 330] on span "moveLeft(steps)" at bounding box center [213, 324] width 132 height 19
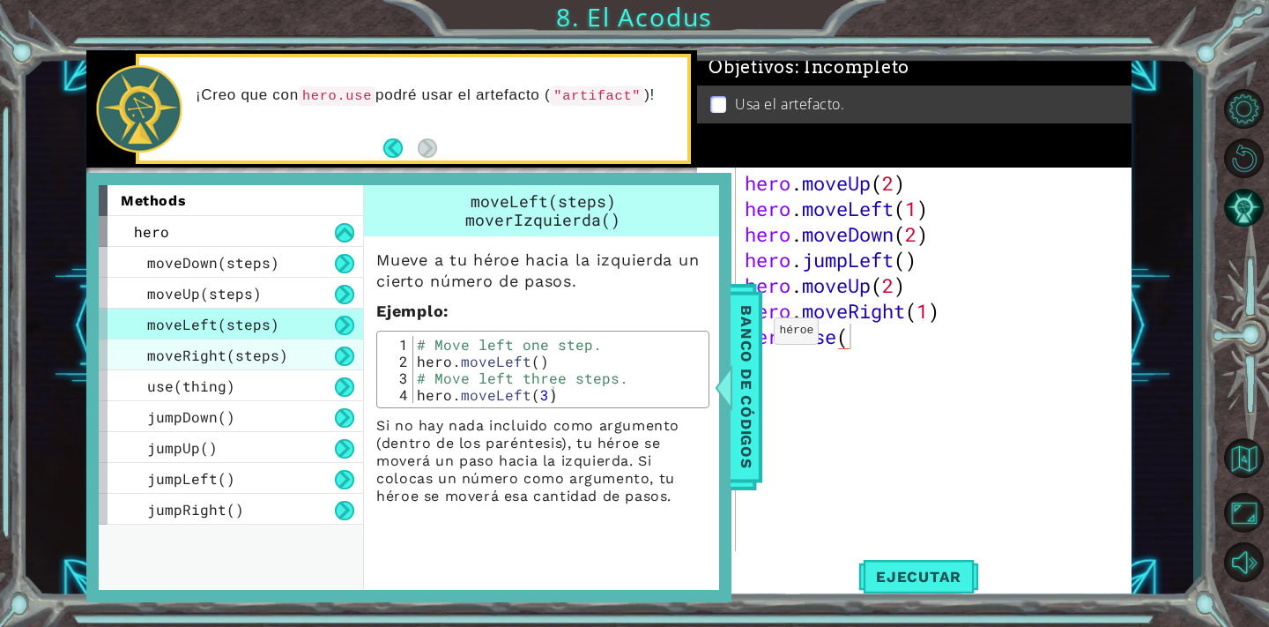
click at [211, 360] on span "moveRight(steps)" at bounding box center [217, 354] width 141 height 19
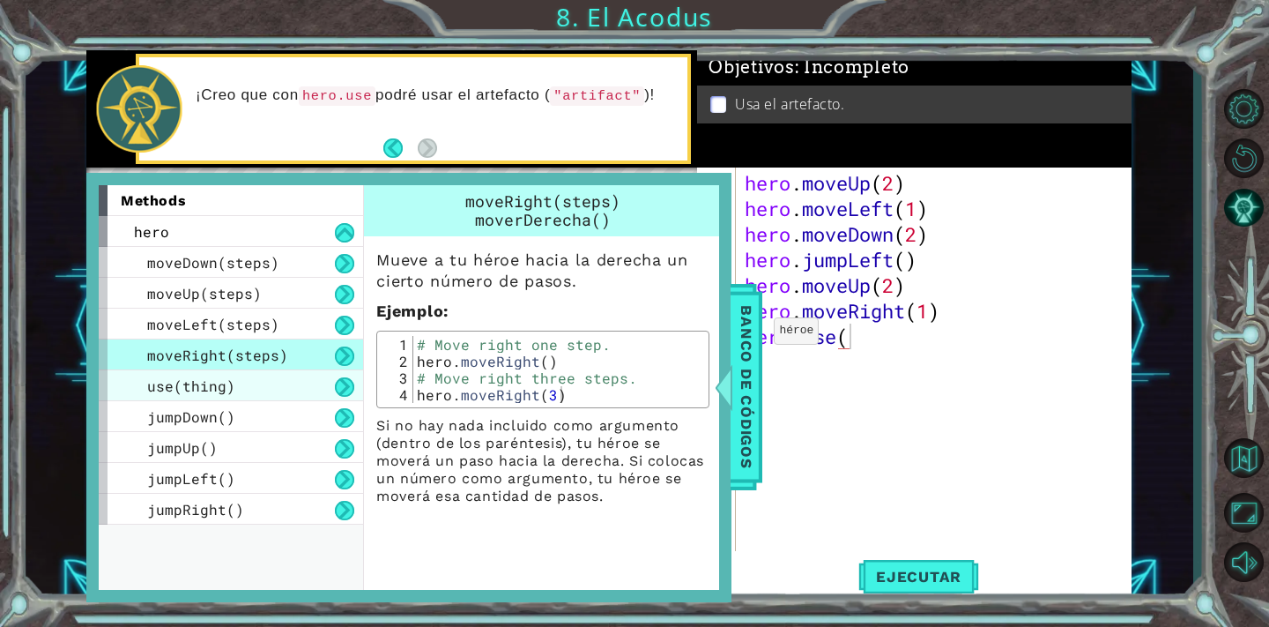
click at [212, 387] on span "use(thing)" at bounding box center [191, 385] width 88 height 19
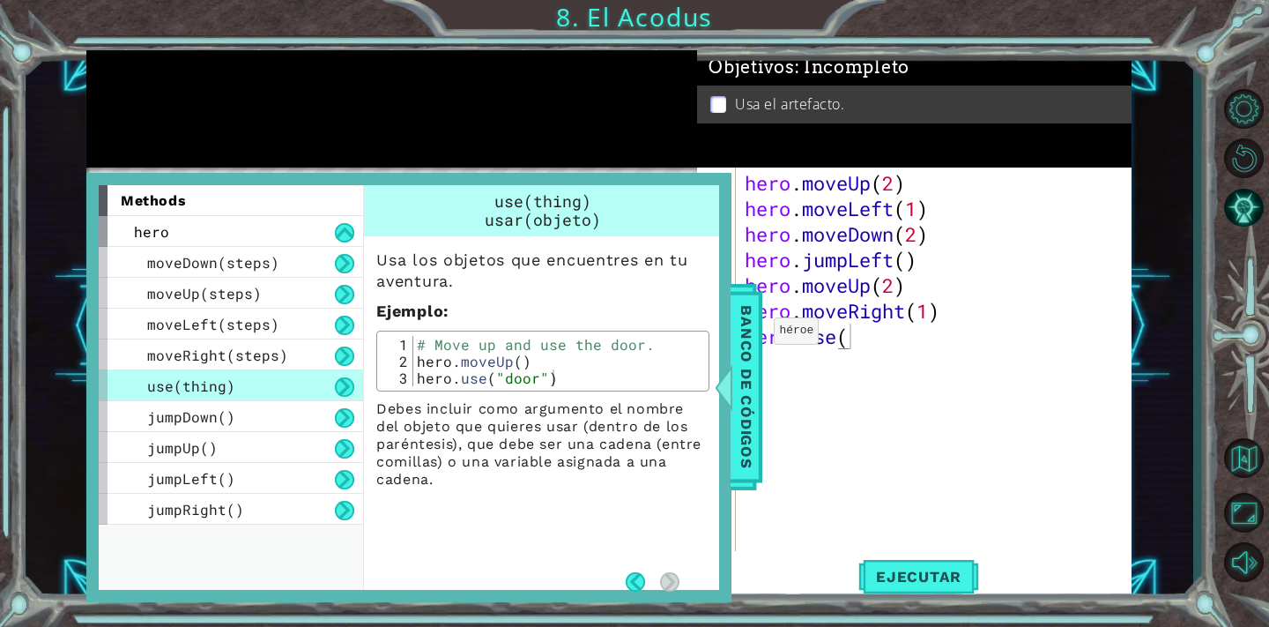
scroll to position [0, 0]
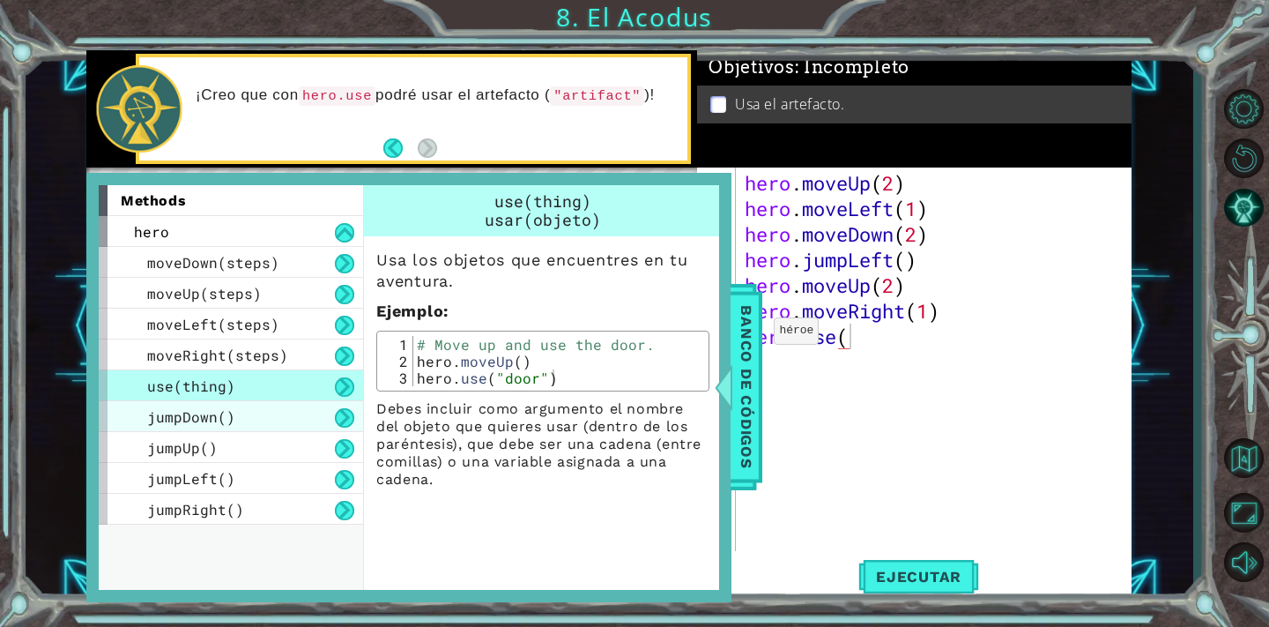
click at [196, 415] on span "jumpDown()" at bounding box center [191, 416] width 88 height 19
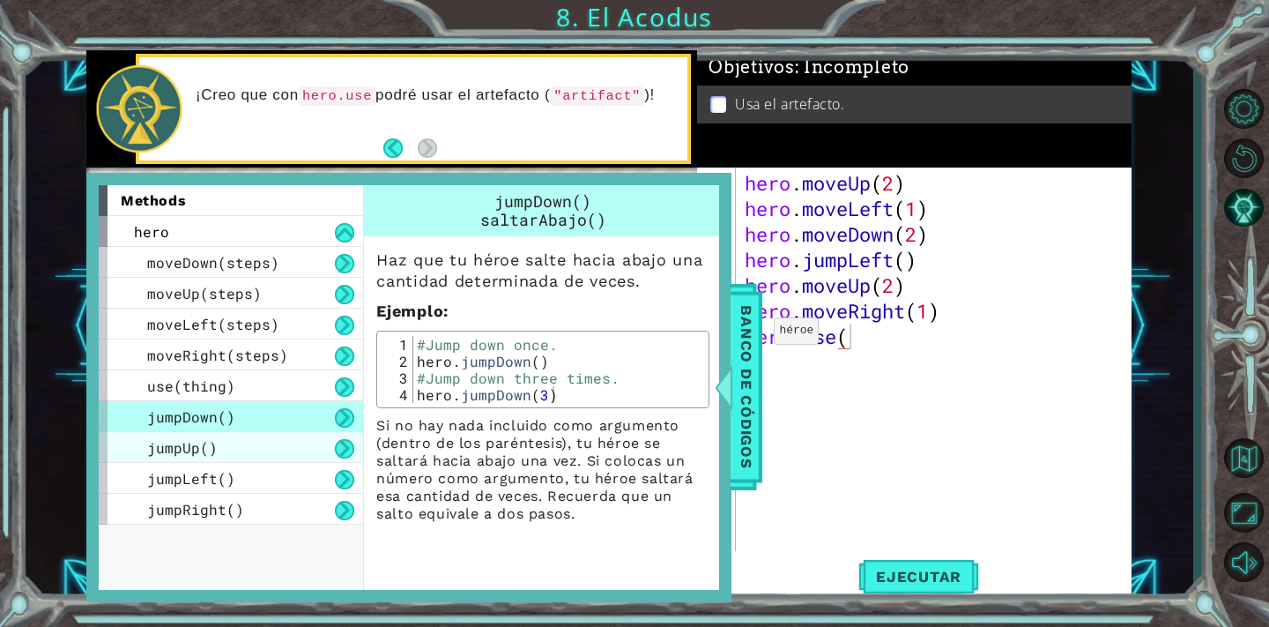
click at [214, 445] on span "jumpUp()" at bounding box center [182, 447] width 71 height 19
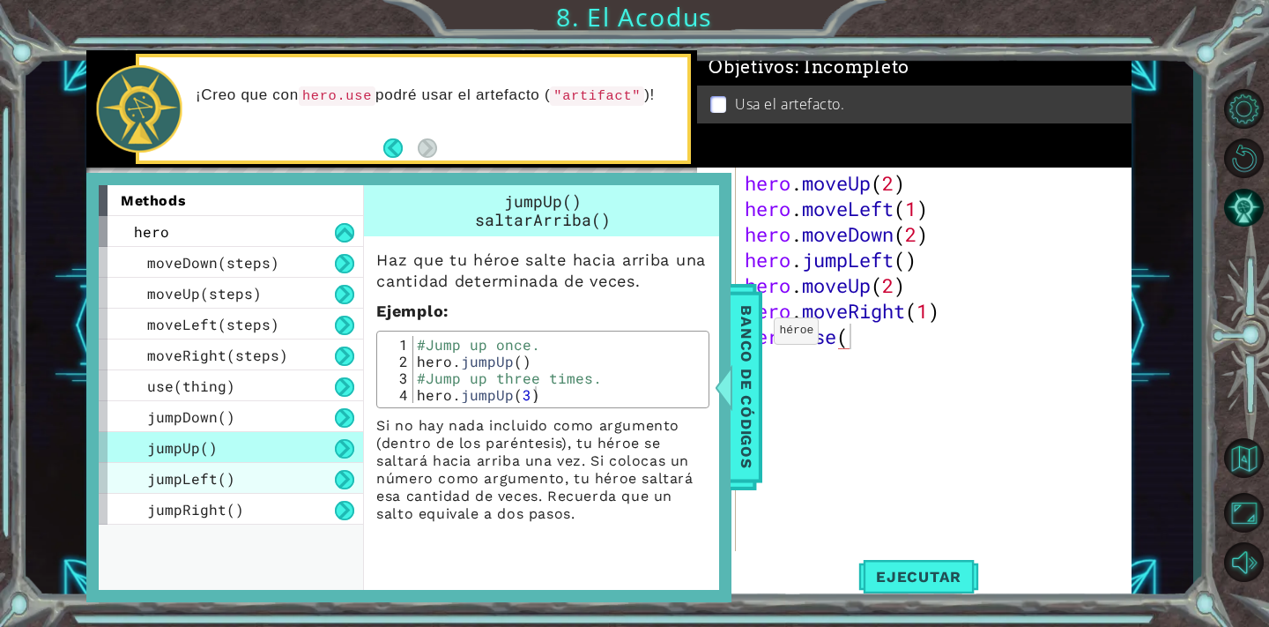
click at [201, 479] on span "jumpLeft()" at bounding box center [191, 478] width 88 height 19
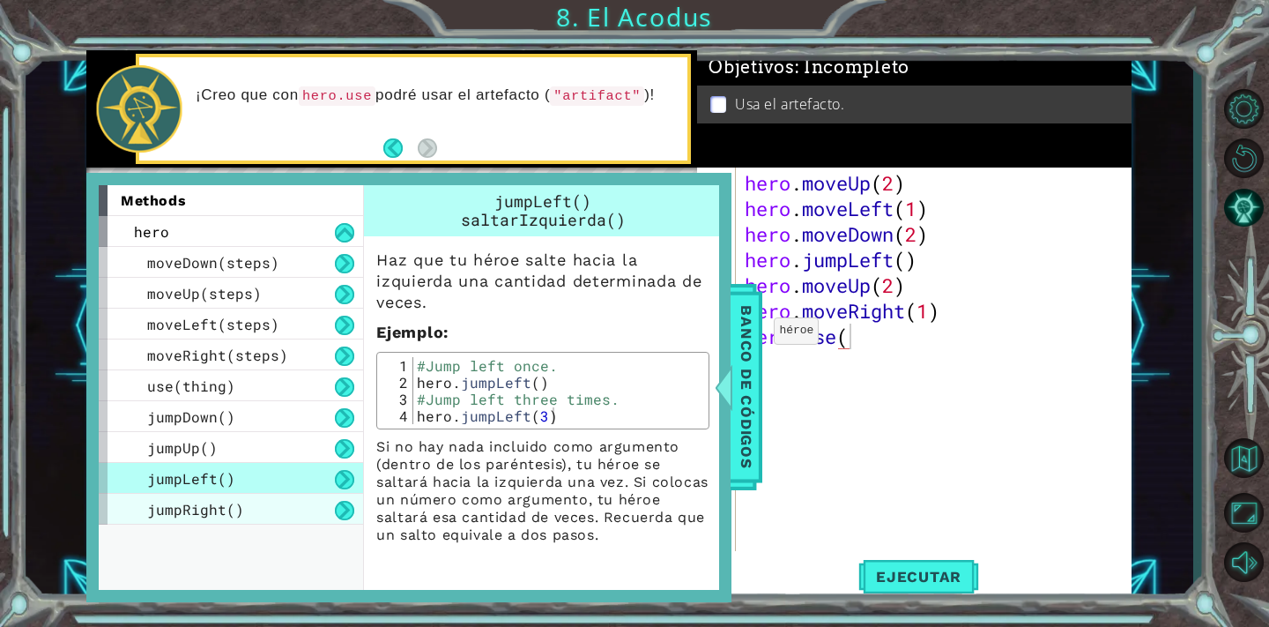
click at [201, 506] on span "jumpRight()" at bounding box center [195, 509] width 97 height 19
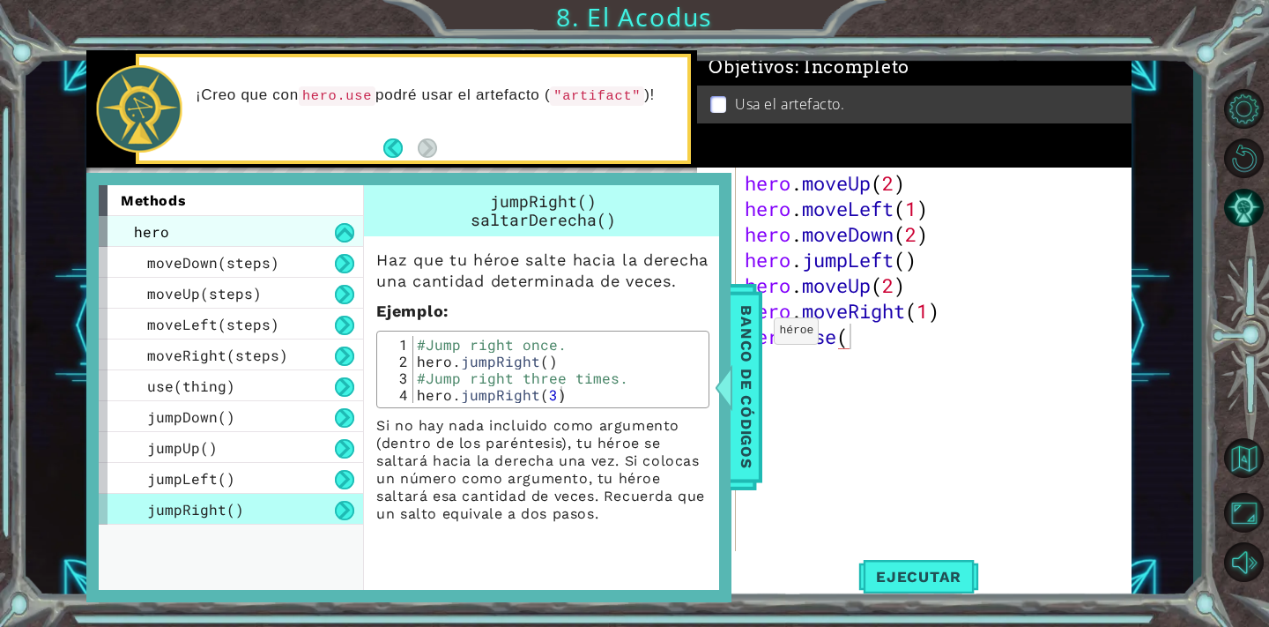
click at [241, 226] on div "hero" at bounding box center [231, 231] width 264 height 31
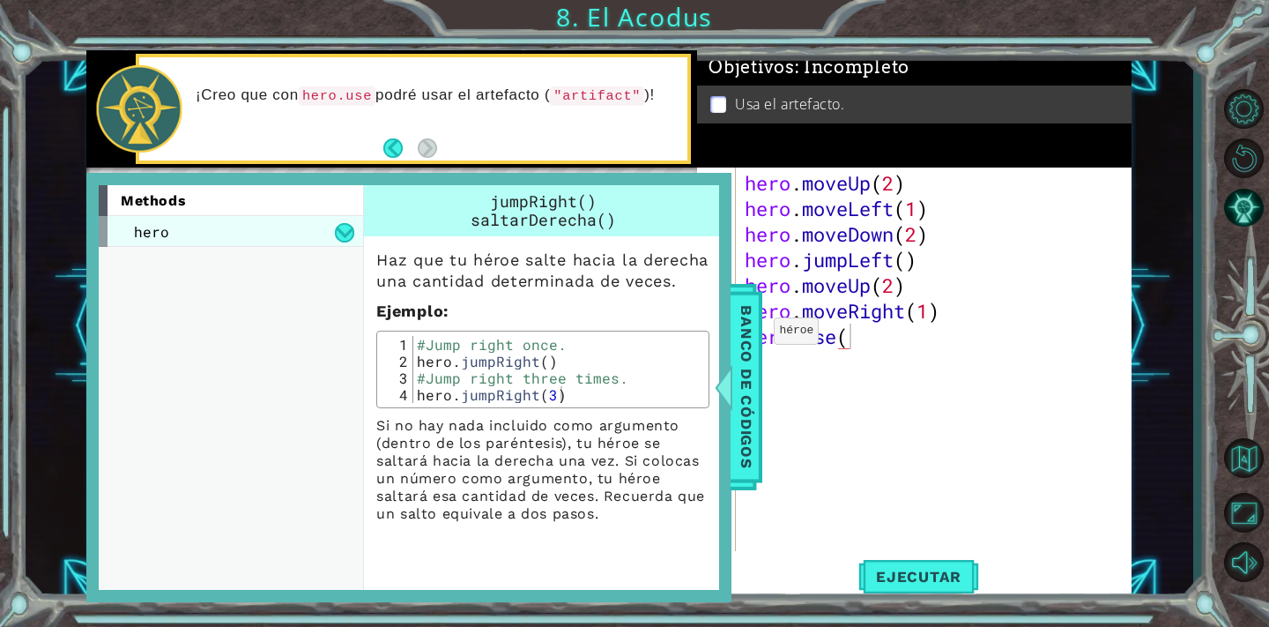
click at [241, 226] on div "hero" at bounding box center [231, 231] width 264 height 31
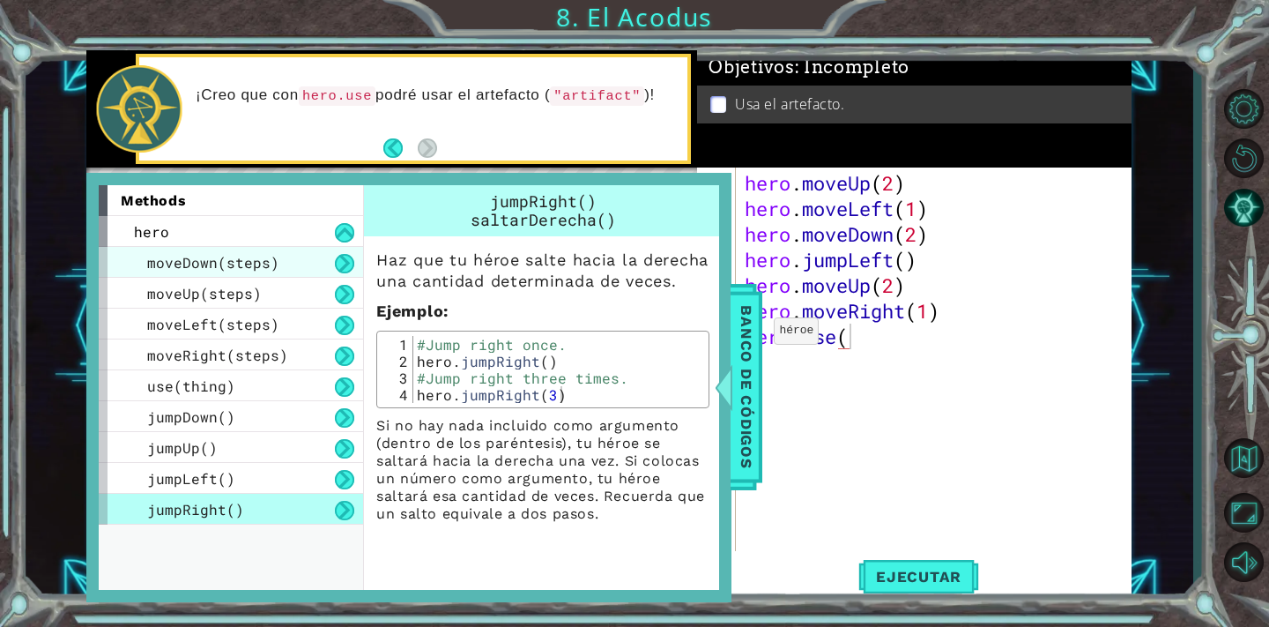
click at [238, 259] on span "moveDown(steps)" at bounding box center [213, 262] width 132 height 19
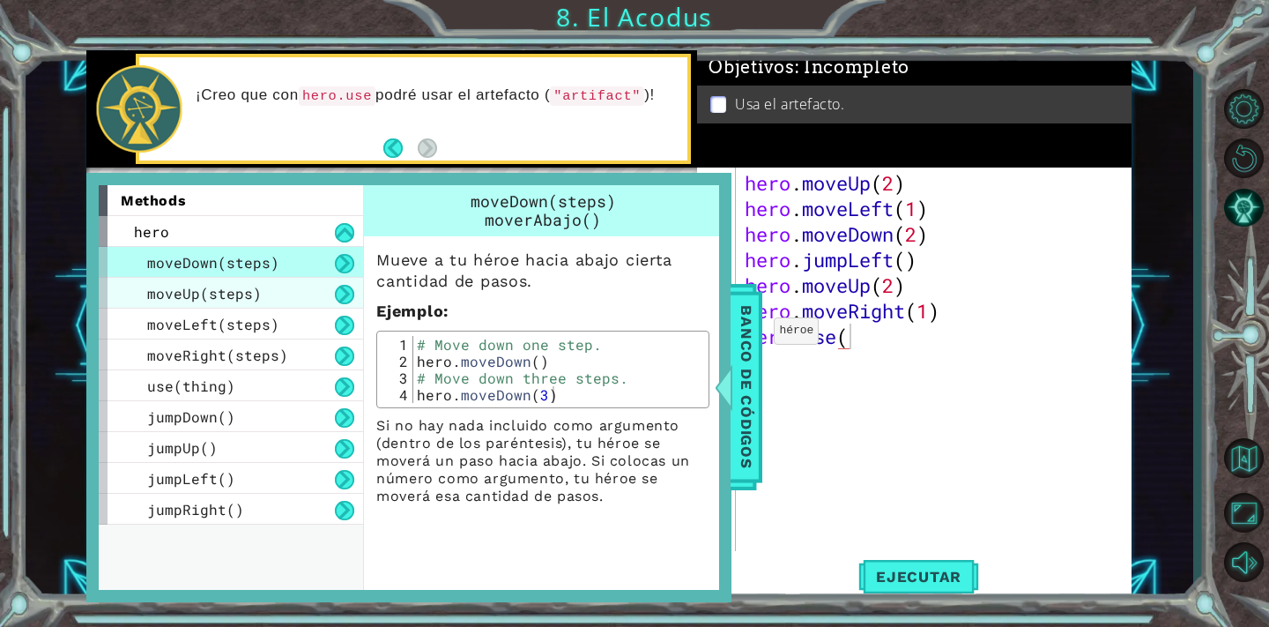
click at [230, 293] on span "moveUp(steps)" at bounding box center [204, 293] width 115 height 19
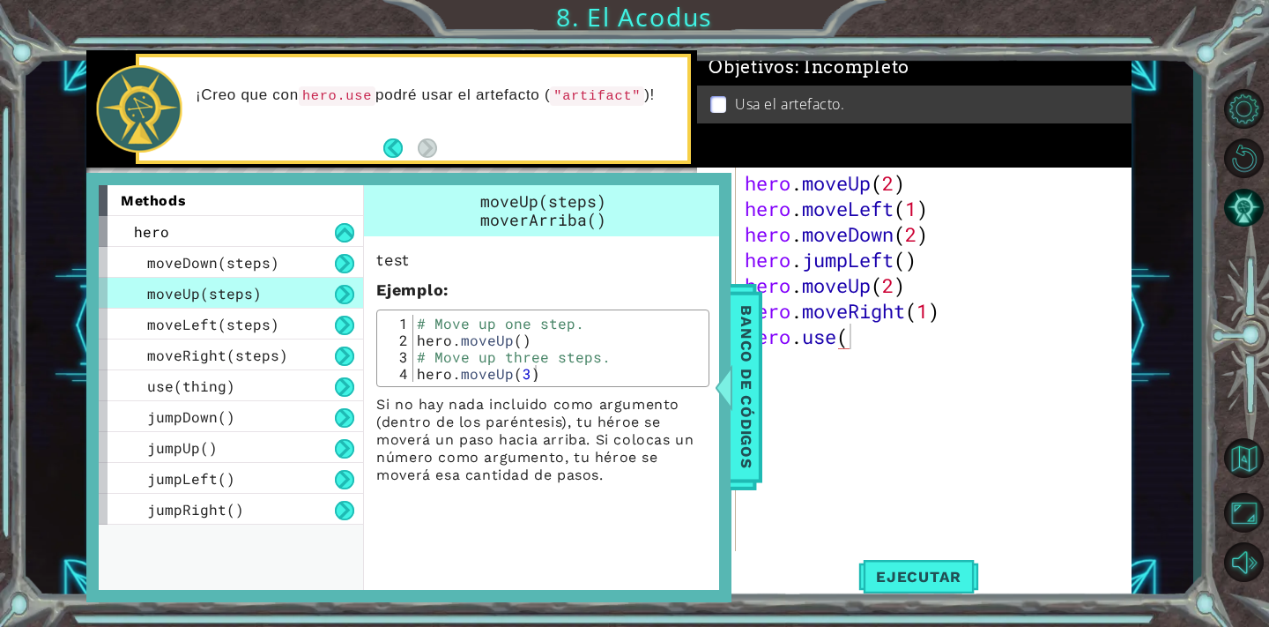
click at [817, 371] on div "hero . moveUp ( 2 ) hero . moveLeft ( 1 ) hero . moveDown ( 2 ) hero . jumpLeft…" at bounding box center [938, 387] width 395 height 434
click at [841, 416] on div "hero . moveUp ( 2 ) hero . moveLeft ( 1 ) hero . moveDown ( 2 ) hero . jumpLeft…" at bounding box center [938, 387] width 395 height 434
click at [748, 401] on span "Banco de códigos" at bounding box center [746, 387] width 28 height 182
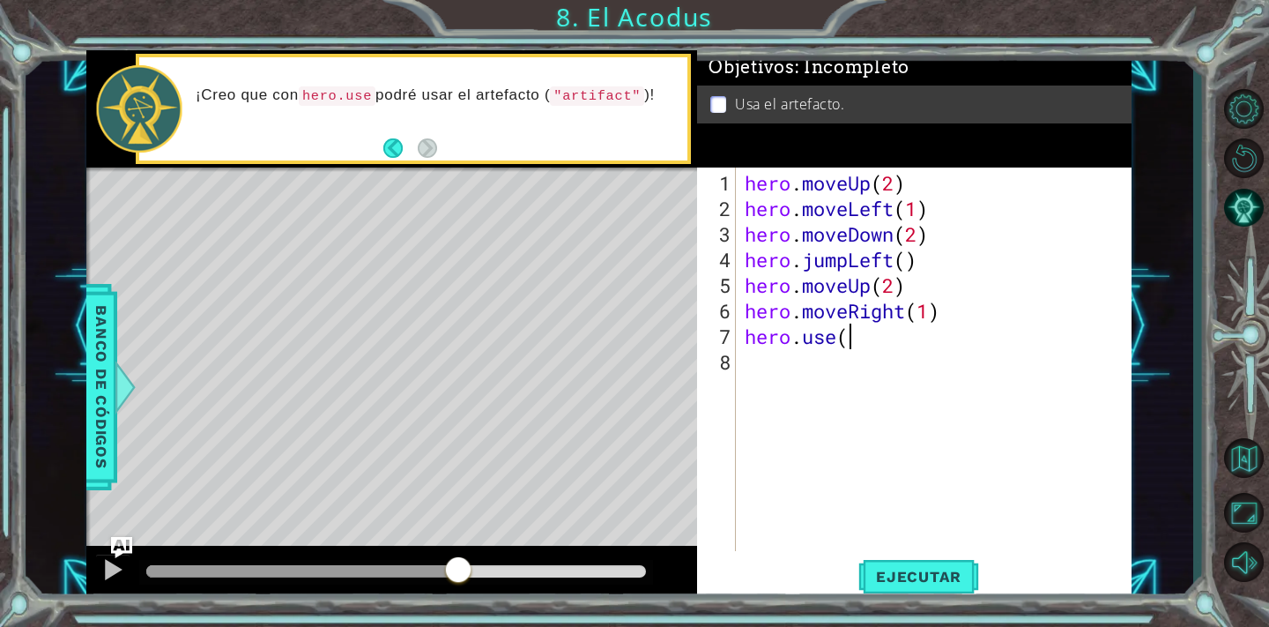
click at [866, 345] on div "hero . moveUp ( 2 ) hero . moveLeft ( 1 ) hero . moveDown ( 2 ) hero . jumpLeft…" at bounding box center [938, 387] width 395 height 434
type textarea "hero.use("artifact")"
click at [924, 583] on span "Ejecutar" at bounding box center [918, 577] width 121 height 18
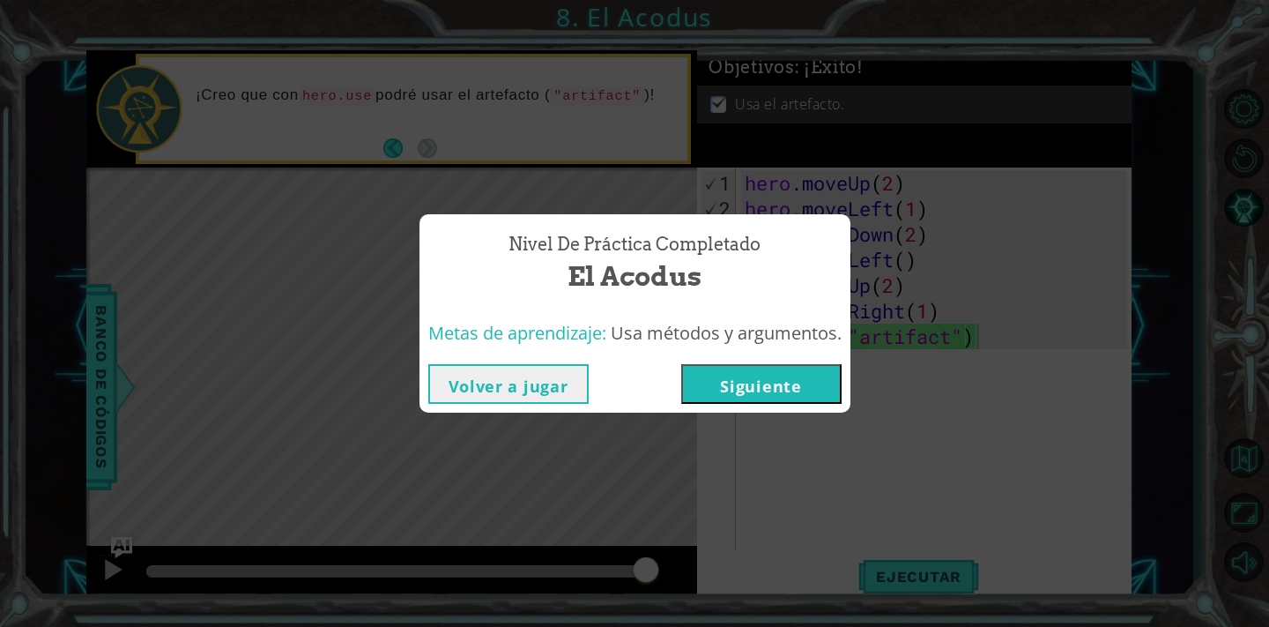
click at [955, 503] on div "Nivel de práctica Completado El Acodus Metas de aprendizaje: Usa métodos y argu…" at bounding box center [634, 313] width 1269 height 627
click at [916, 403] on div "Nivel de práctica Completado El Acodus Metas de aprendizaje: Usa métodos y argu…" at bounding box center [634, 313] width 1269 height 627
drag, startPoint x: 916, startPoint y: 403, endPoint x: 874, endPoint y: 403, distance: 41.4
click at [881, 403] on div "Nivel de práctica Completado El Acodus Metas de aprendizaje: Usa métodos y argu…" at bounding box center [634, 313] width 1269 height 627
click at [850, 498] on div "Nivel de práctica Completado El Acodus Metas de aprendizaje: Usa métodos y argu…" at bounding box center [634, 313] width 1269 height 627
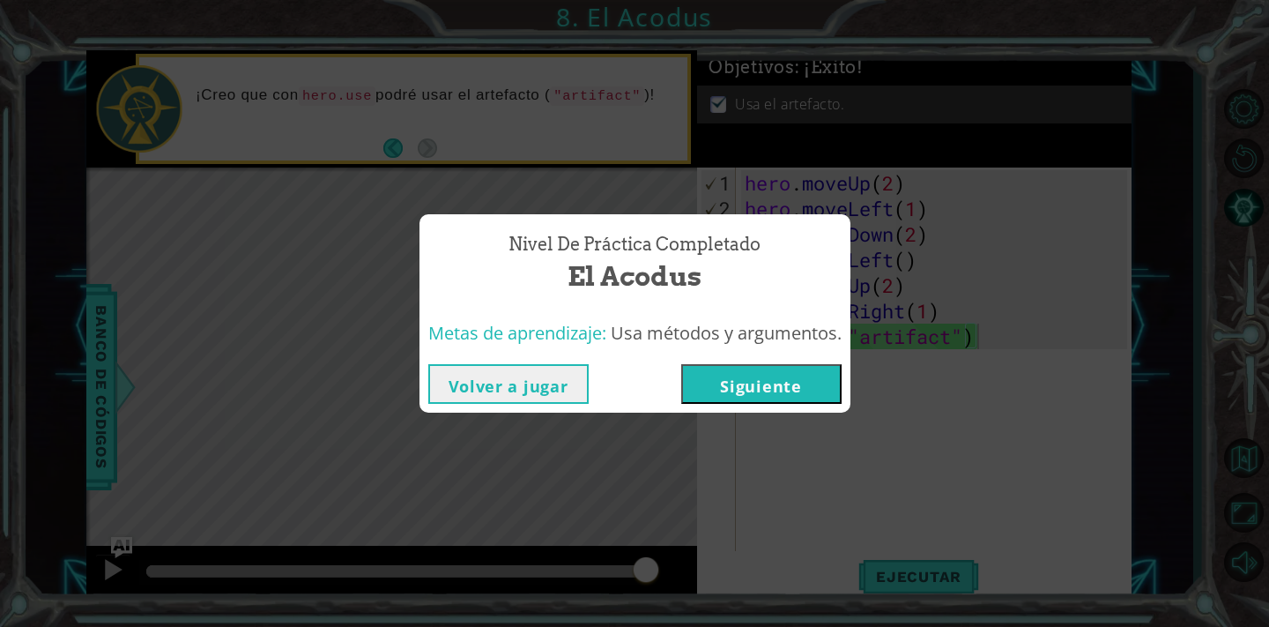
click at [882, 423] on div "Nivel de práctica Completado El Acodus Metas de aprendizaje: Usa métodos y argu…" at bounding box center [634, 313] width 1269 height 627
click at [554, 382] on button "Volver a jugar" at bounding box center [508, 384] width 160 height 40
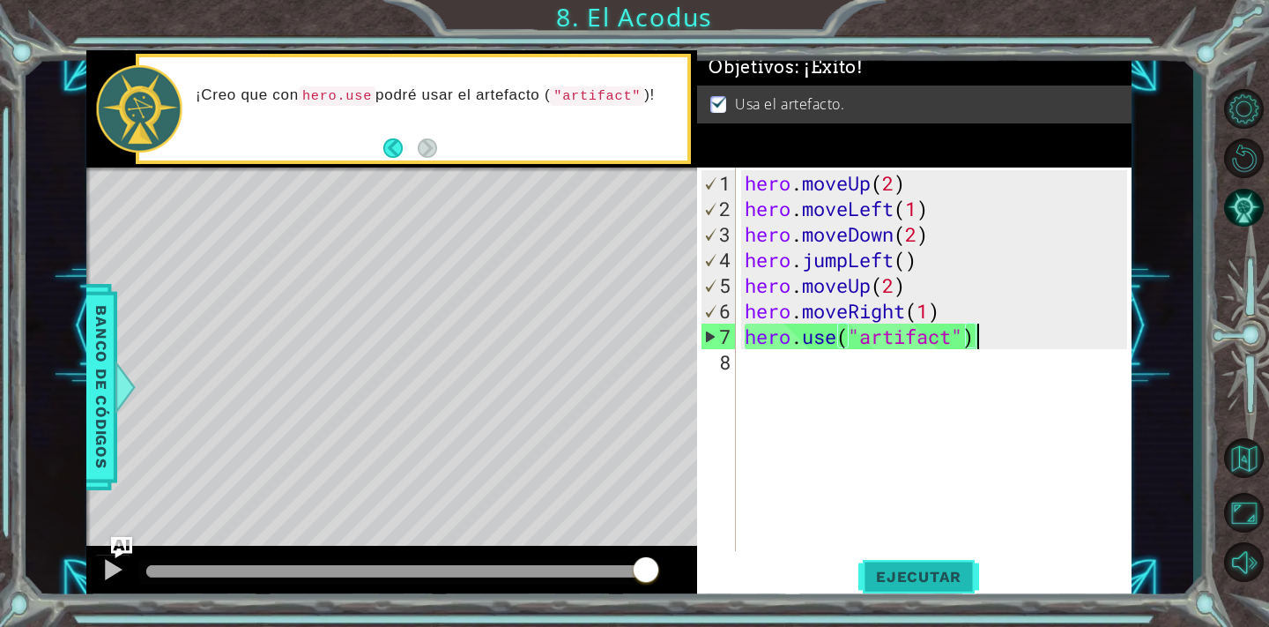
click at [934, 581] on span "Ejecutar" at bounding box center [918, 577] width 121 height 18
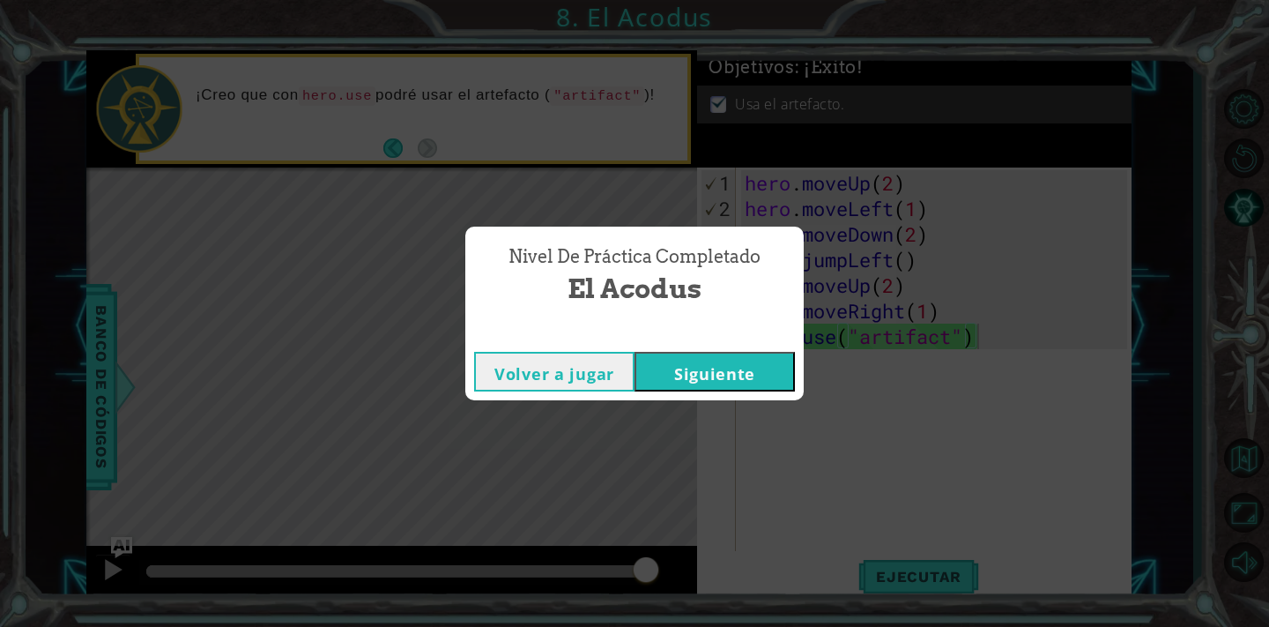
click at [703, 371] on button "Siguiente" at bounding box center [715, 372] width 160 height 40
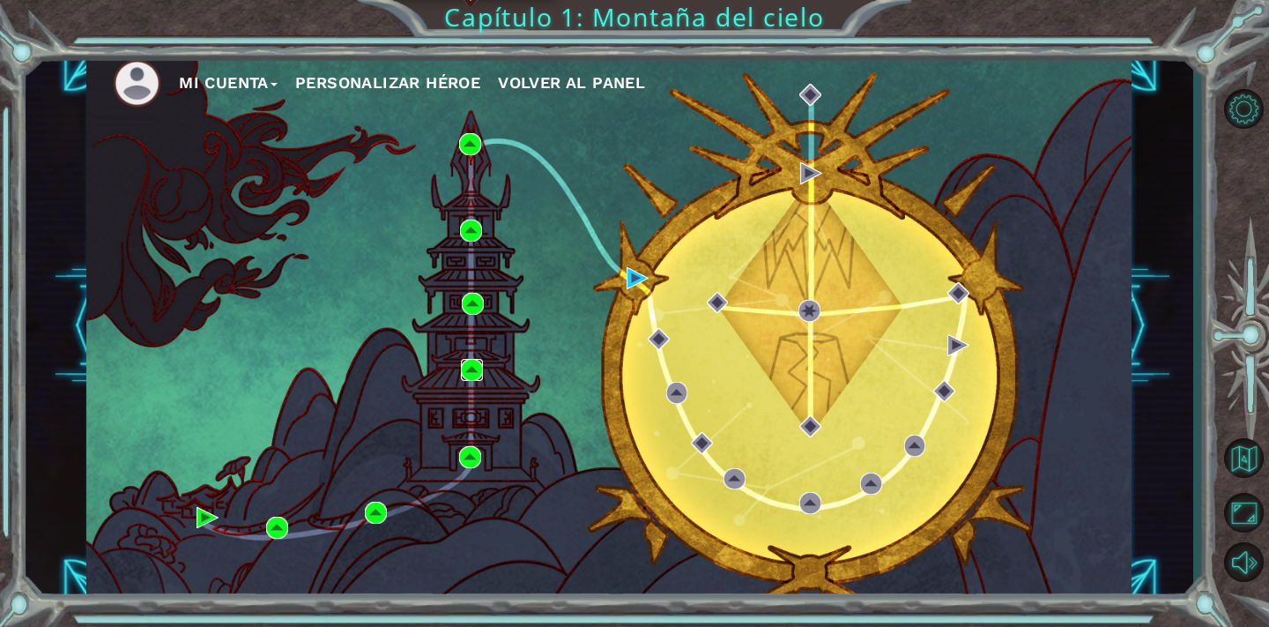
click at [473, 375] on img at bounding box center [472, 370] width 22 height 22
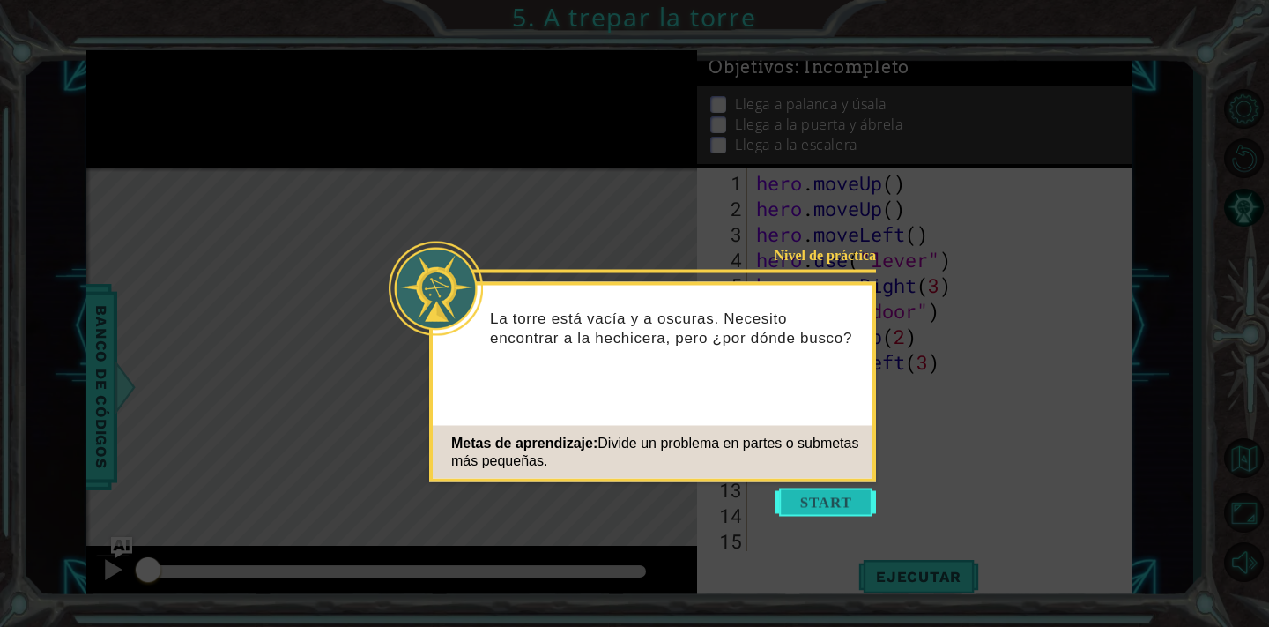
click at [820, 507] on button "Start" at bounding box center [826, 502] width 100 height 28
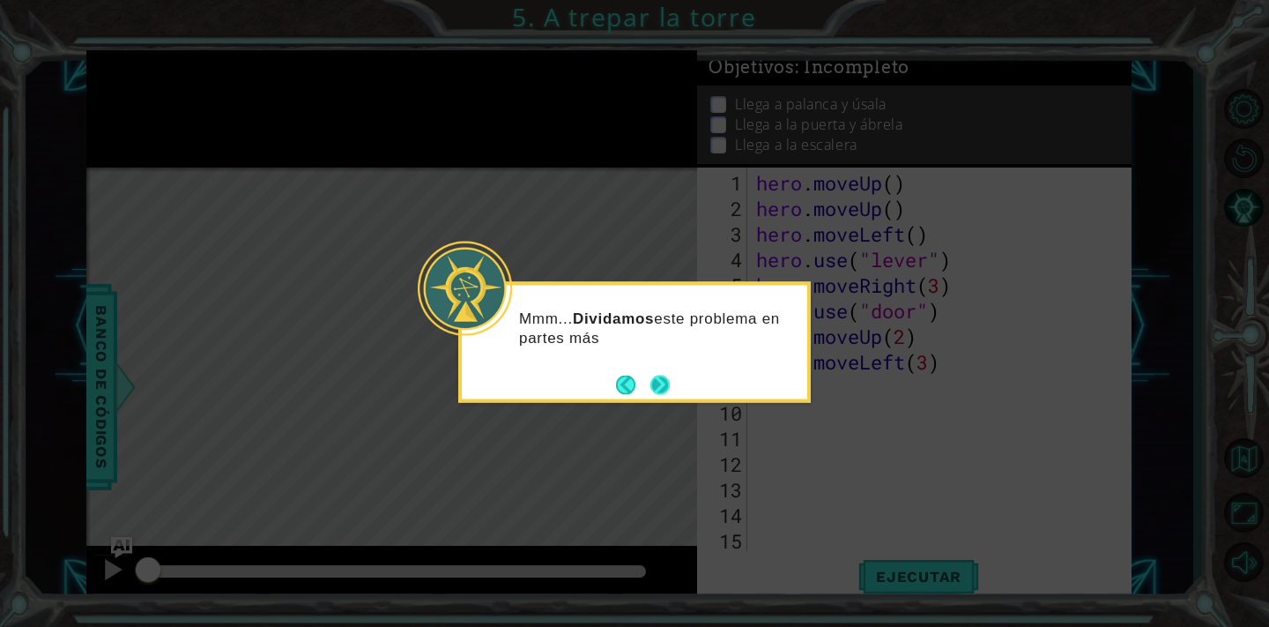
click at [664, 388] on button "Next" at bounding box center [659, 384] width 19 height 19
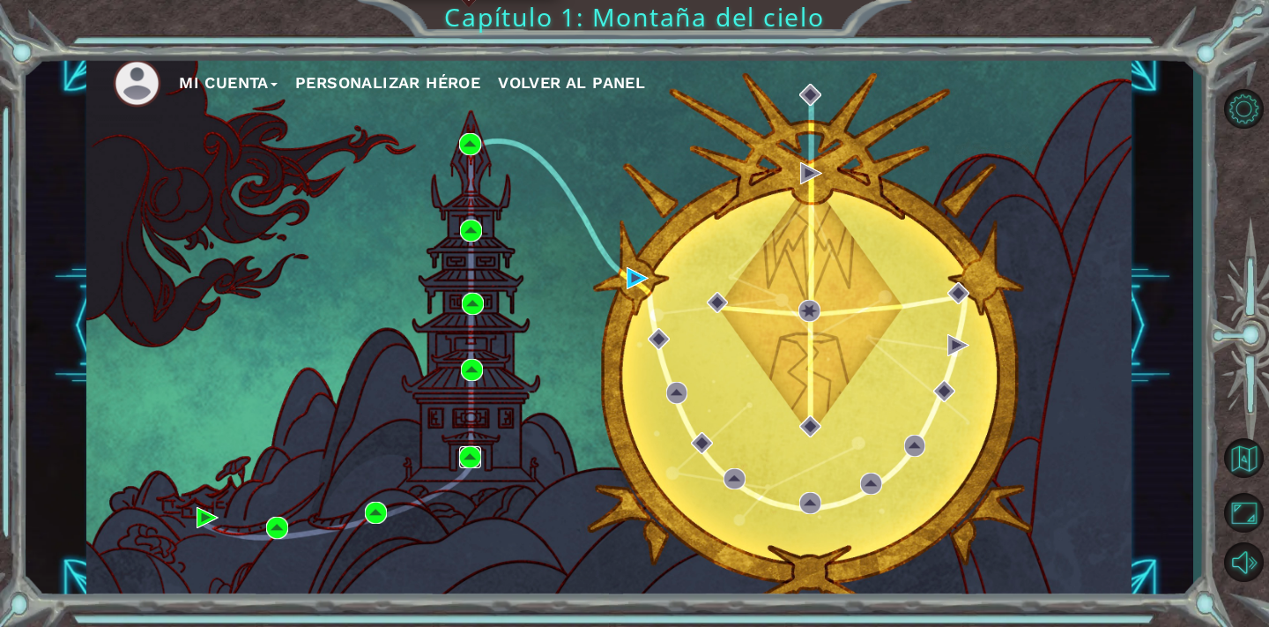
click at [469, 458] on img at bounding box center [470, 457] width 22 height 22
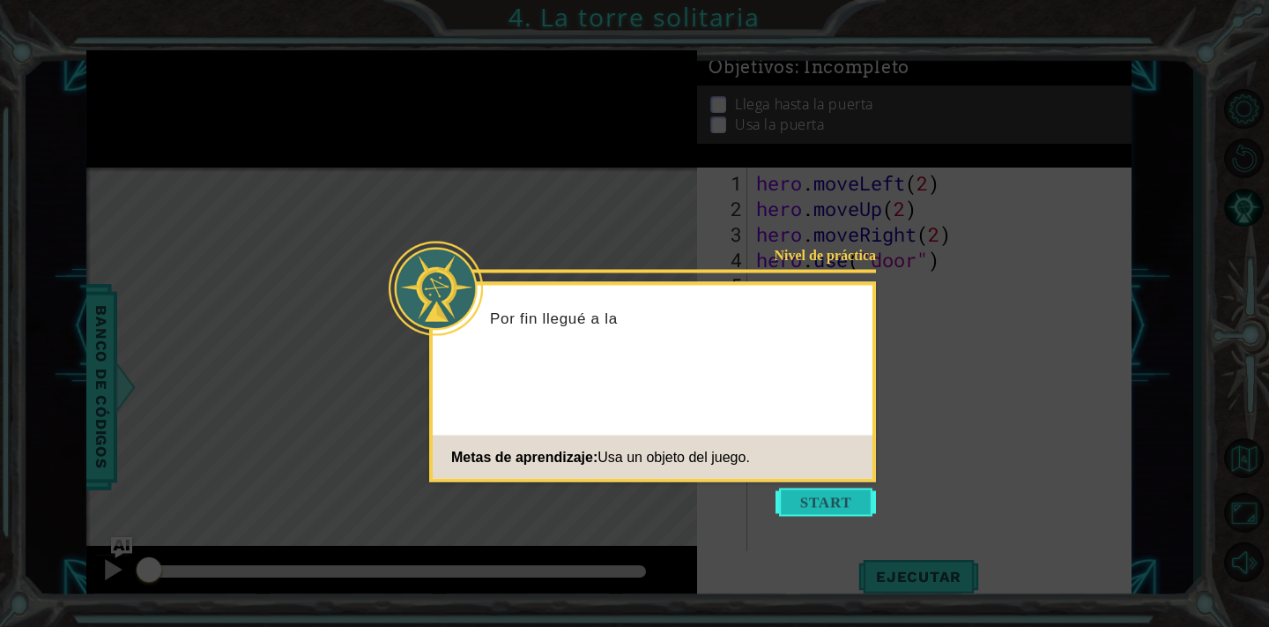
click at [829, 508] on button "Start" at bounding box center [826, 502] width 100 height 28
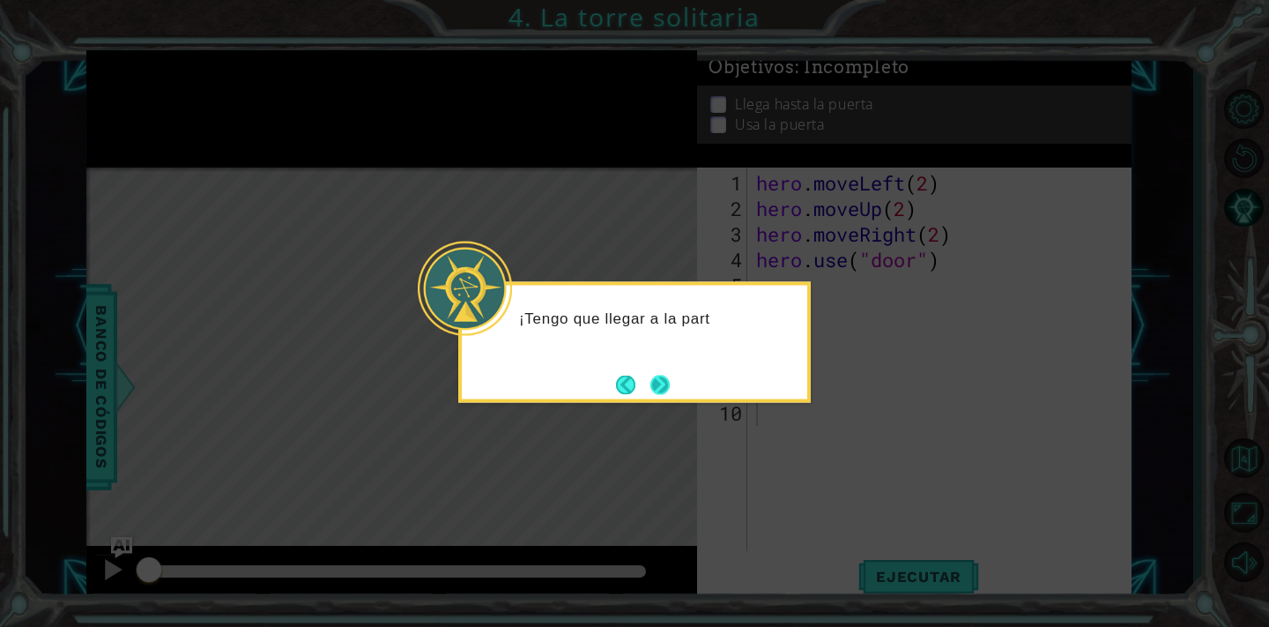
click at [658, 375] on button "Next" at bounding box center [659, 384] width 19 height 19
click at [652, 394] on button "Next" at bounding box center [659, 384] width 19 height 19
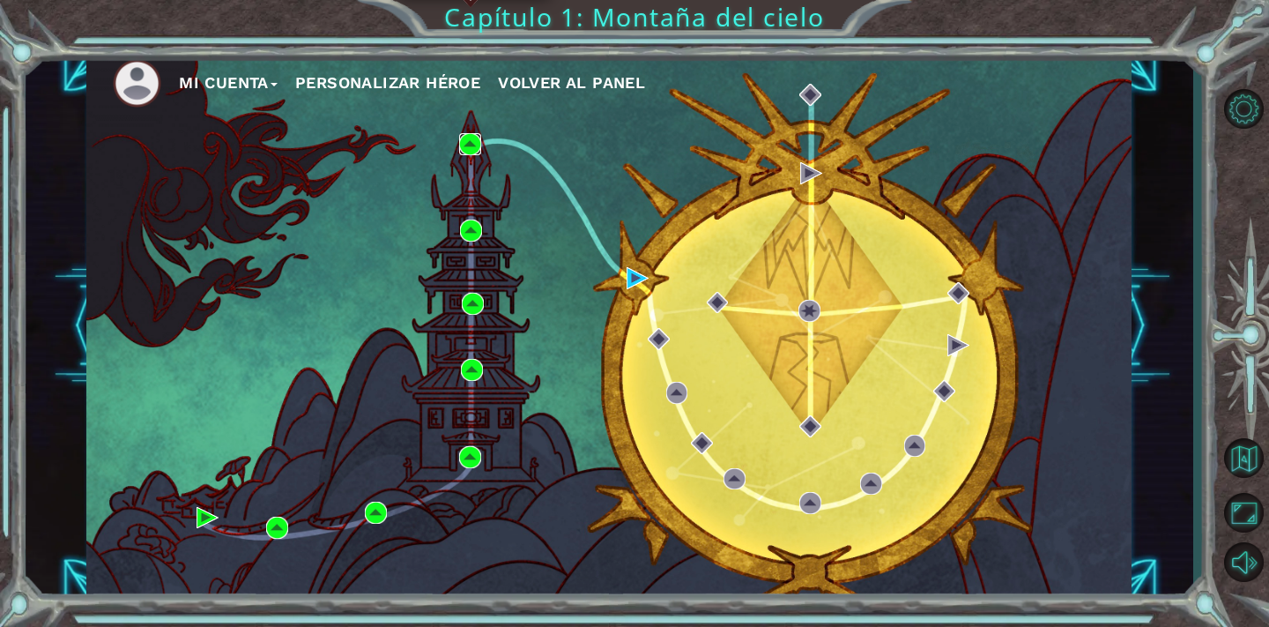
click at [468, 149] on img at bounding box center [470, 144] width 22 height 22
click at [635, 278] on img at bounding box center [638, 278] width 22 height 22
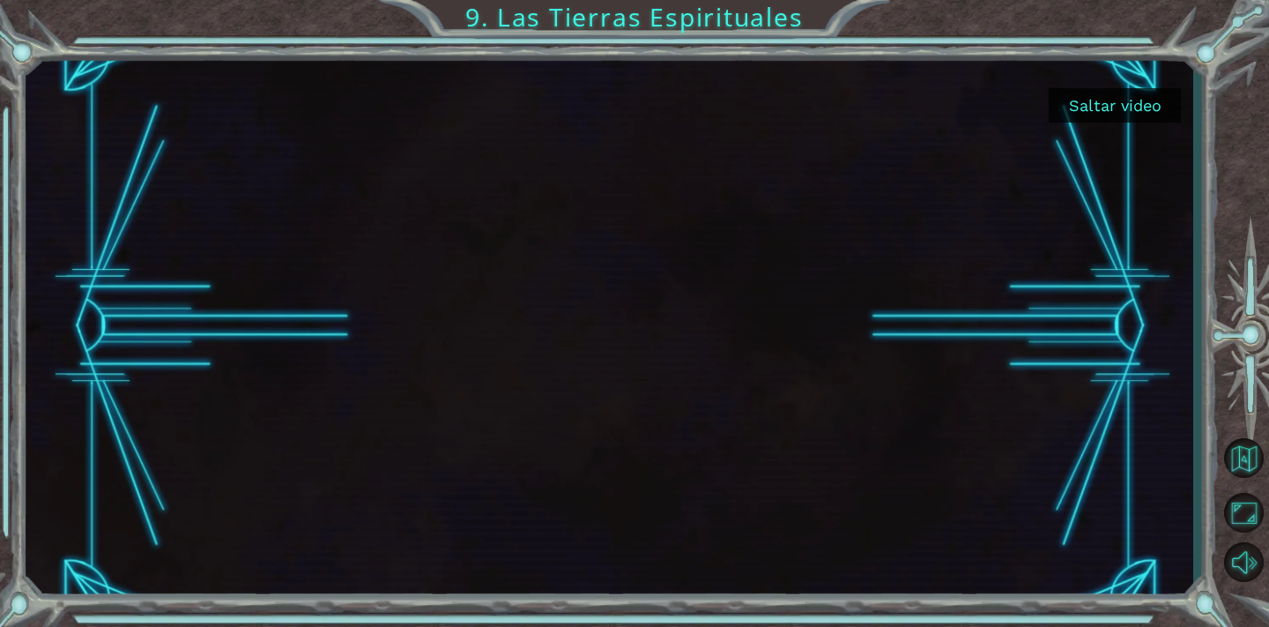
click at [1095, 119] on button "Saltar video" at bounding box center [1115, 105] width 132 height 34
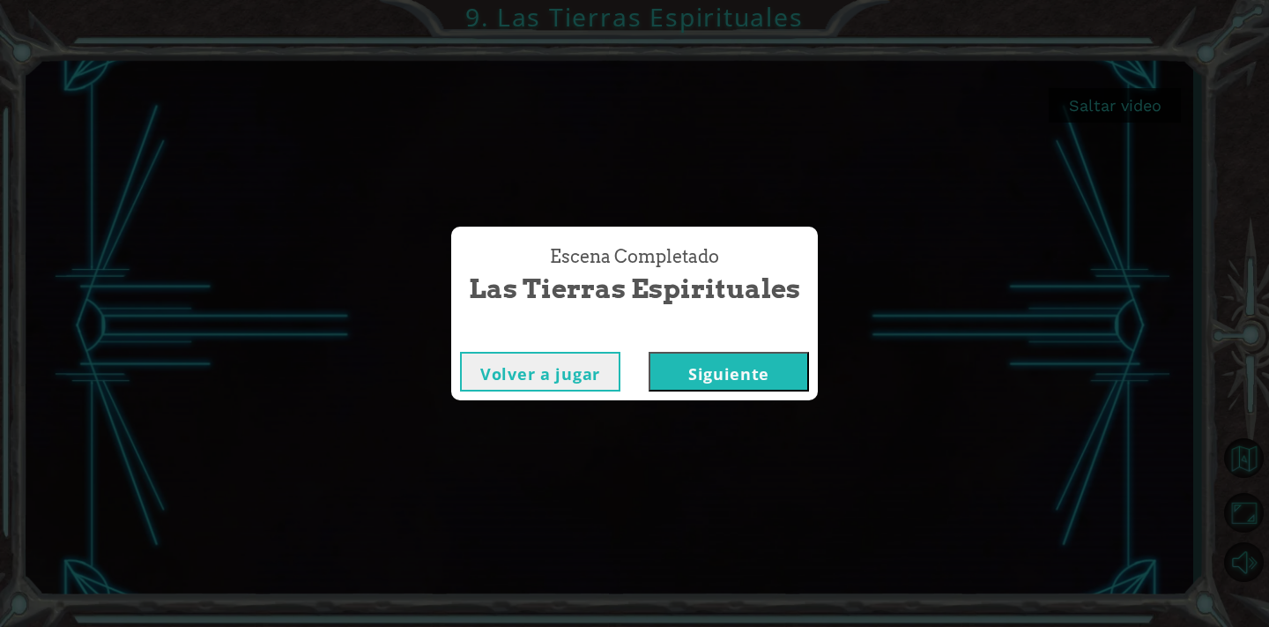
click at [761, 380] on button "Siguiente" at bounding box center [729, 372] width 160 height 40
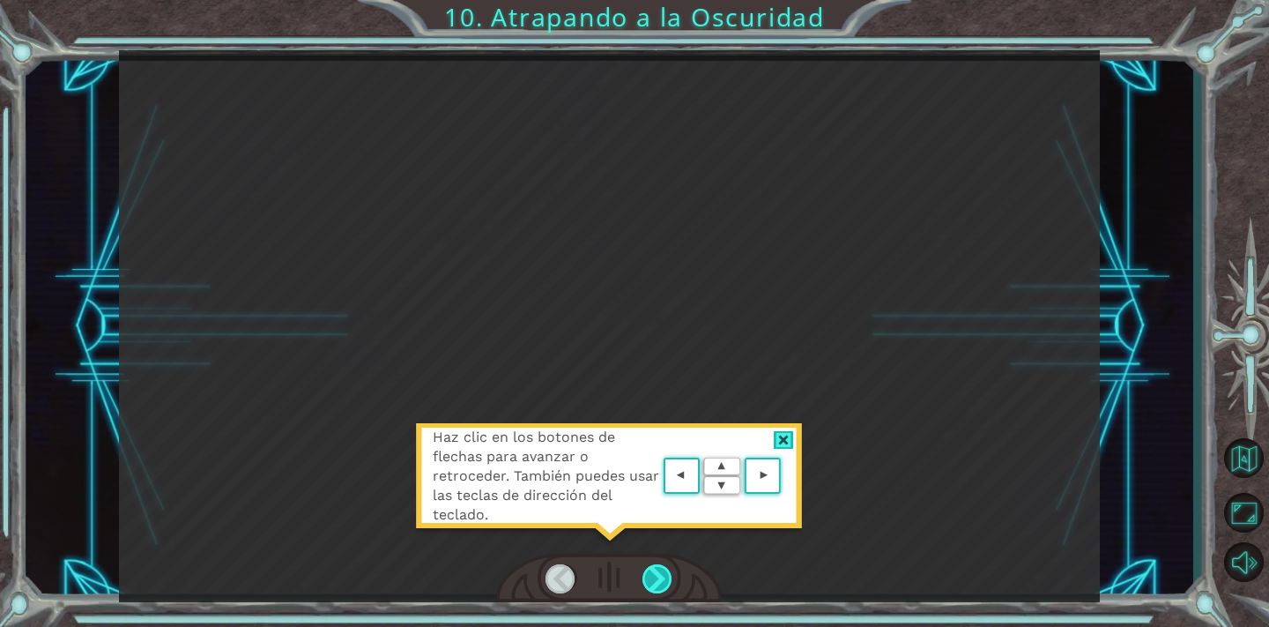
click at [662, 573] on div at bounding box center [657, 579] width 31 height 30
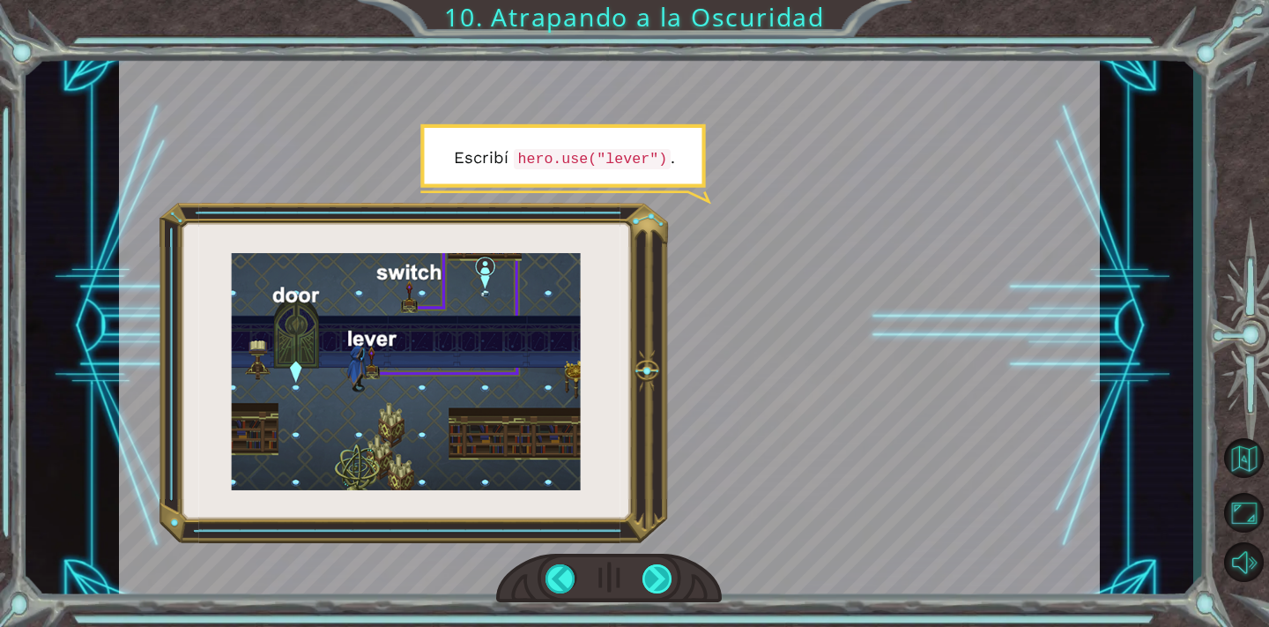
click at [662, 575] on div at bounding box center [657, 579] width 31 height 30
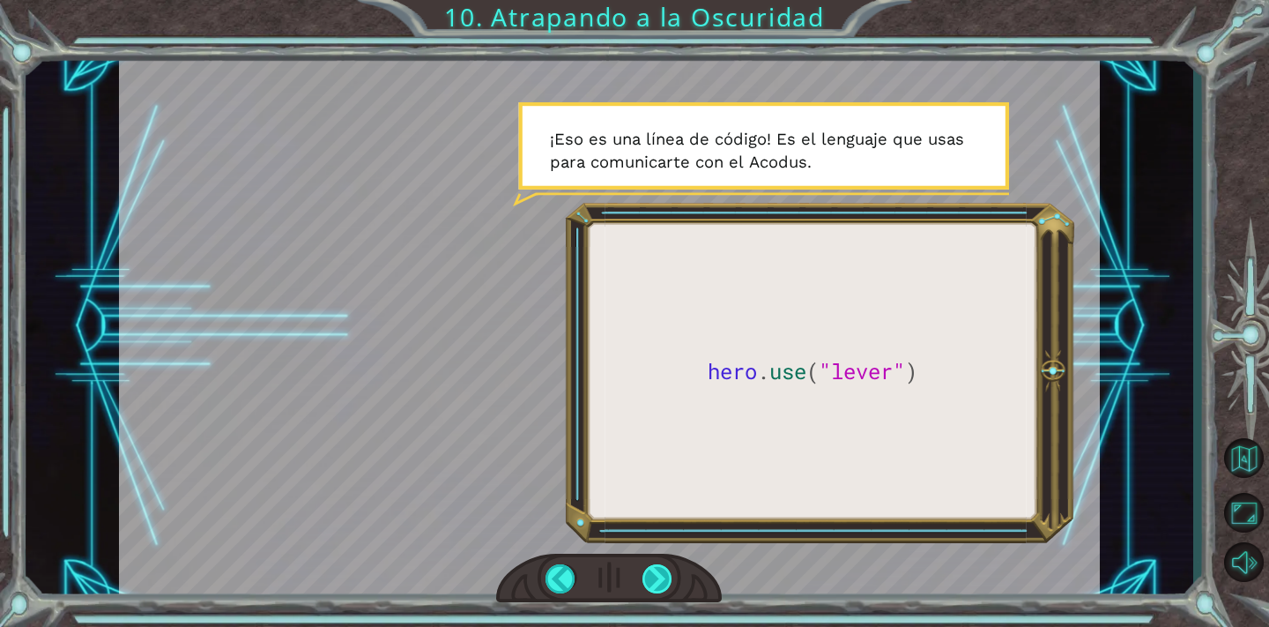
click at [651, 590] on div at bounding box center [657, 579] width 31 height 30
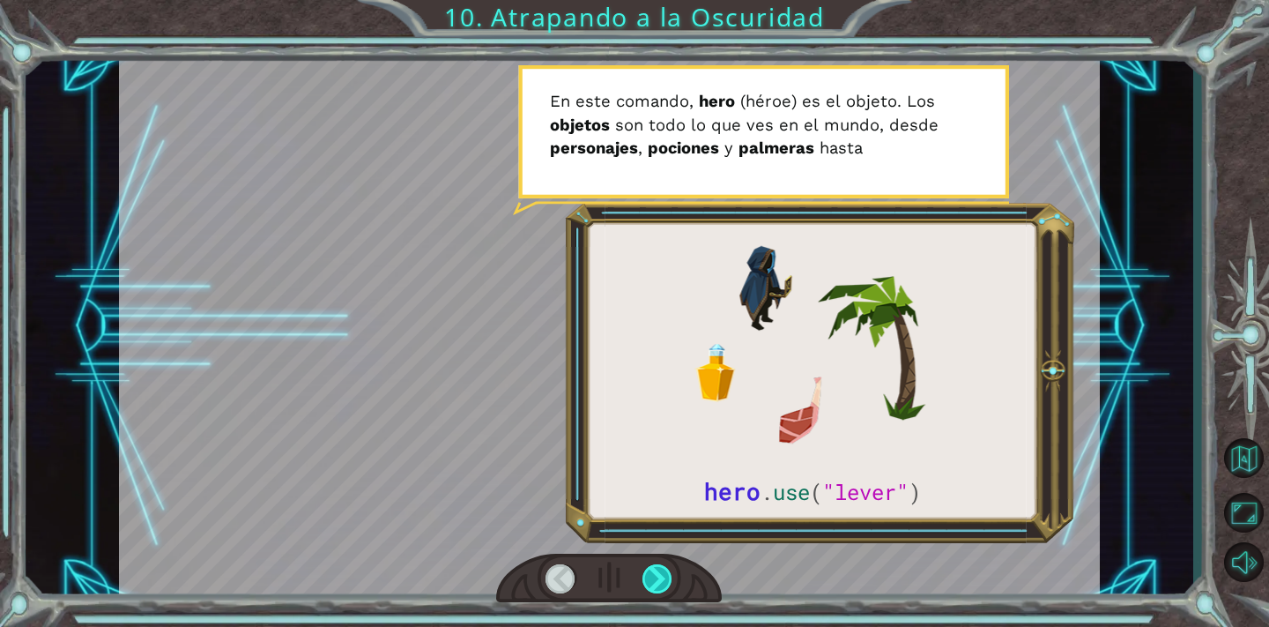
click at [664, 575] on div at bounding box center [657, 579] width 31 height 30
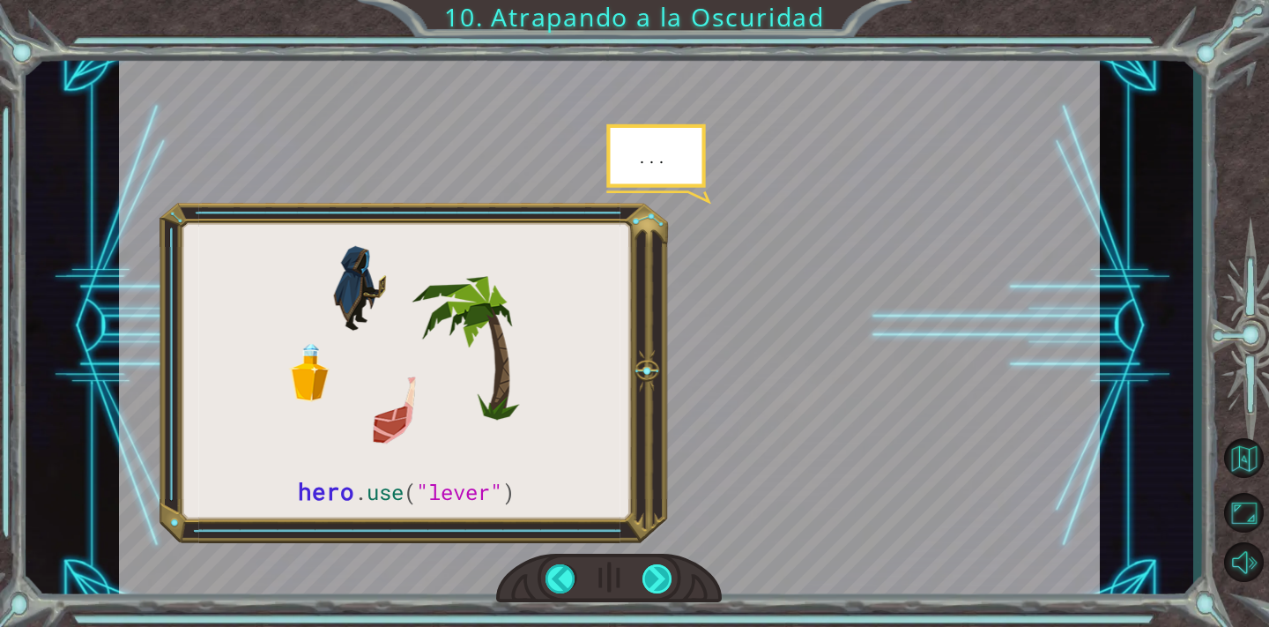
click at [657, 568] on div at bounding box center [657, 579] width 31 height 30
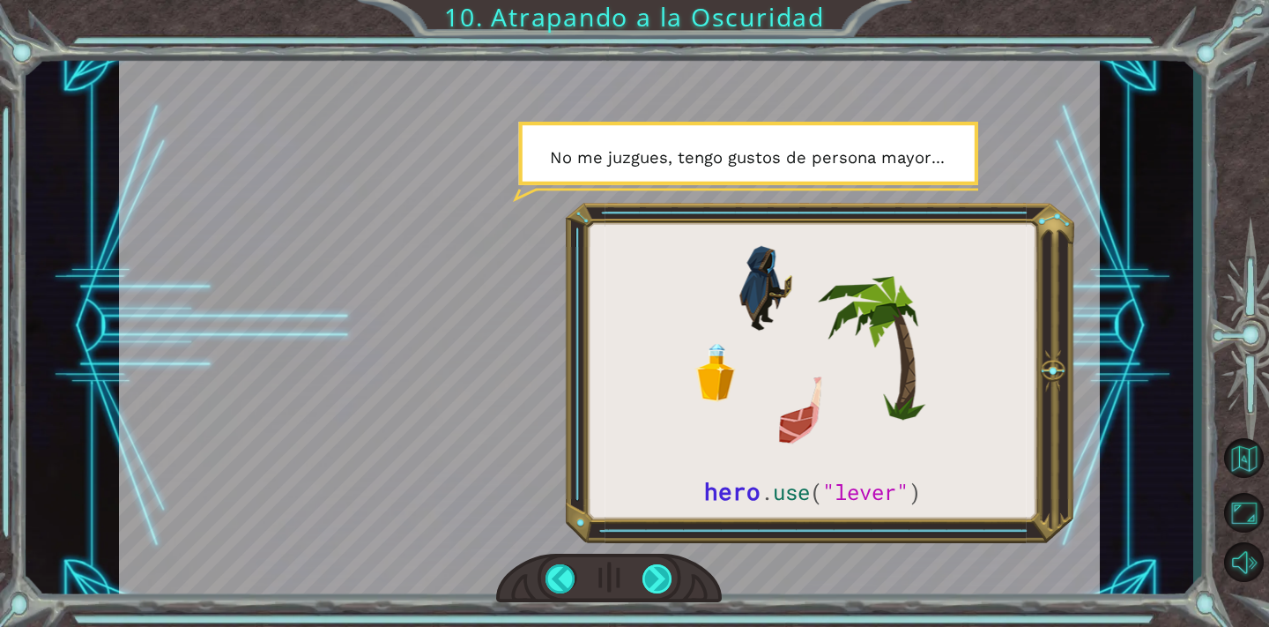
click at [665, 586] on div at bounding box center [657, 579] width 31 height 30
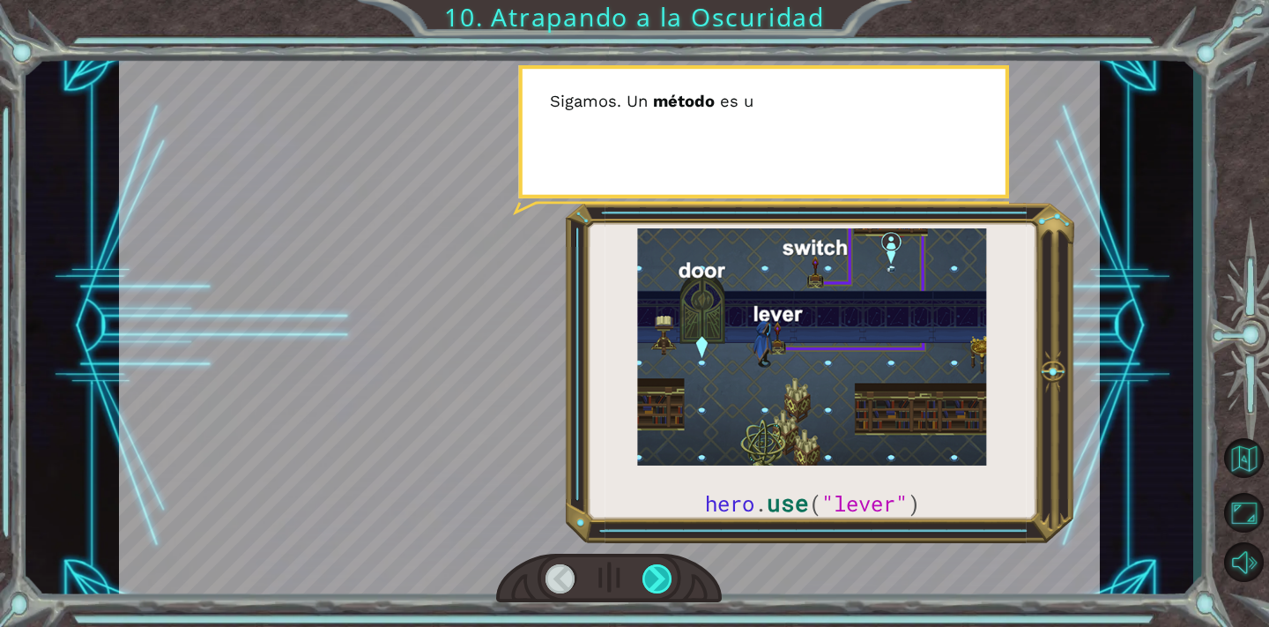
click at [665, 586] on div at bounding box center [657, 579] width 31 height 30
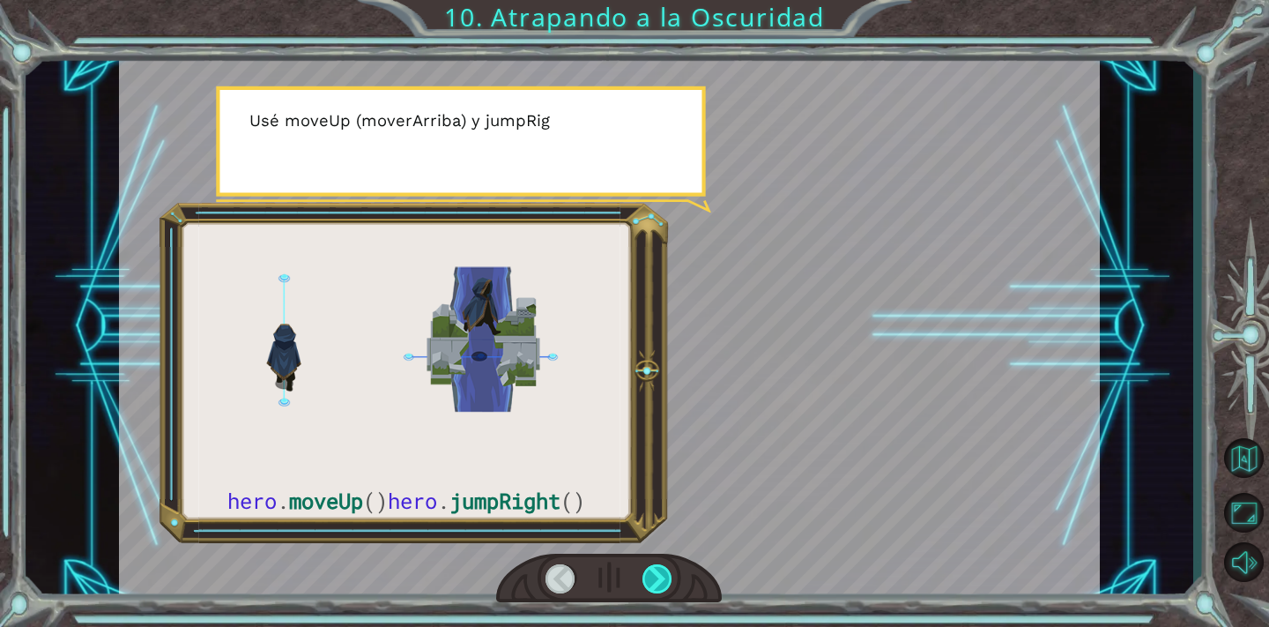
click at [659, 575] on div at bounding box center [657, 579] width 31 height 30
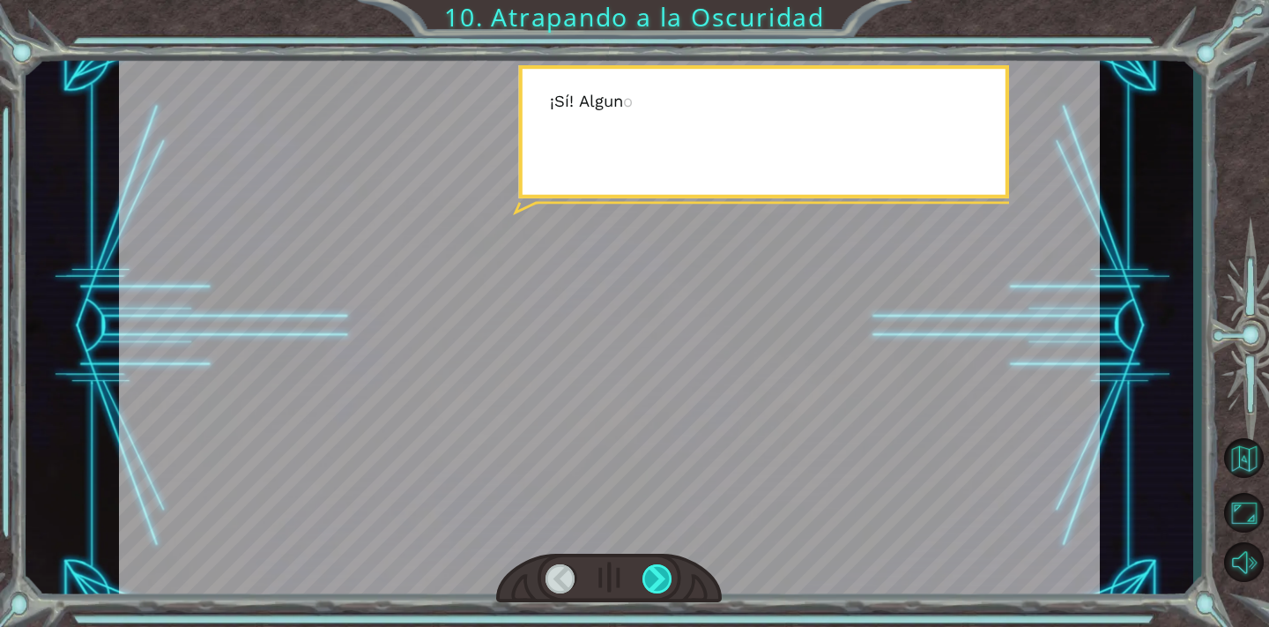
click at [659, 575] on div at bounding box center [657, 579] width 31 height 30
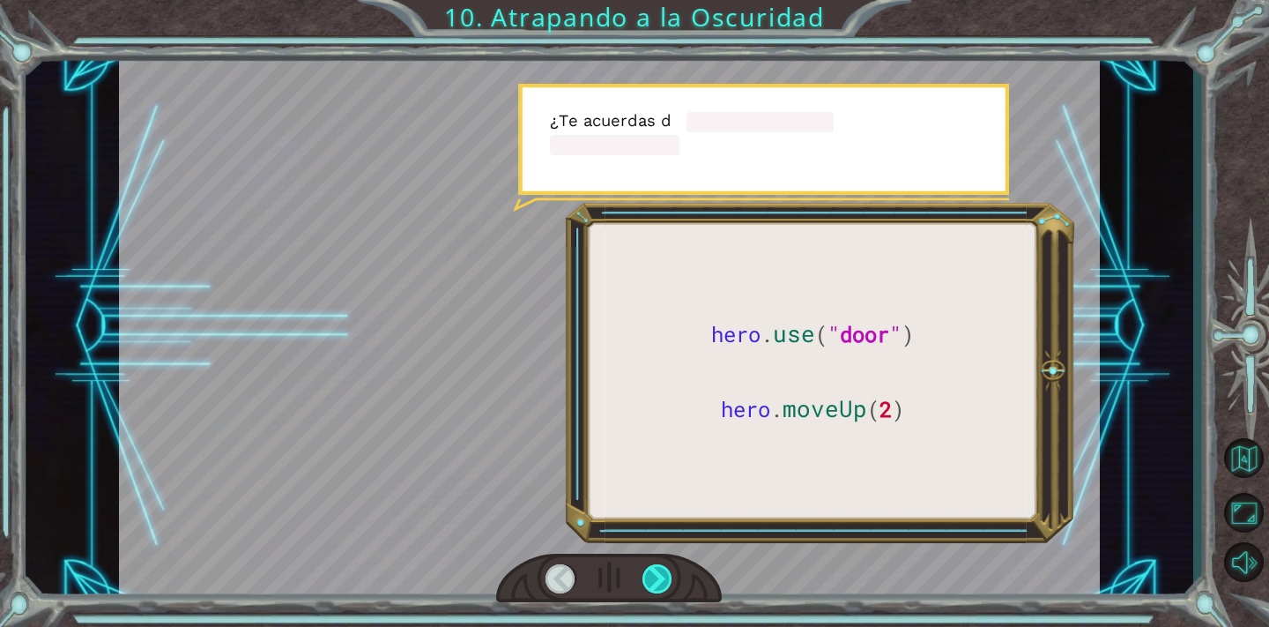
click at [659, 575] on div at bounding box center [657, 579] width 31 height 30
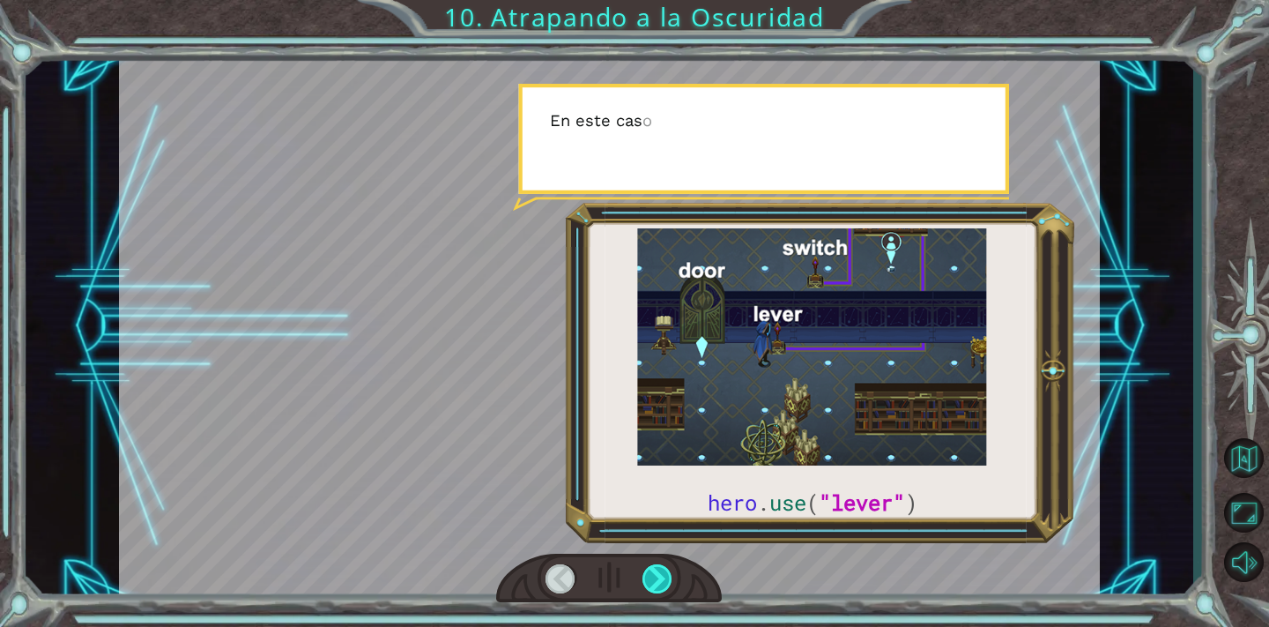
click at [659, 575] on div at bounding box center [657, 579] width 31 height 30
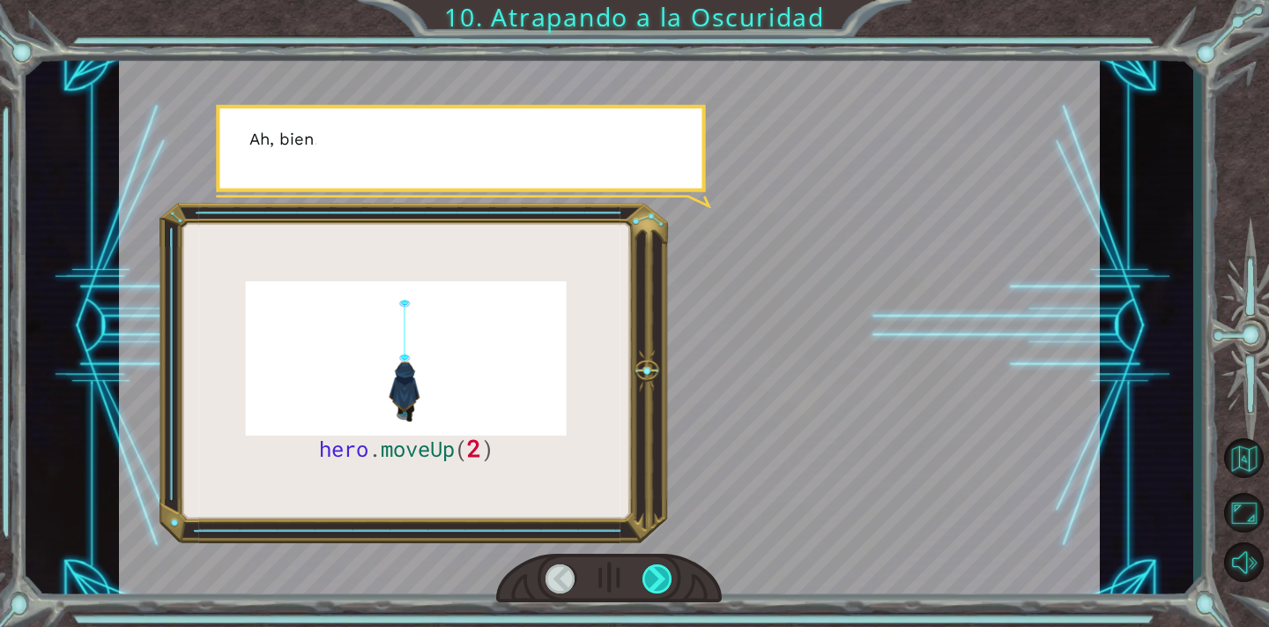
click at [659, 575] on div at bounding box center [657, 579] width 31 height 30
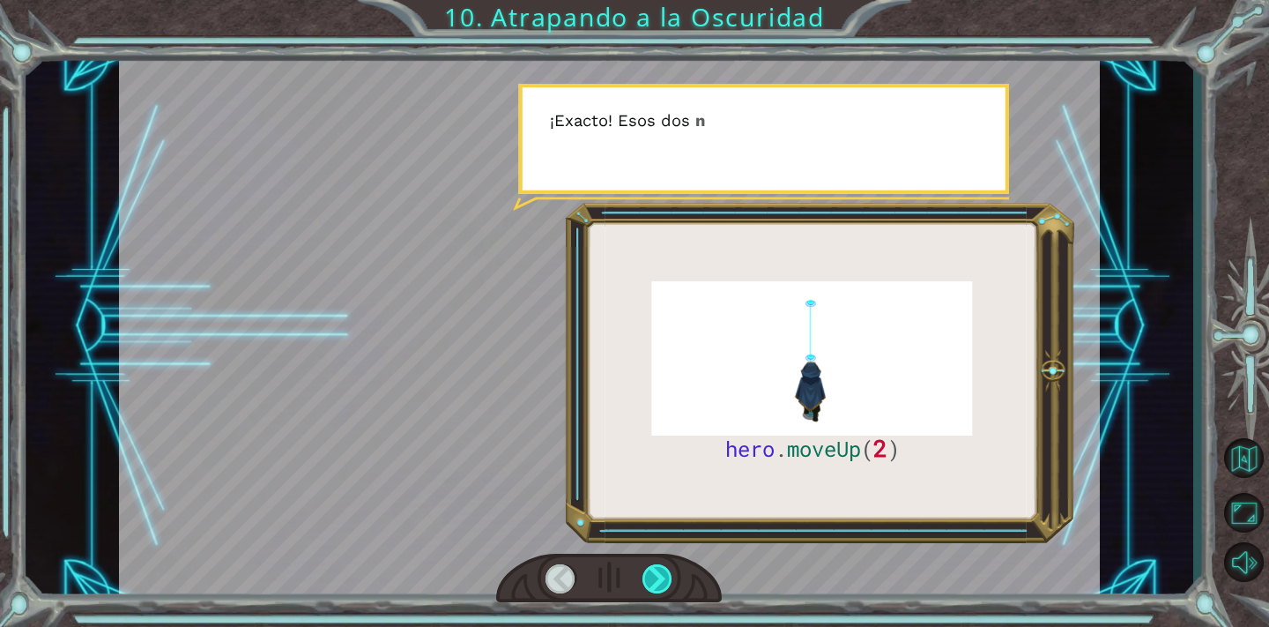
click at [659, 575] on div at bounding box center [657, 579] width 31 height 30
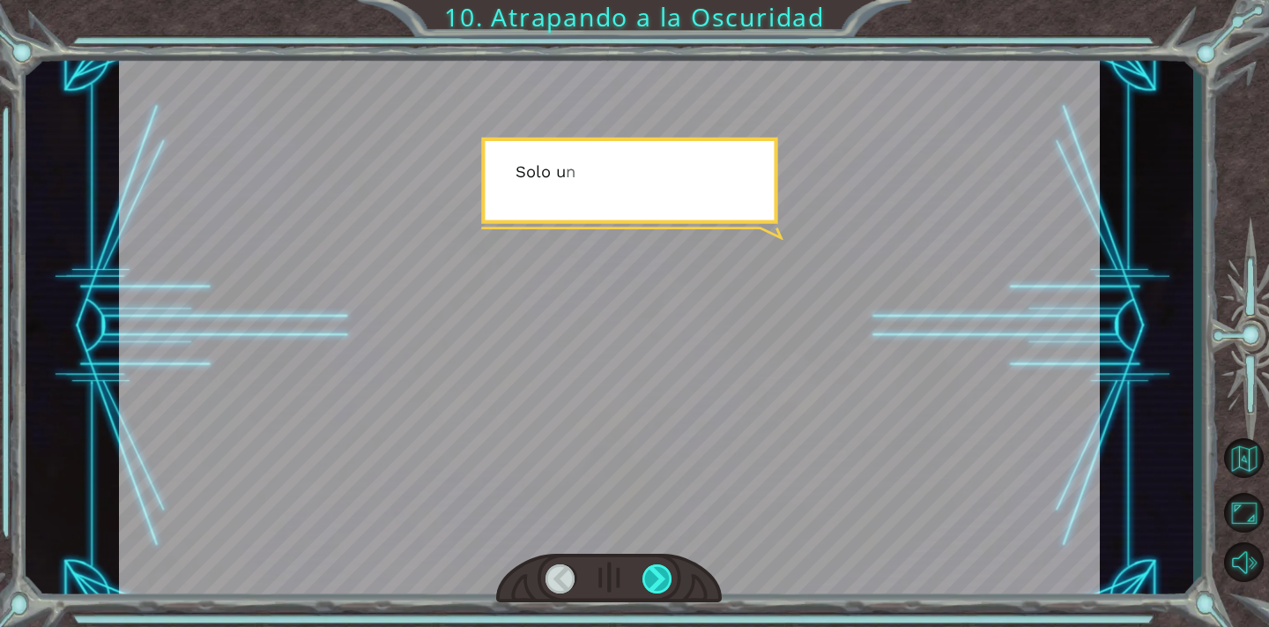
click at [659, 575] on div at bounding box center [657, 579] width 31 height 30
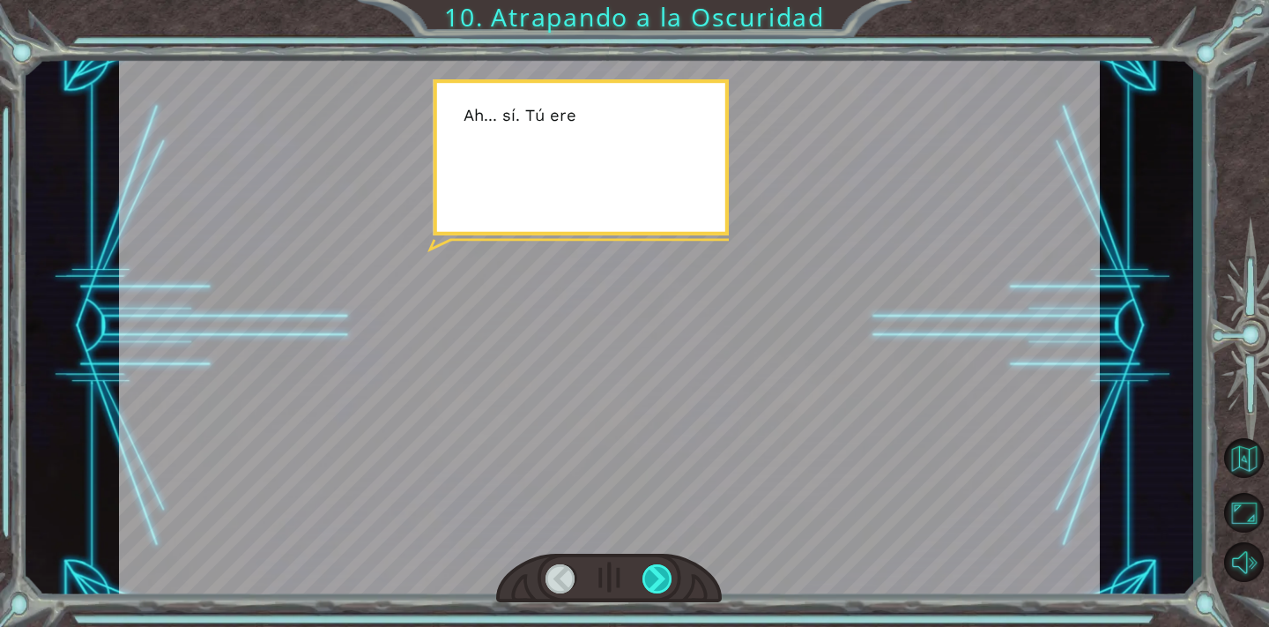
click at [659, 575] on div at bounding box center [657, 579] width 31 height 30
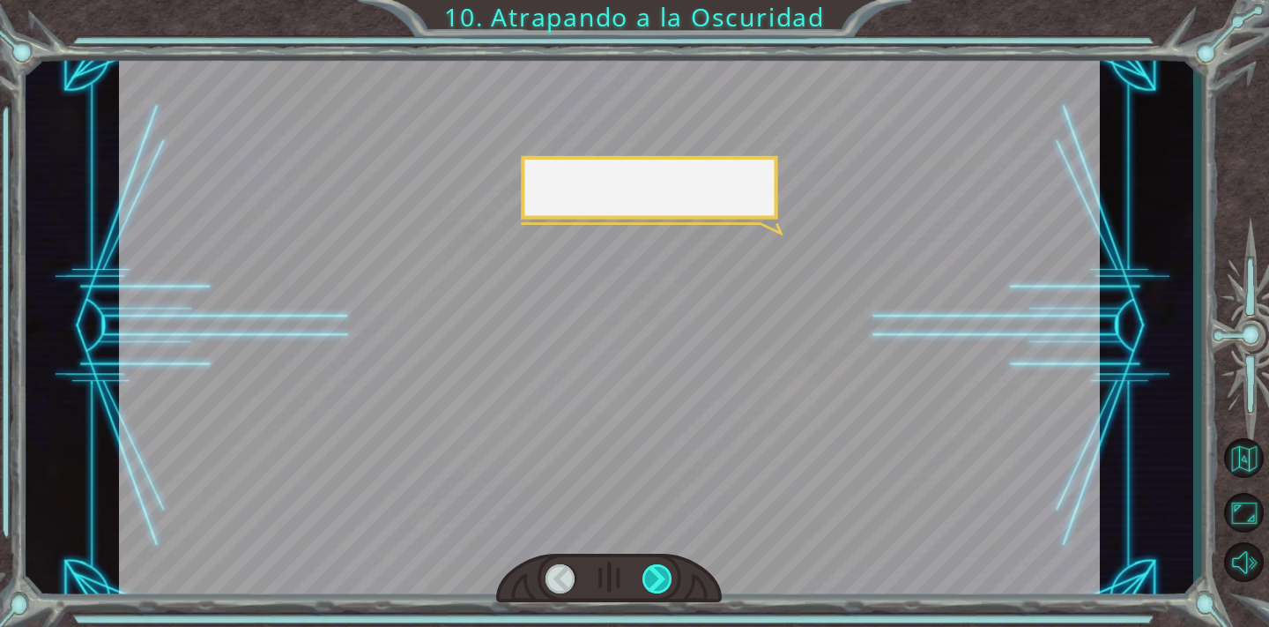
click at [659, 575] on div at bounding box center [657, 579] width 31 height 30
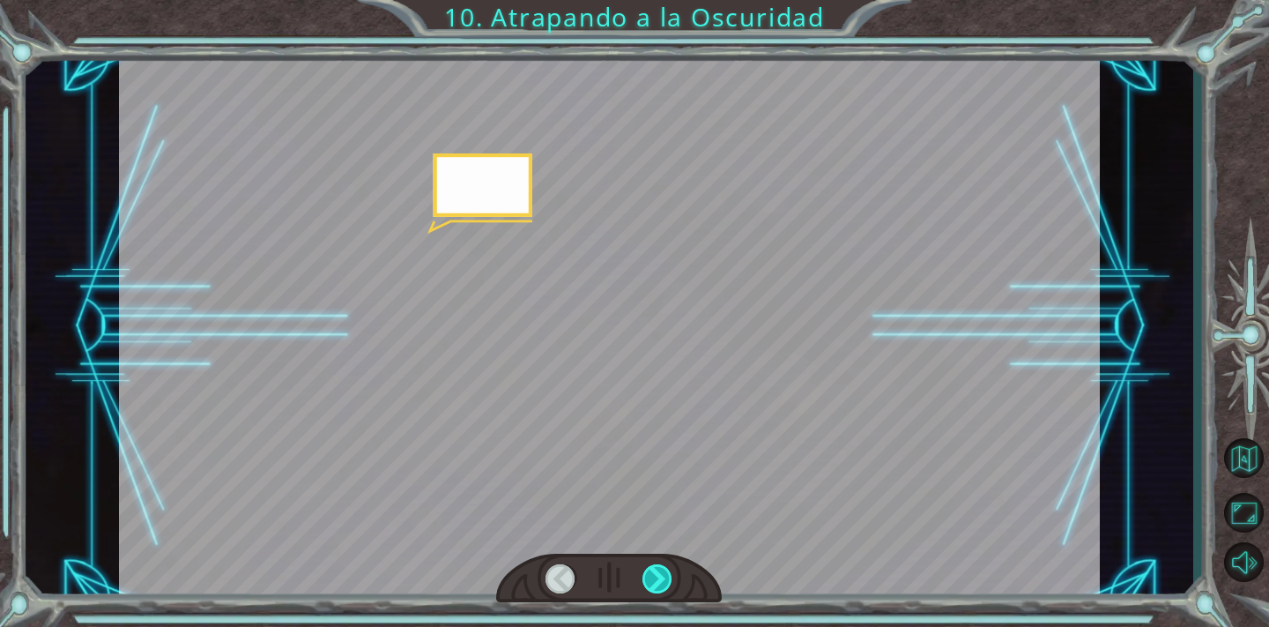
click at [659, 575] on div at bounding box center [657, 579] width 31 height 30
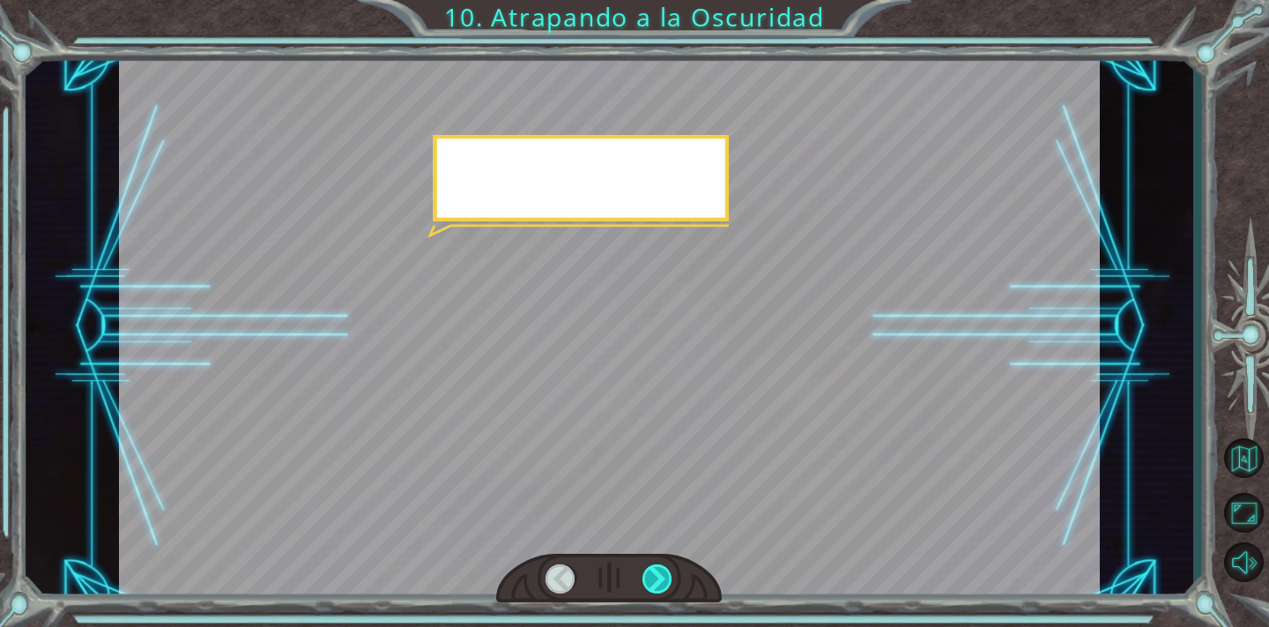
click at [659, 575] on div at bounding box center [657, 579] width 31 height 30
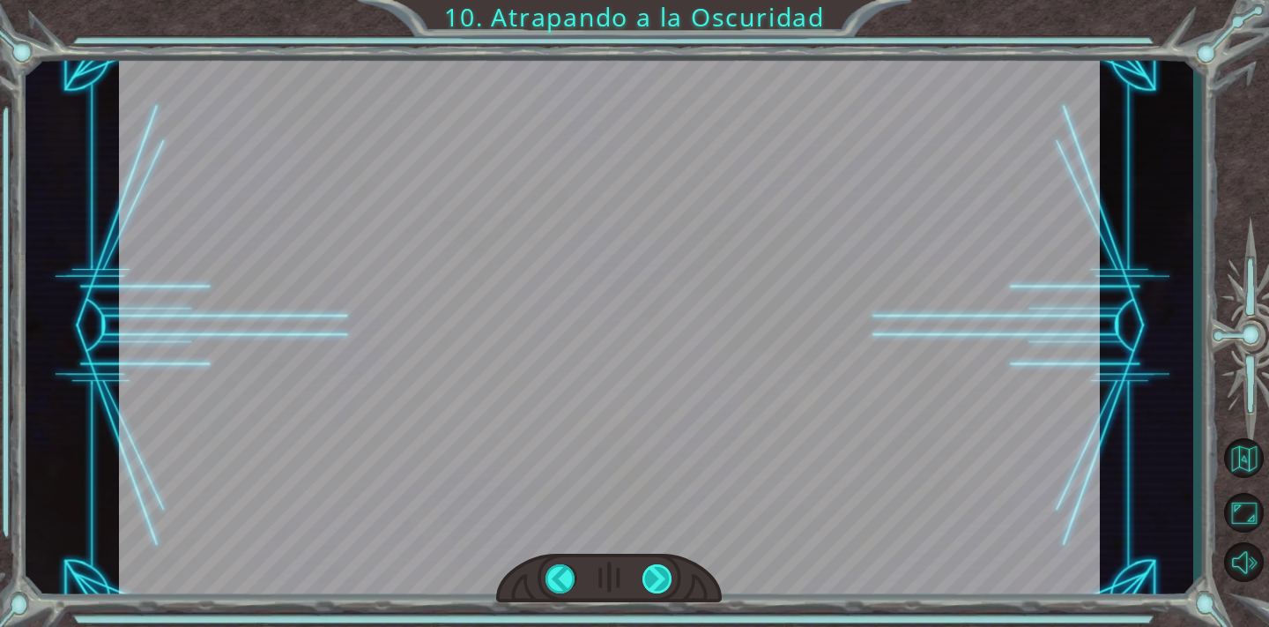
click at [659, 0] on div "hero . moveUp ( 2 ) A n t e s d e a t r a p a r a l a O s c u r i d a d c o n c…" at bounding box center [634, 0] width 1269 height 0
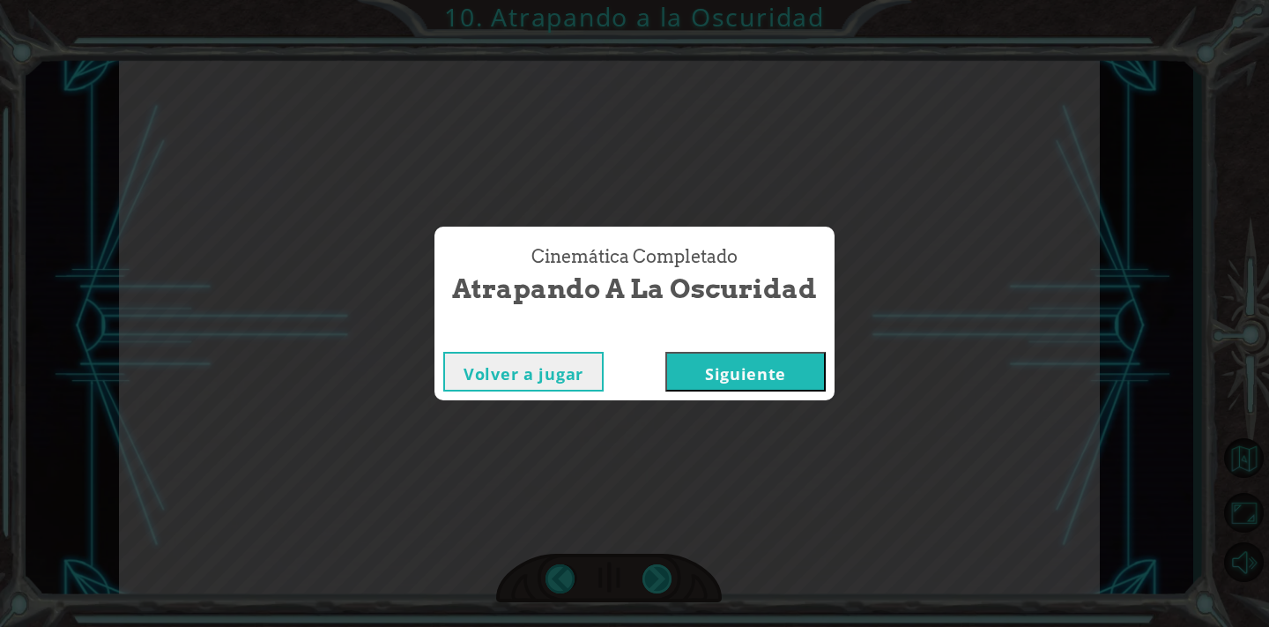
click at [659, 575] on div "Cinemática Completado Atrapando a la Oscuridad Volver a jugar [GEOGRAPHIC_DATA]" at bounding box center [634, 313] width 1269 height 627
click at [731, 368] on button "Siguiente" at bounding box center [745, 372] width 160 height 40
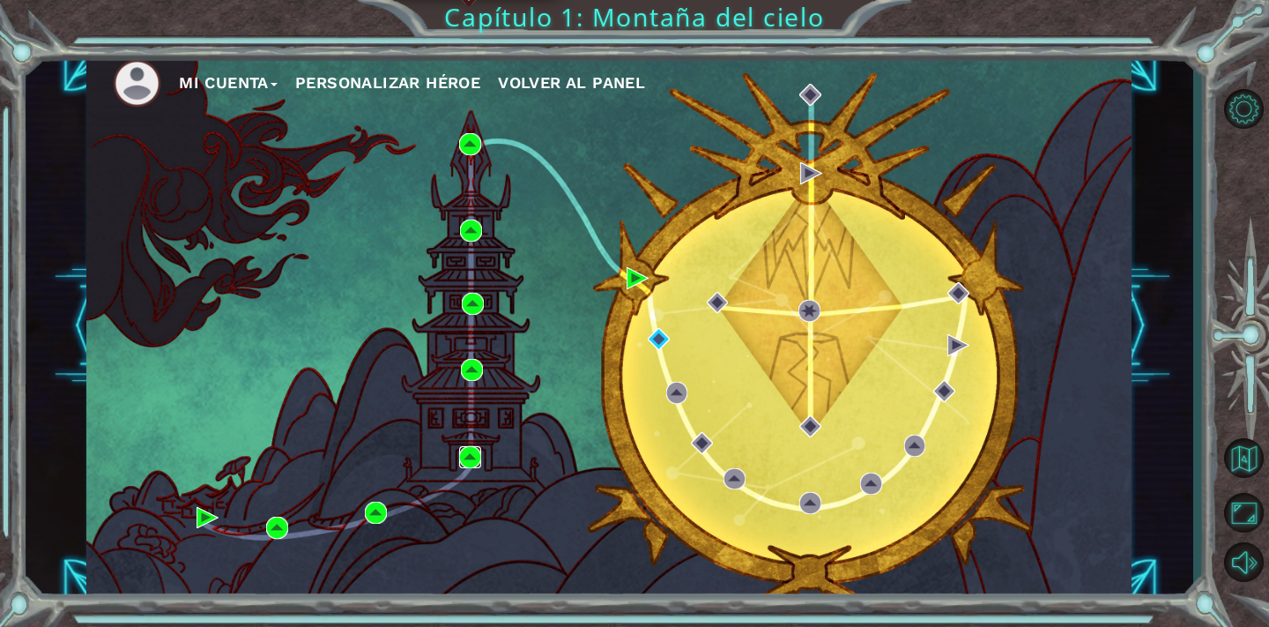
click at [480, 456] on img at bounding box center [470, 457] width 22 height 22
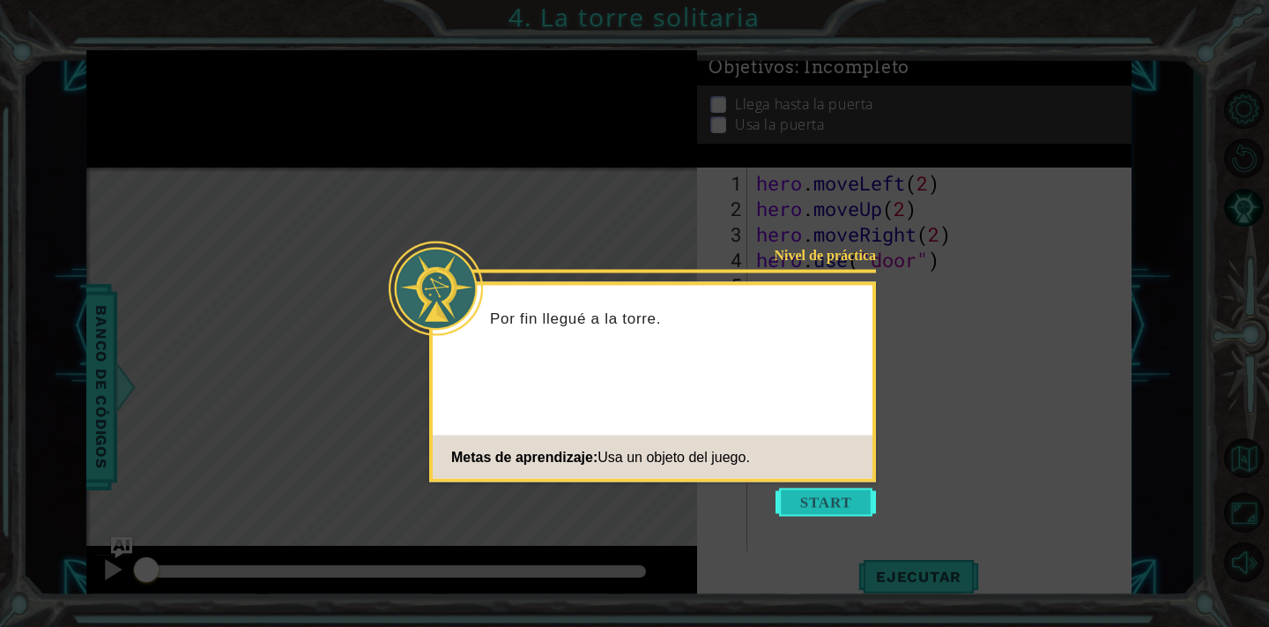
click at [835, 513] on button "Start" at bounding box center [826, 502] width 100 height 28
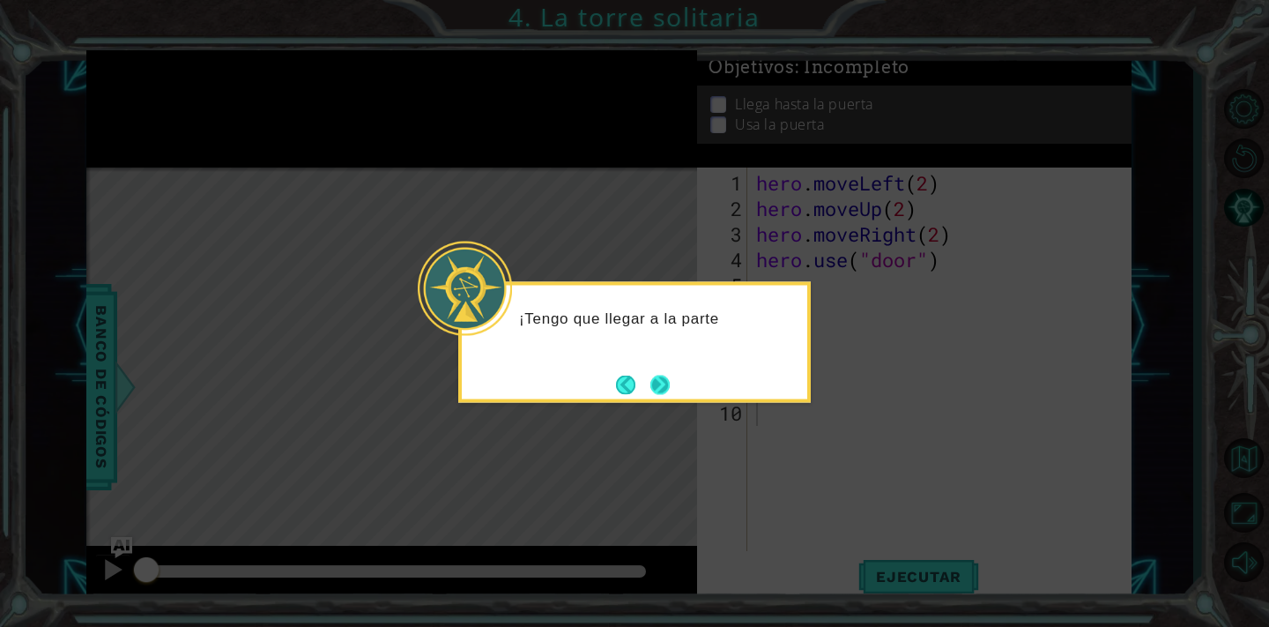
click at [654, 388] on button "Next" at bounding box center [659, 384] width 19 height 19
click at [643, 387] on button "Back" at bounding box center [633, 384] width 34 height 19
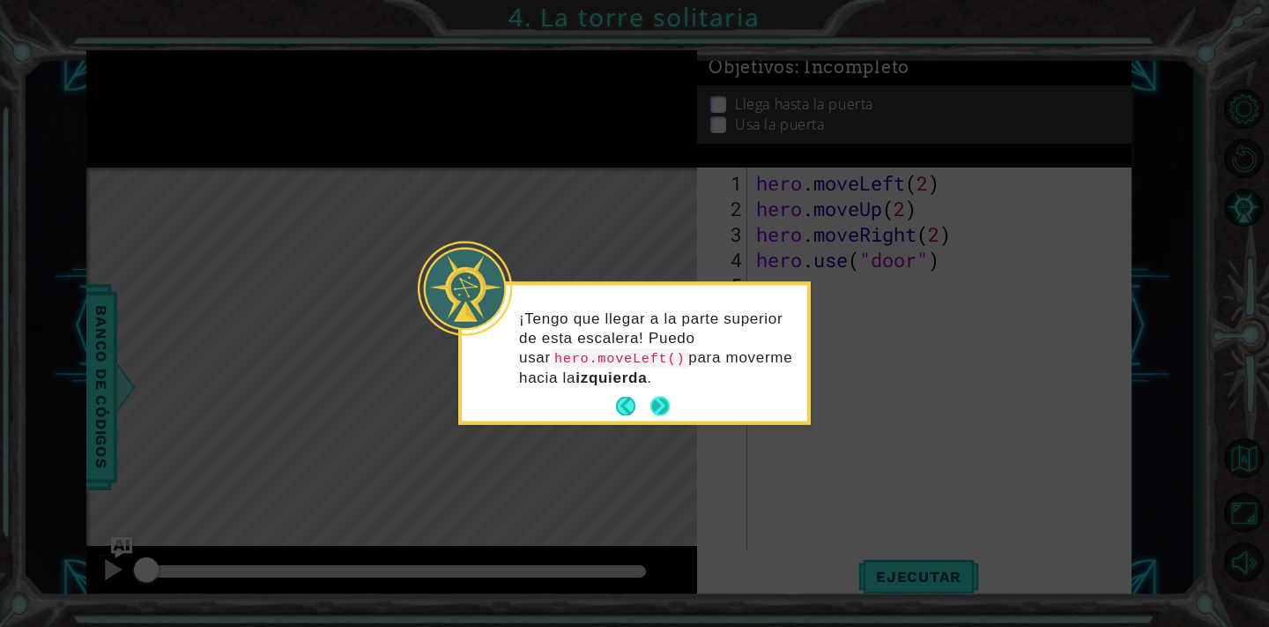
click at [655, 401] on button "Next" at bounding box center [659, 406] width 19 height 19
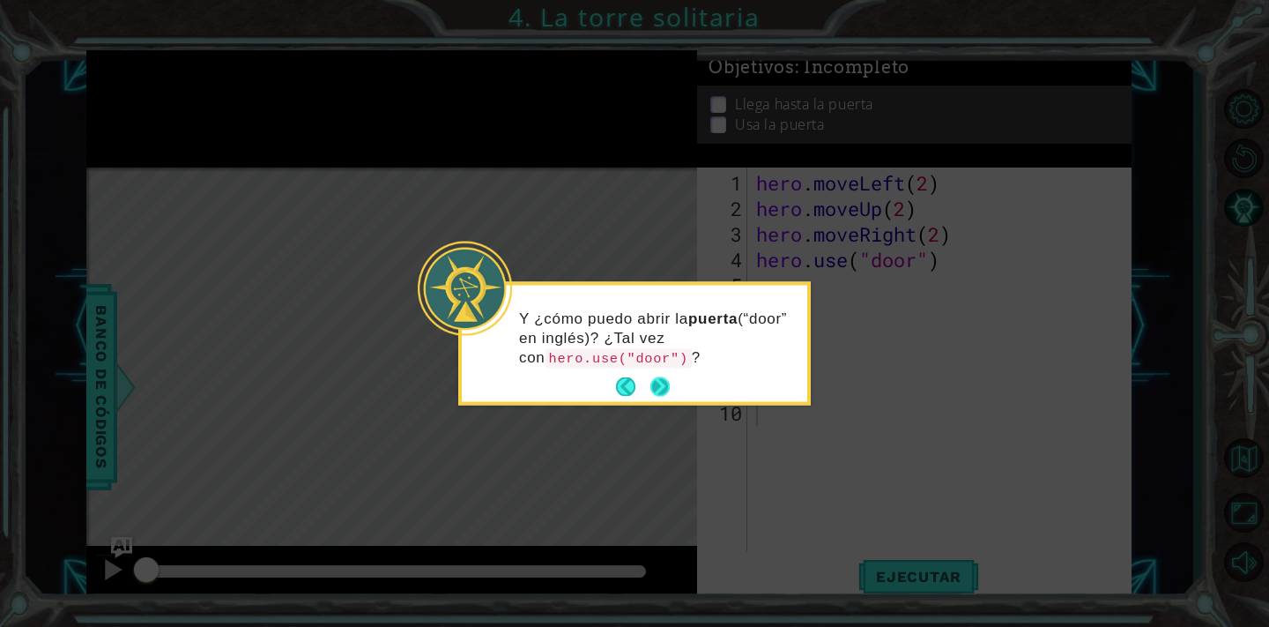
click at [656, 388] on button "Next" at bounding box center [659, 386] width 19 height 19
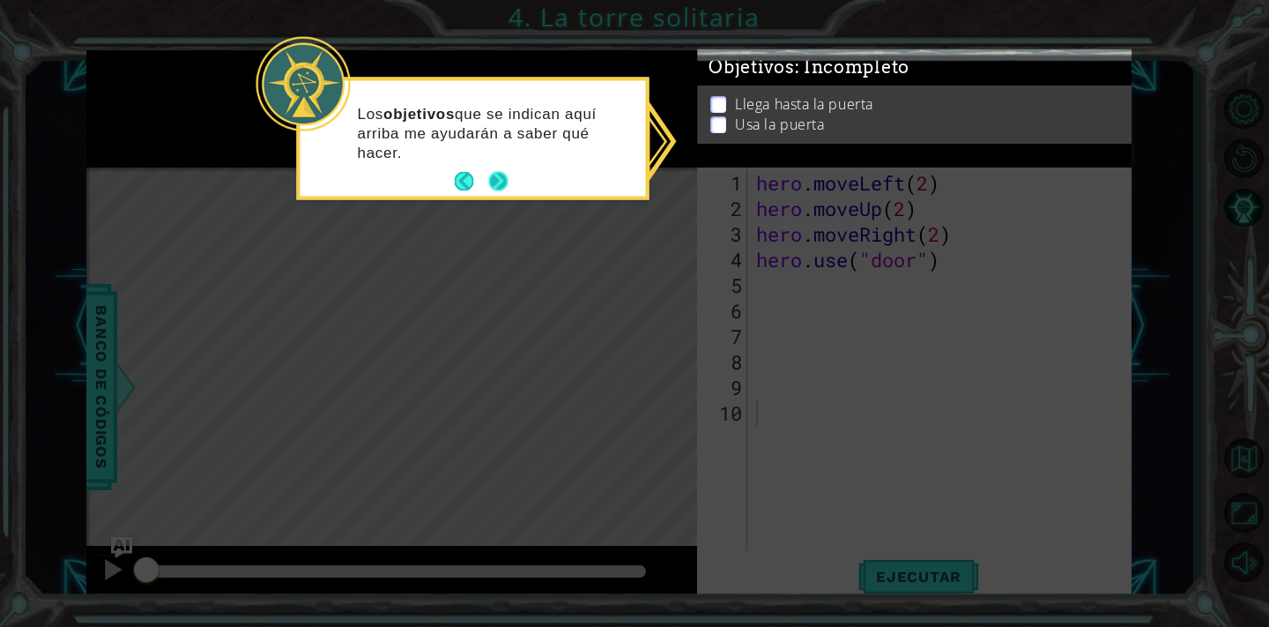
click at [492, 176] on button "Next" at bounding box center [497, 181] width 19 height 19
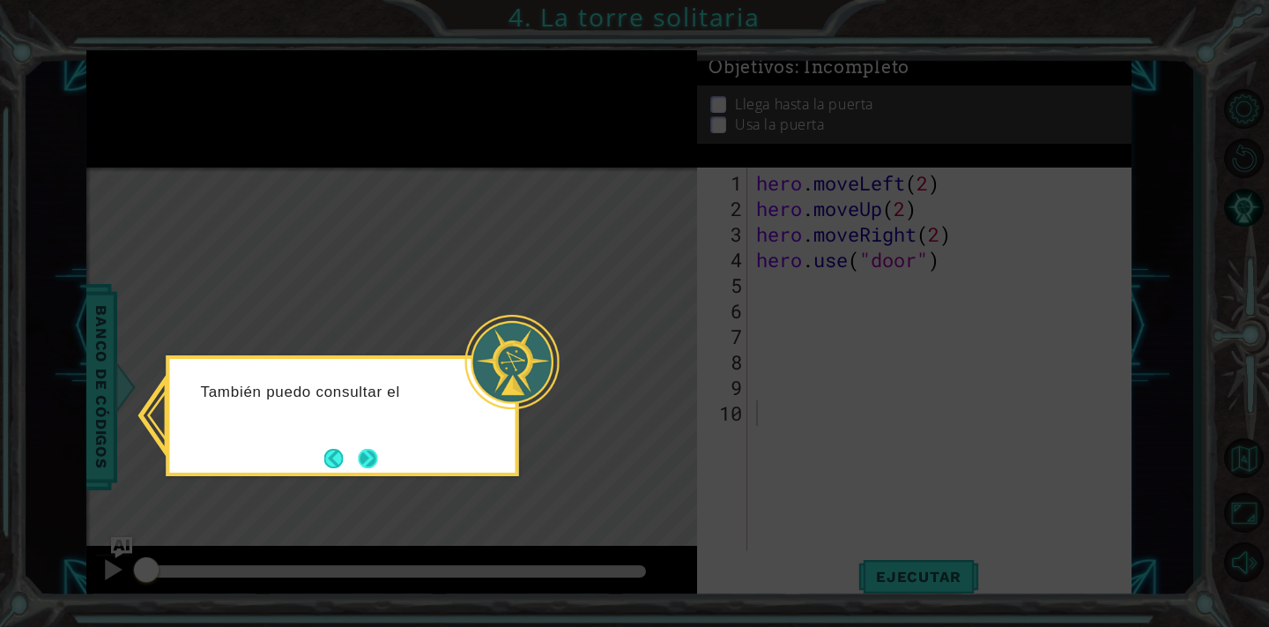
click at [361, 468] on button "Next" at bounding box center [368, 458] width 19 height 19
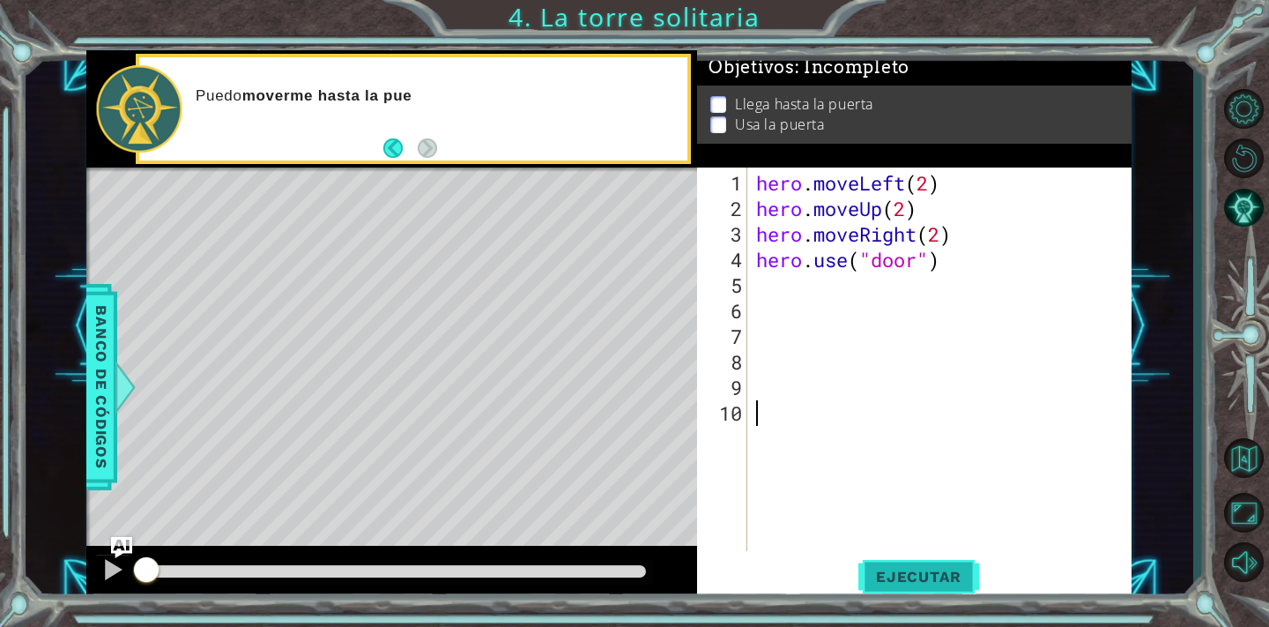
click at [904, 568] on span "Ejecutar" at bounding box center [918, 577] width 121 height 18
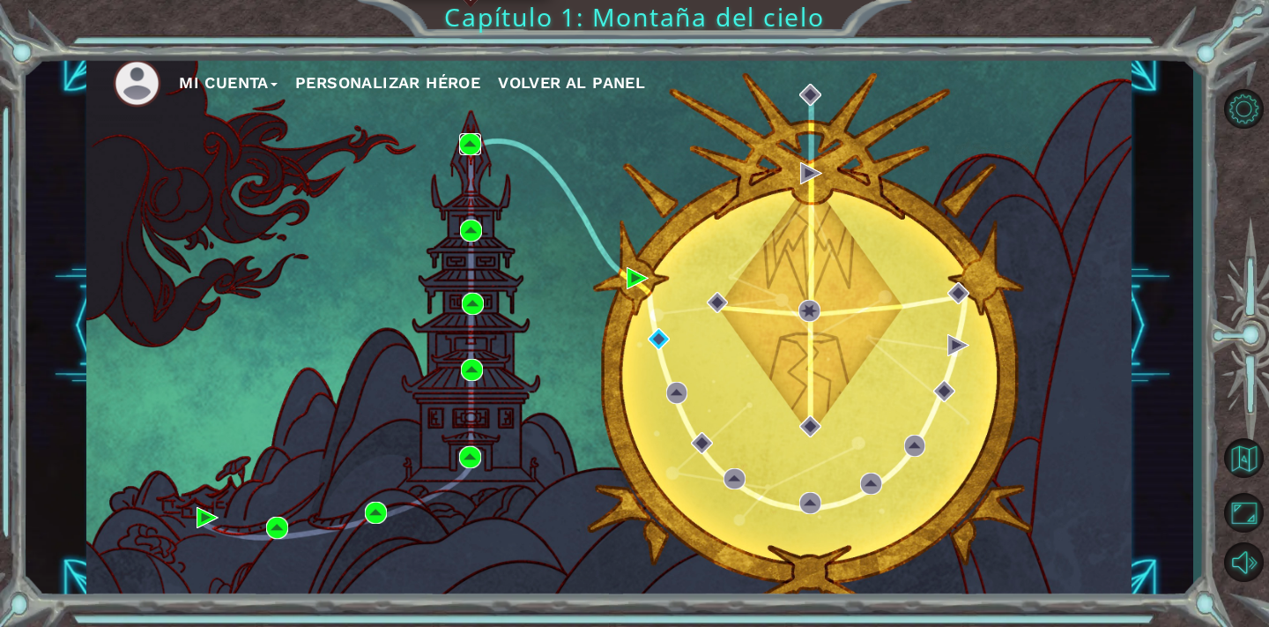
click at [466, 146] on img at bounding box center [470, 144] width 22 height 22
click at [640, 286] on img at bounding box center [638, 278] width 22 height 22
click at [660, 341] on img at bounding box center [659, 339] width 22 height 22
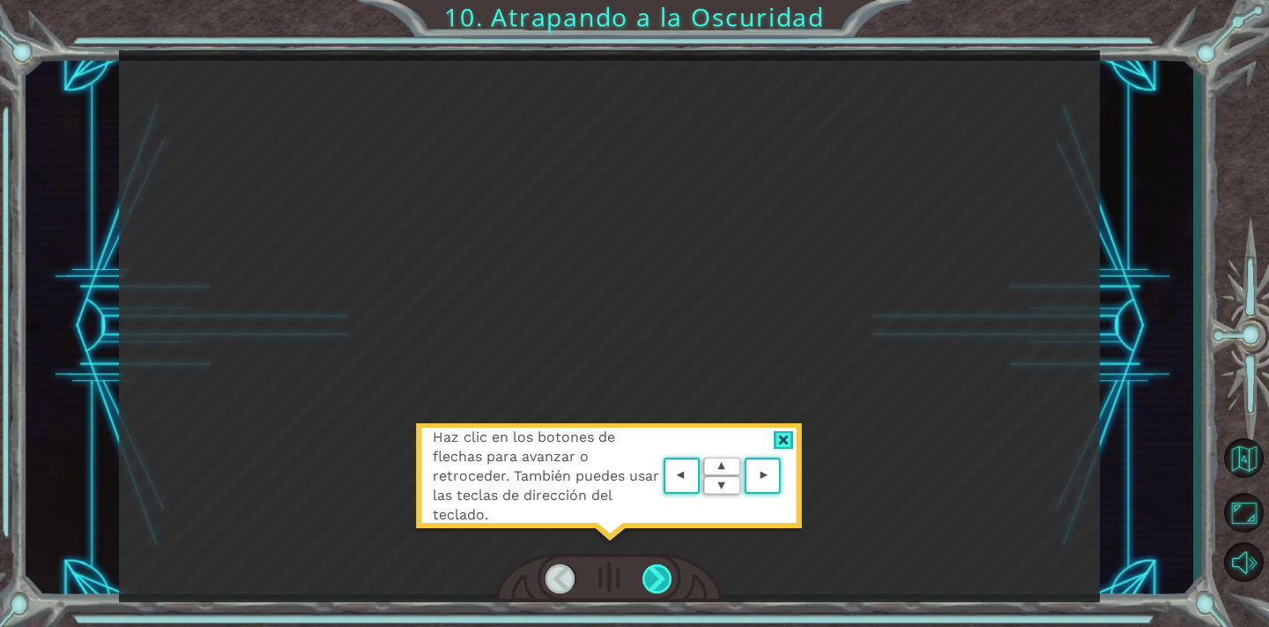
click at [652, 573] on div at bounding box center [657, 579] width 31 height 30
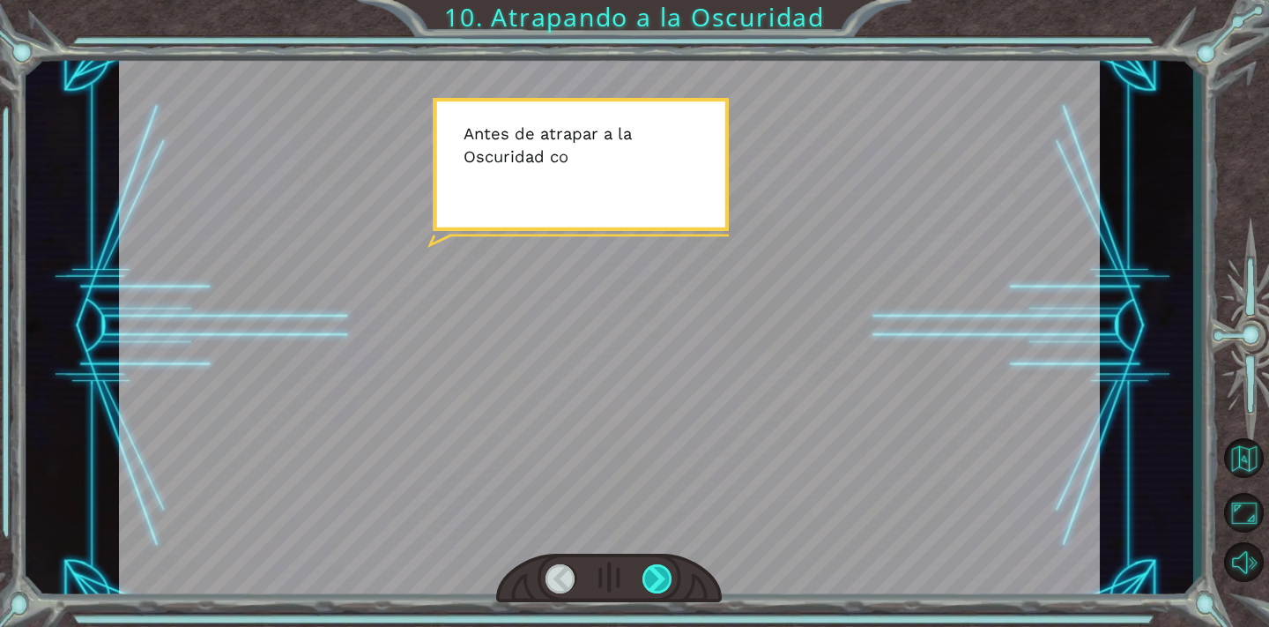
click at [652, 573] on div at bounding box center [657, 579] width 31 height 30
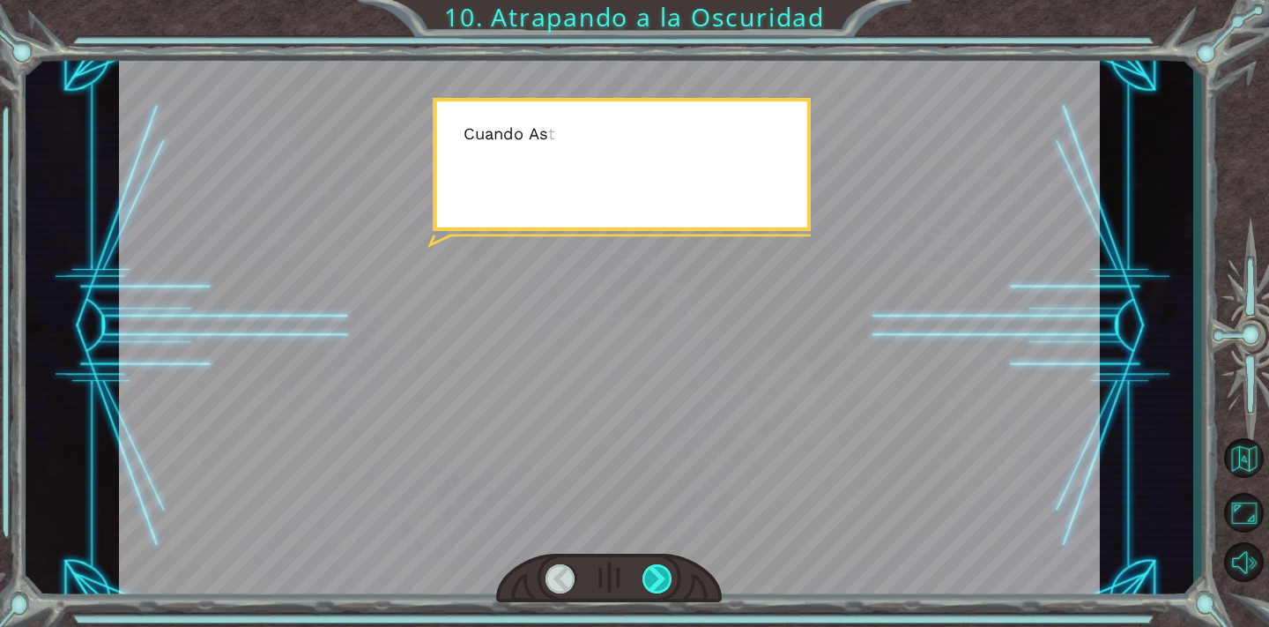
click at [652, 573] on div at bounding box center [657, 579] width 31 height 30
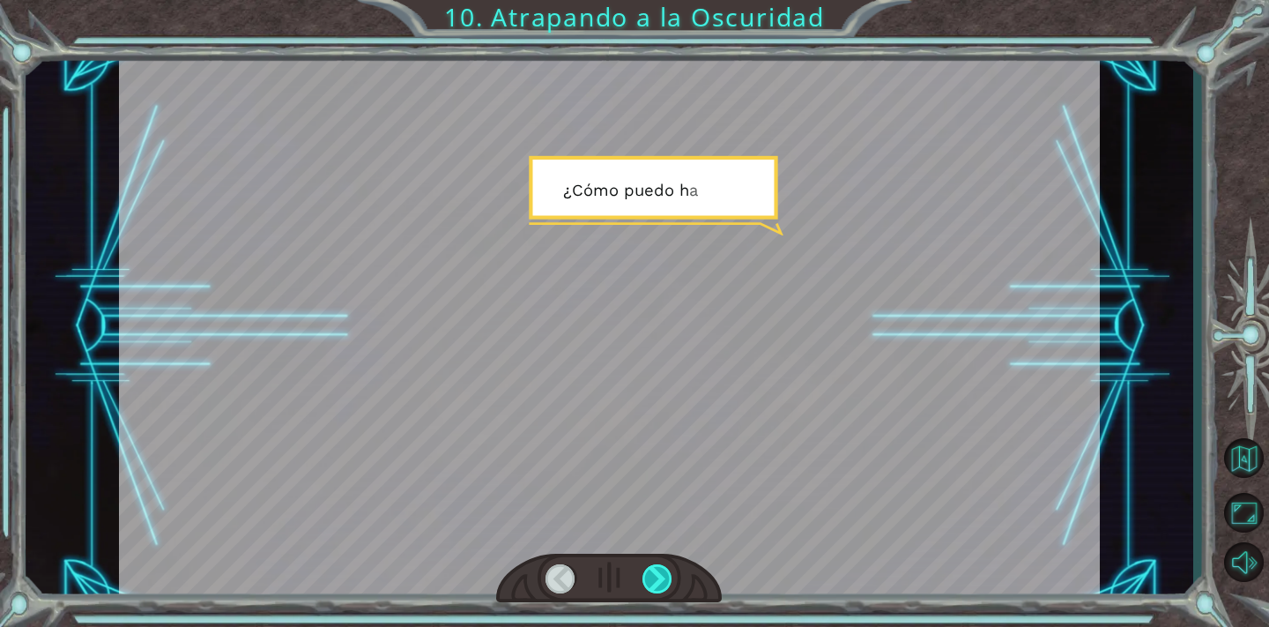
click at [652, 573] on div at bounding box center [657, 579] width 31 height 30
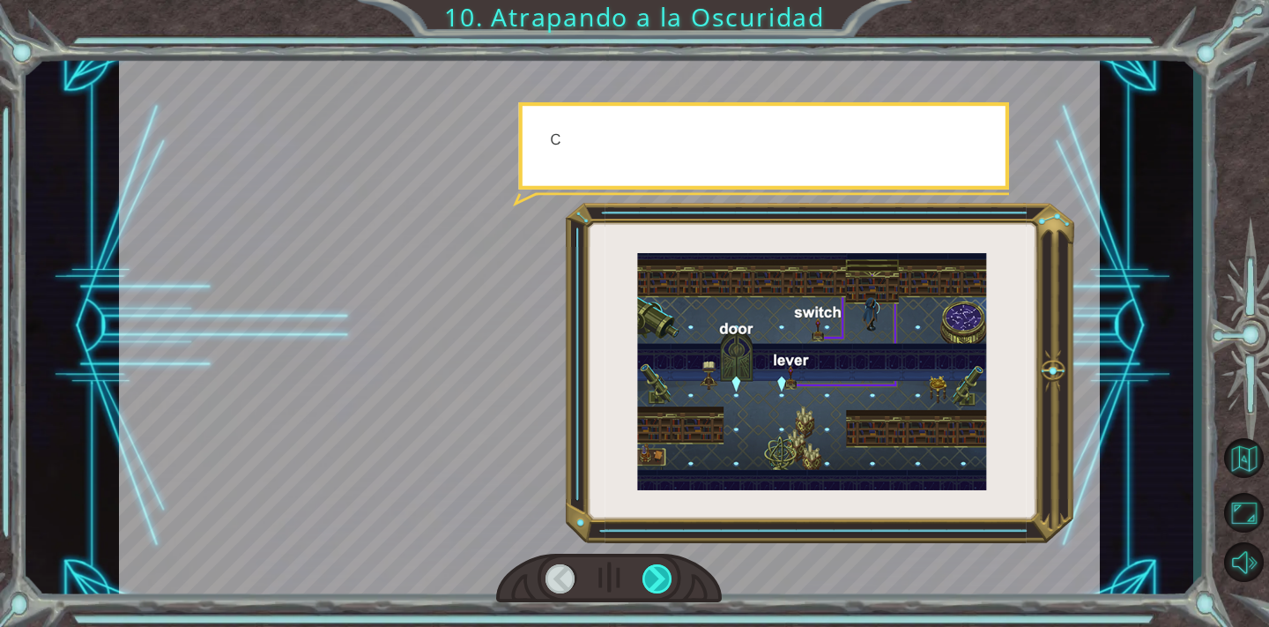
click at [652, 573] on div at bounding box center [657, 579] width 31 height 30
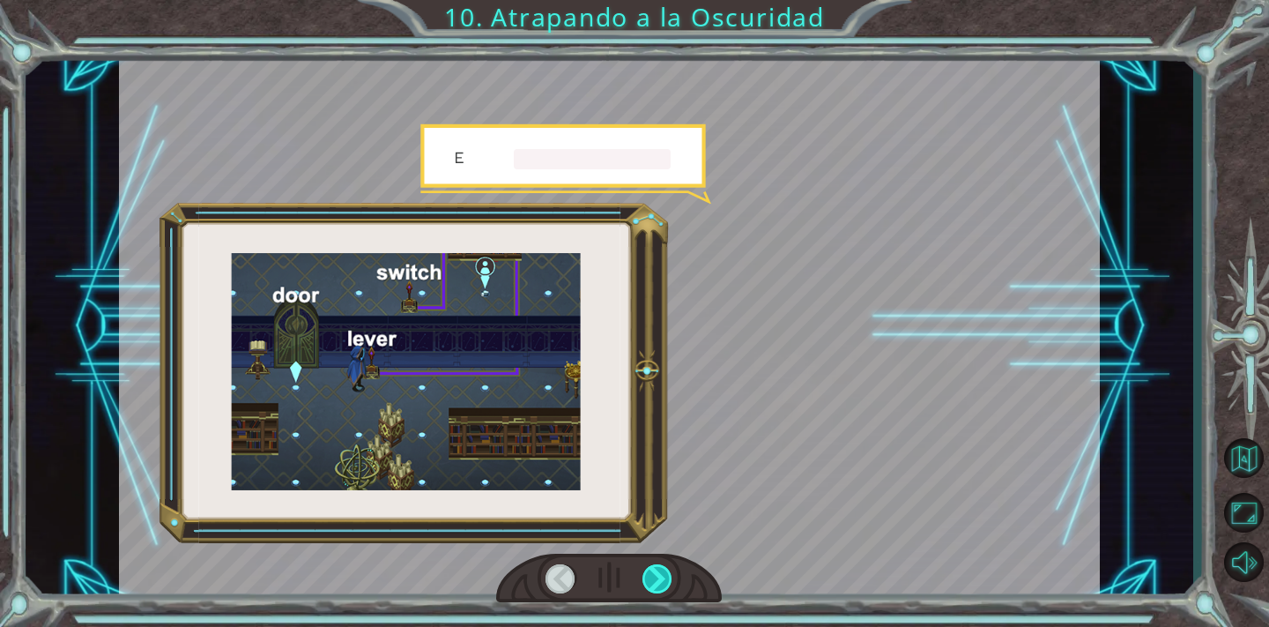
click at [652, 573] on div at bounding box center [657, 579] width 31 height 30
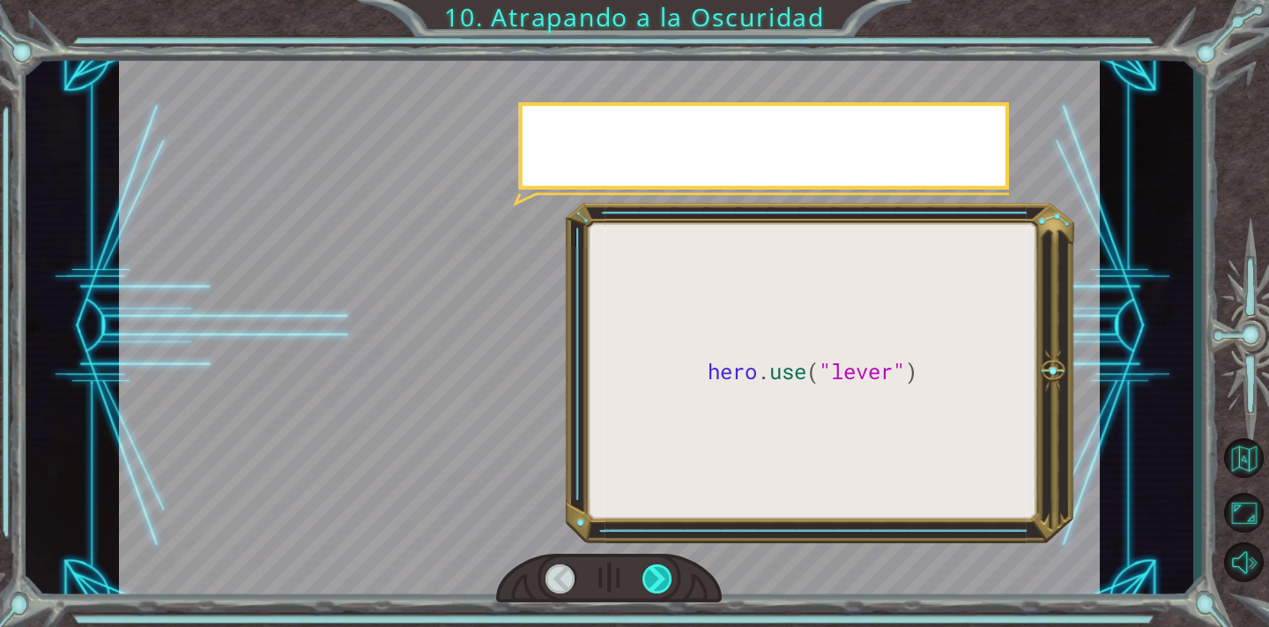
click at [652, 573] on div at bounding box center [657, 579] width 31 height 30
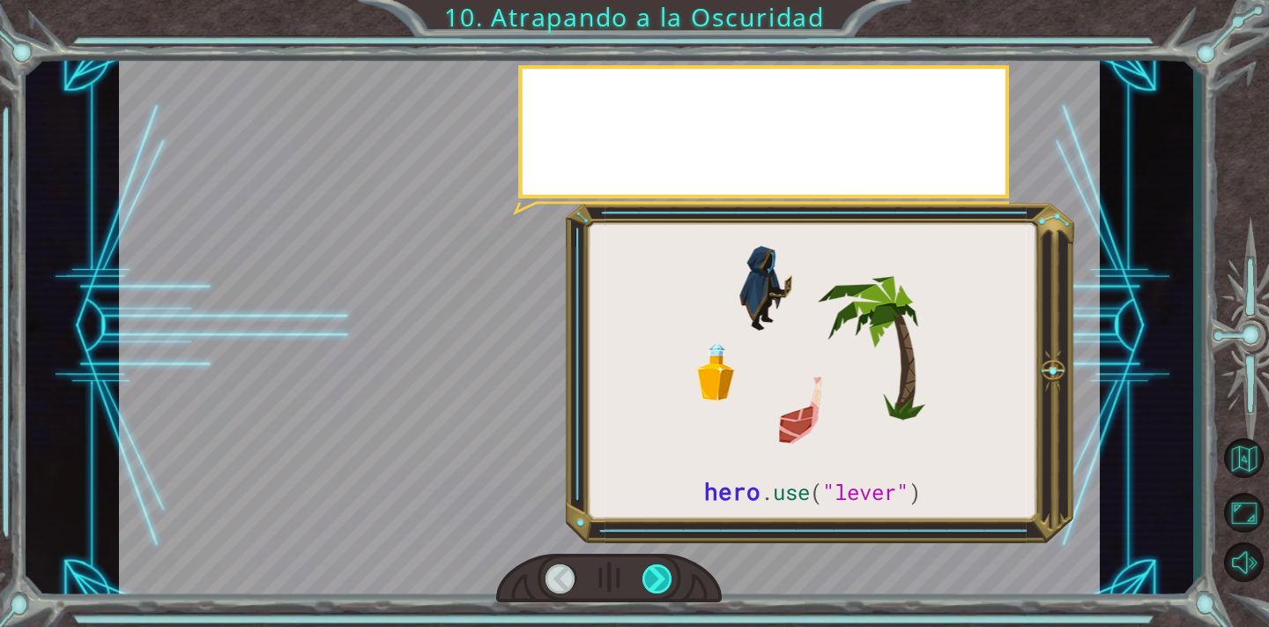
click at [652, 573] on div at bounding box center [657, 579] width 31 height 30
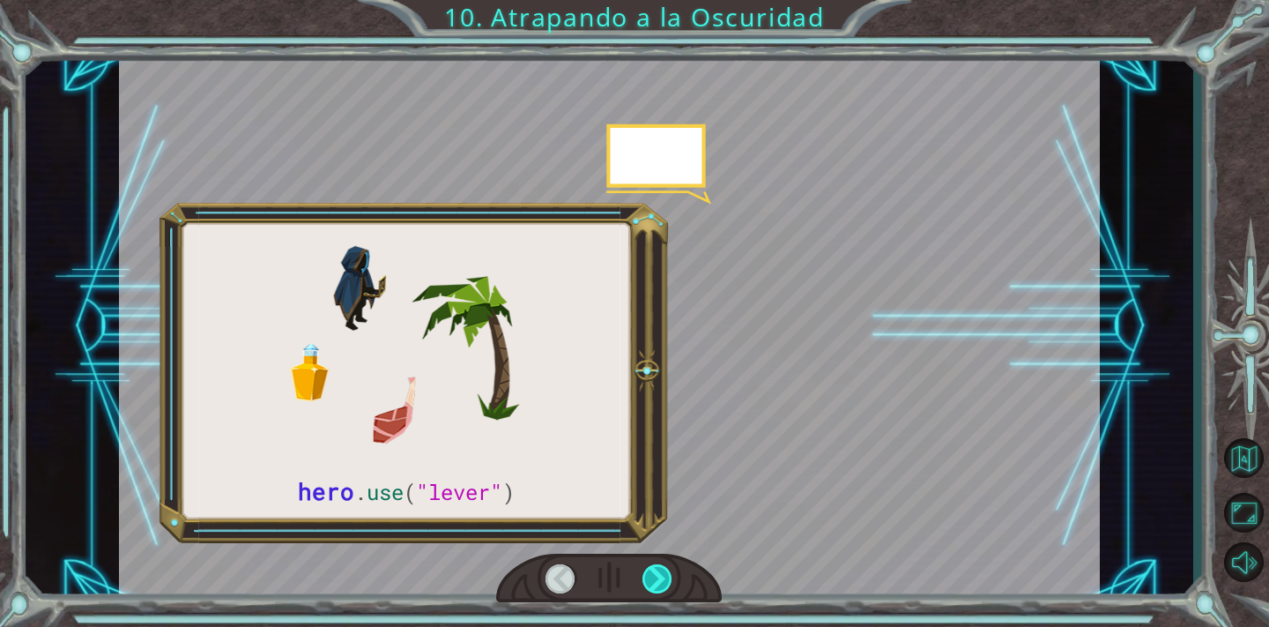
click at [652, 573] on div at bounding box center [657, 579] width 31 height 30
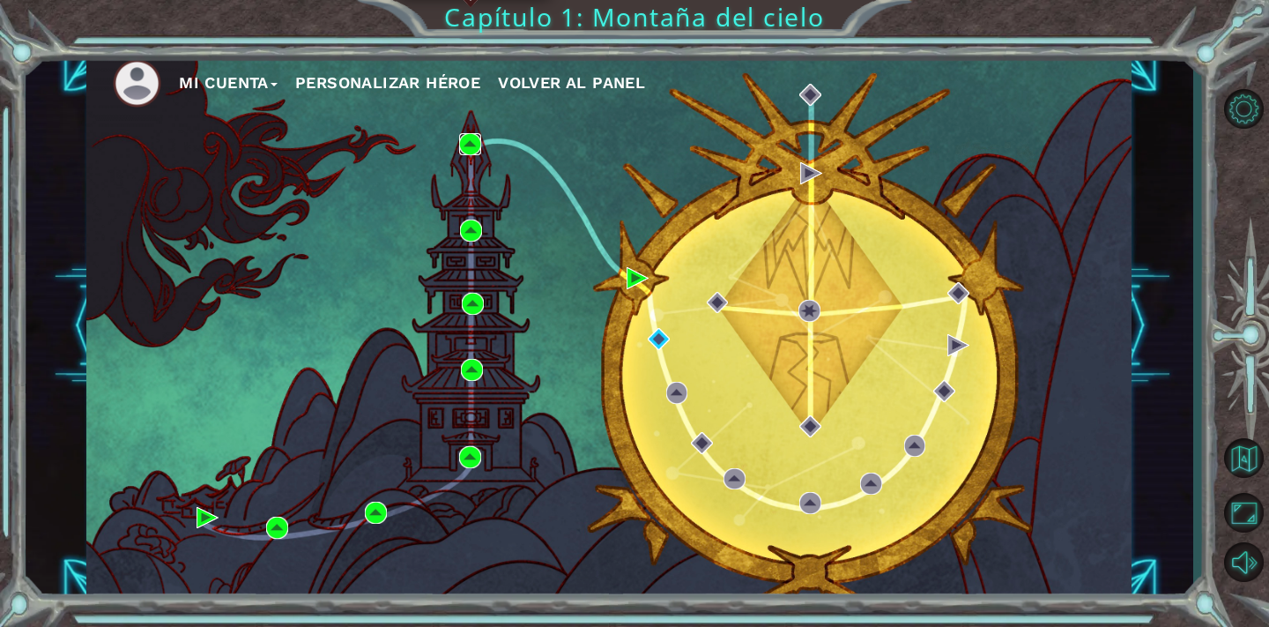
click at [471, 146] on img at bounding box center [470, 144] width 22 height 22
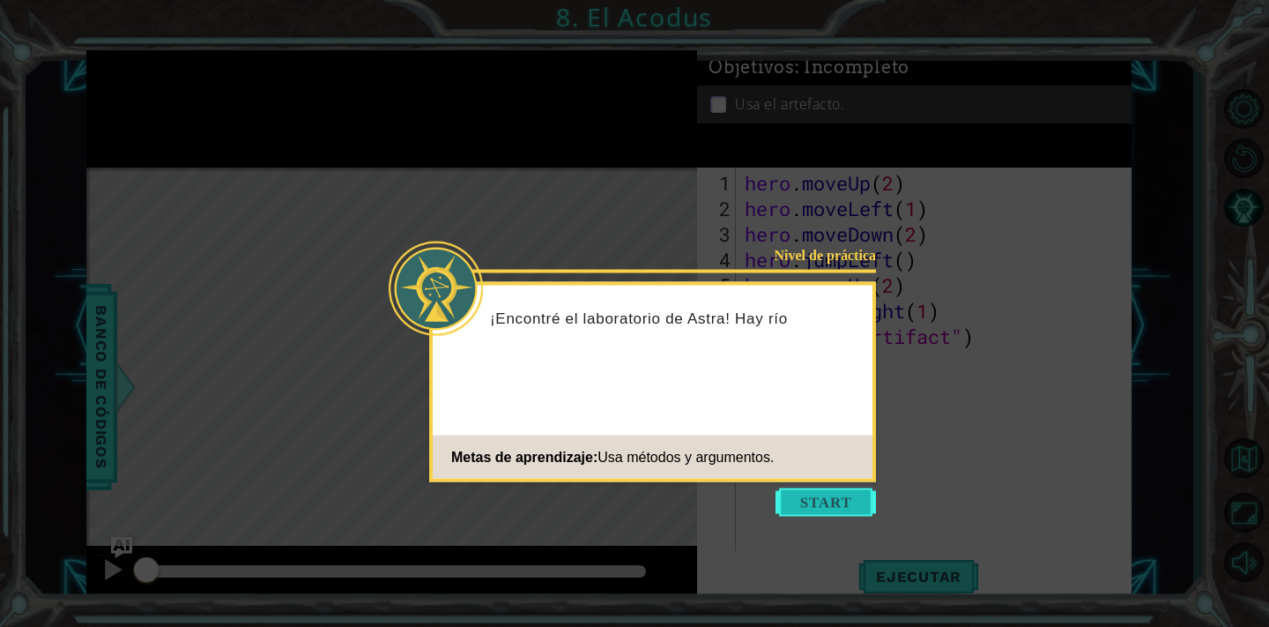
click at [856, 494] on button "Start" at bounding box center [826, 502] width 100 height 28
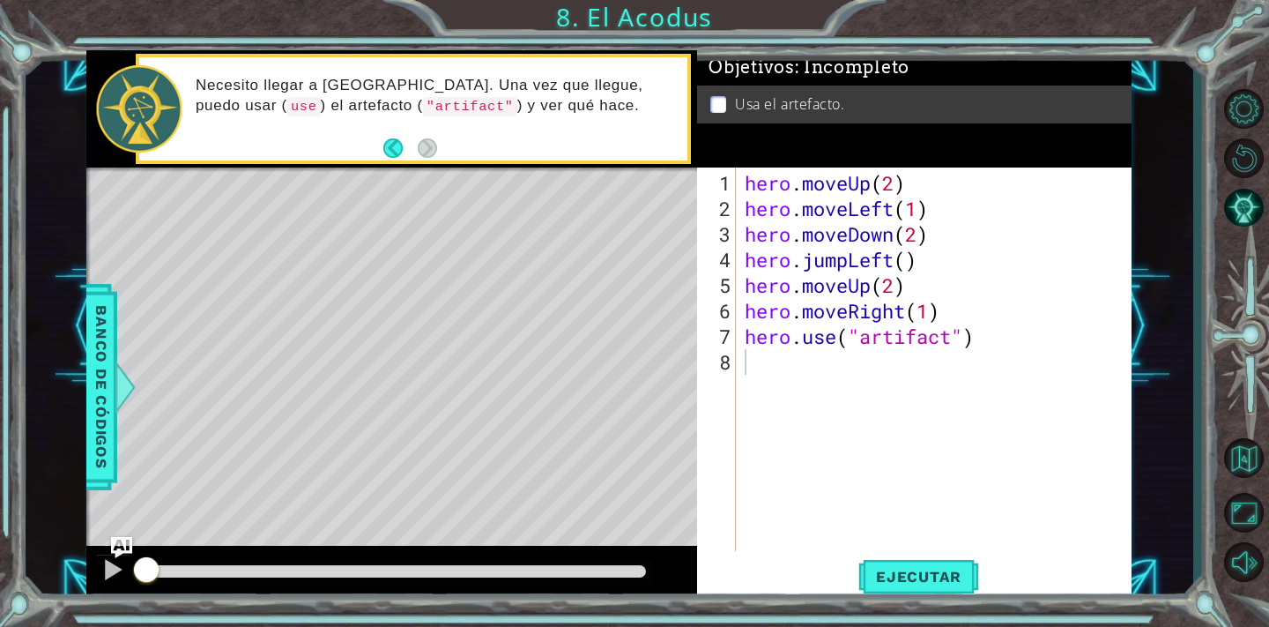
drag, startPoint x: 550, startPoint y: 355, endPoint x: 479, endPoint y: 86, distance: 277.9
click at [479, 115] on div "methods hero moveDown(steps) moveUp(steps) moveLeft(steps) moveRight(steps) use…" at bounding box center [608, 326] width 1045 height 552
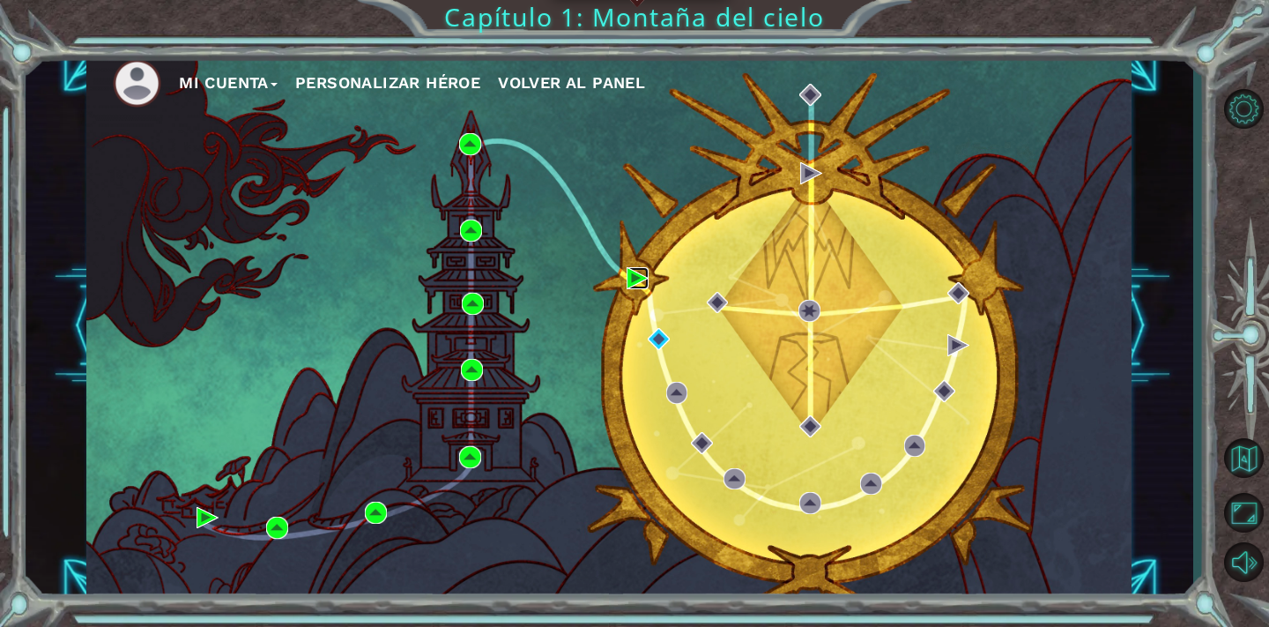
click at [638, 276] on img at bounding box center [638, 278] width 22 height 22
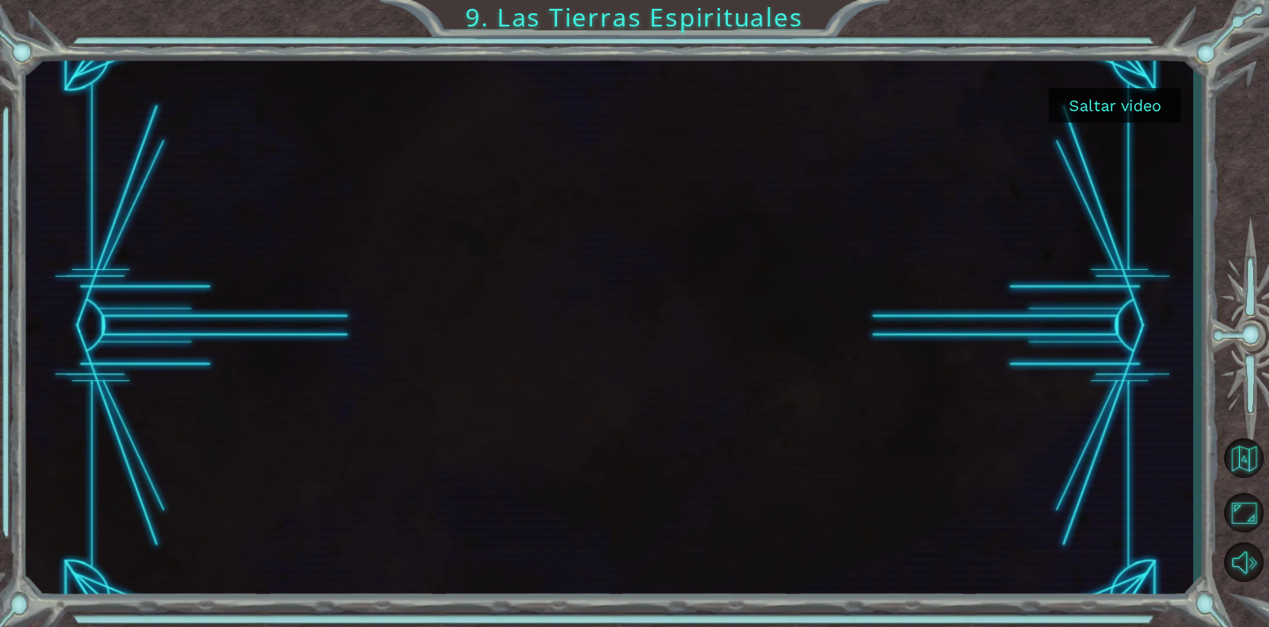
click at [1147, 109] on button "Saltar video" at bounding box center [1115, 105] width 132 height 34
